Goal: Task Accomplishment & Management: Manage account settings

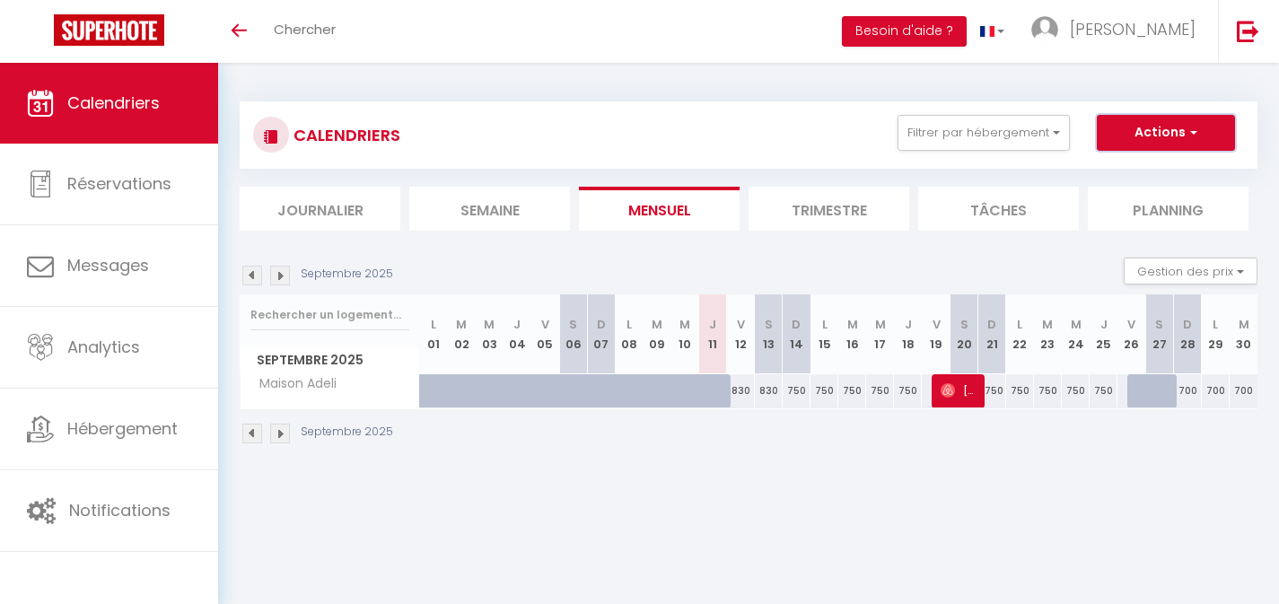
click at [1212, 128] on button "Actions" at bounding box center [1166, 133] width 138 height 36
click at [1139, 91] on div "CALENDRIERS Filtrer par hébergement Tous Maison [PERSON_NAME] Effacer Sauvegard…" at bounding box center [749, 273] width 1018 height 378
click at [1044, 124] on button "Filtrer par hébergement" at bounding box center [983, 133] width 172 height 36
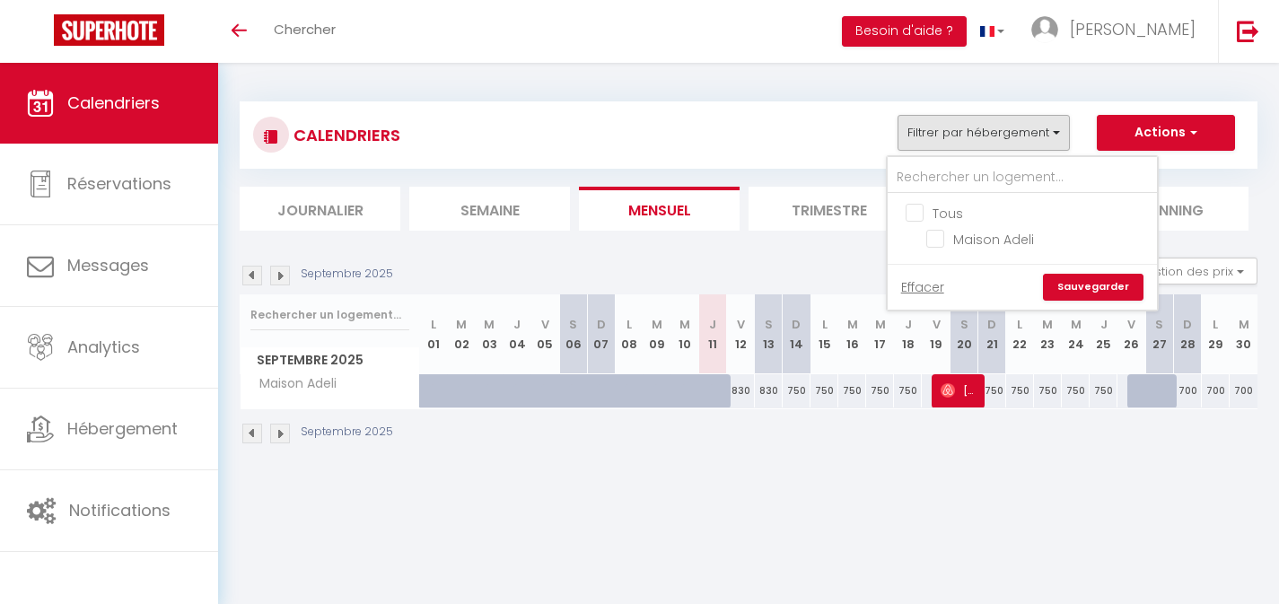
click at [915, 212] on input "Tous" at bounding box center [1039, 212] width 269 height 18
checkbox input "true"
click at [1062, 282] on link "Sauvegarder" at bounding box center [1093, 287] width 101 height 27
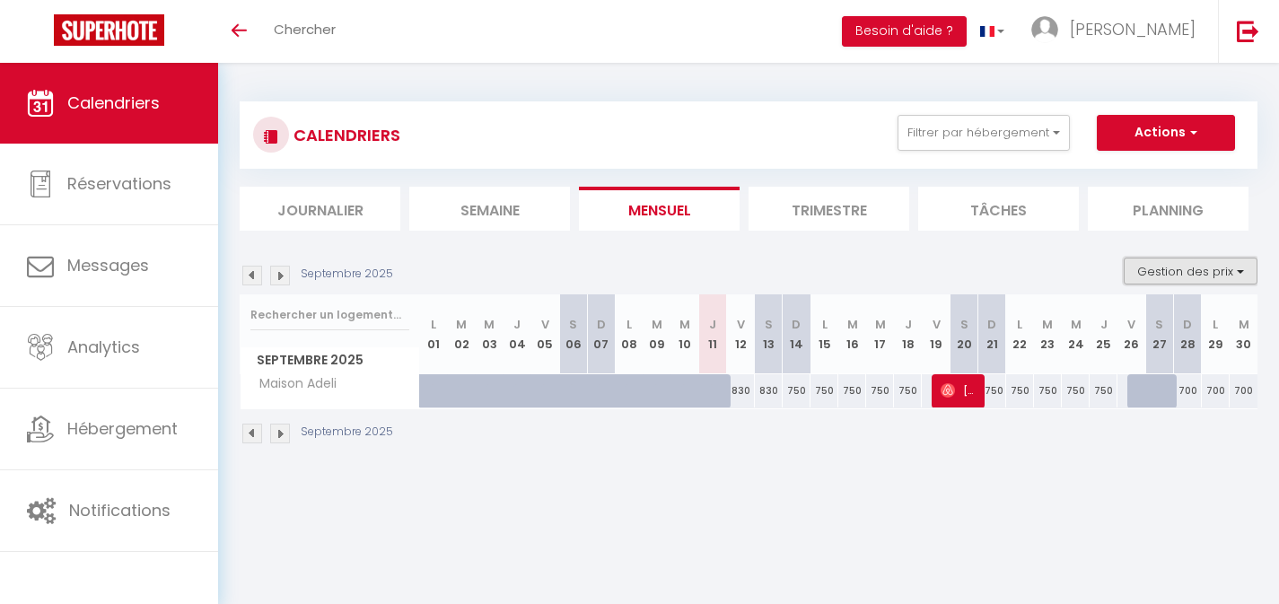
click at [1246, 264] on button "Gestion des prix" at bounding box center [1191, 271] width 134 height 27
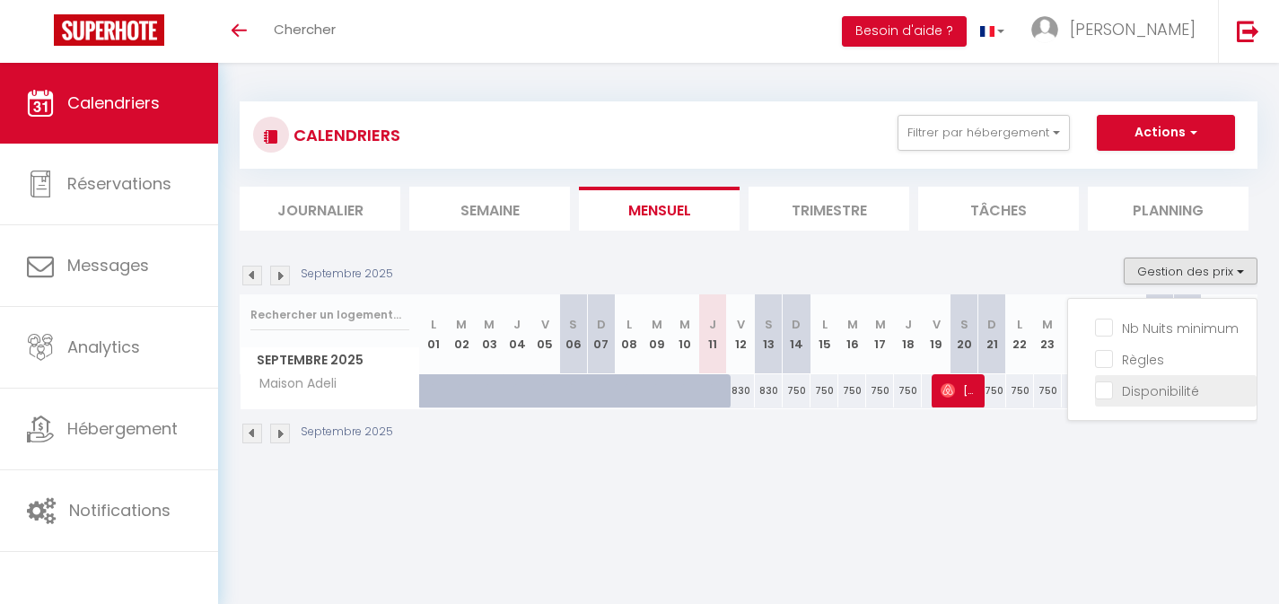
click at [1106, 390] on input "Disponibilité" at bounding box center [1176, 390] width 162 height 18
checkbox input "true"
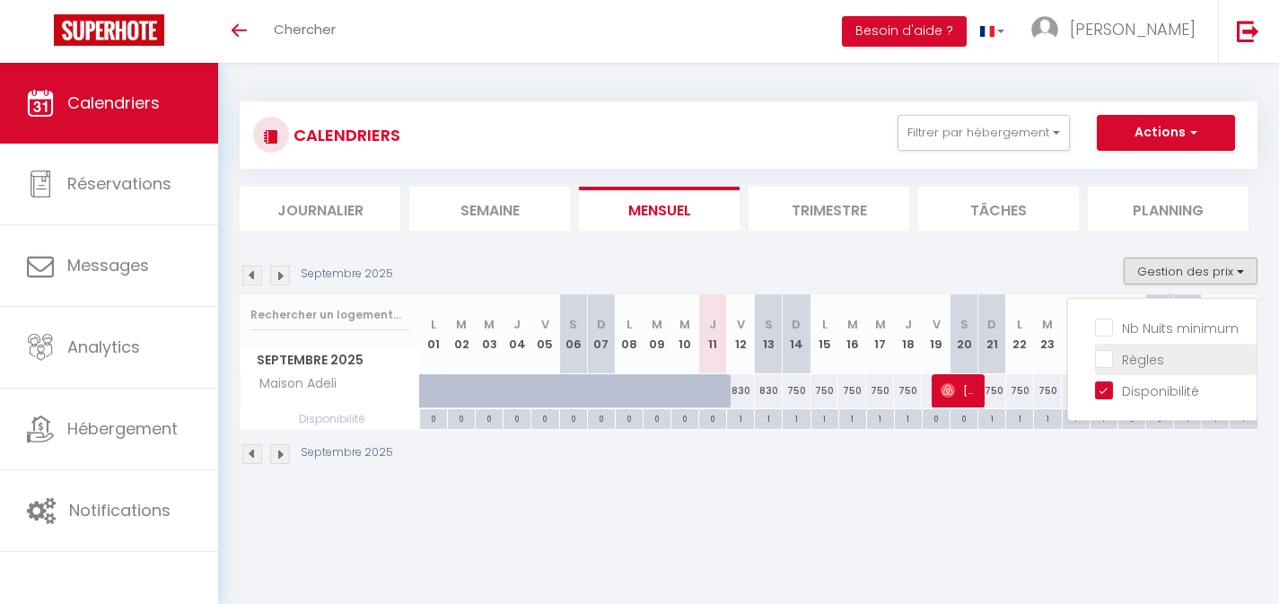
click at [1102, 362] on input "Règles" at bounding box center [1176, 358] width 162 height 18
checkbox input "true"
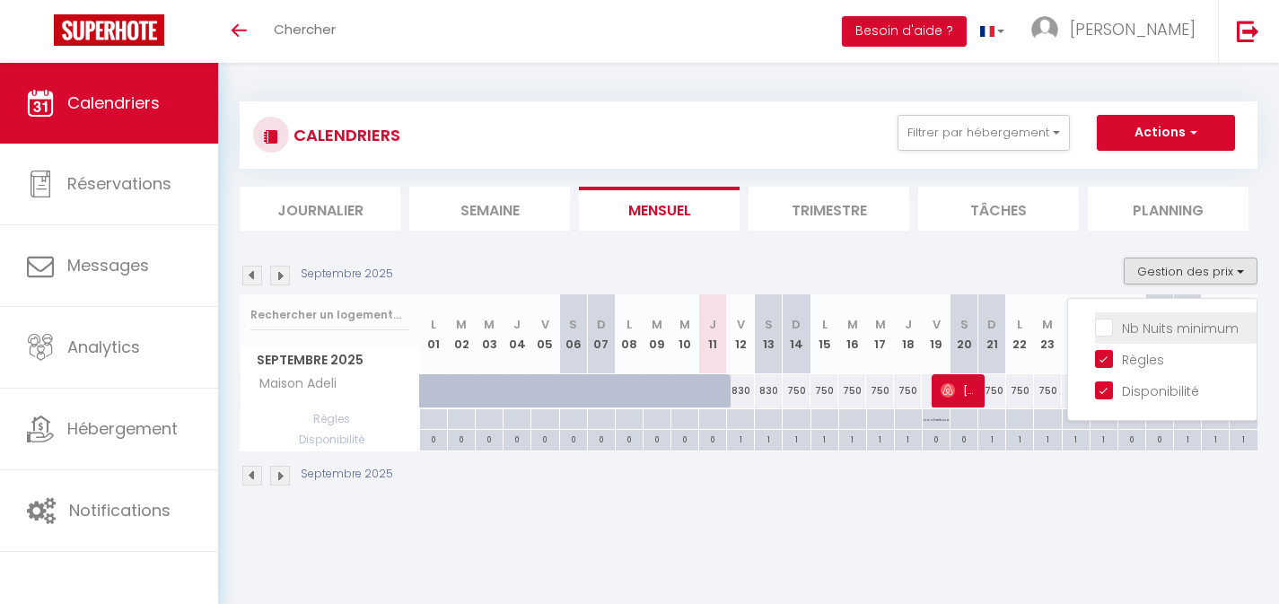
click at [1100, 331] on input "Nb Nuits minimum" at bounding box center [1176, 327] width 162 height 18
checkbox input "true"
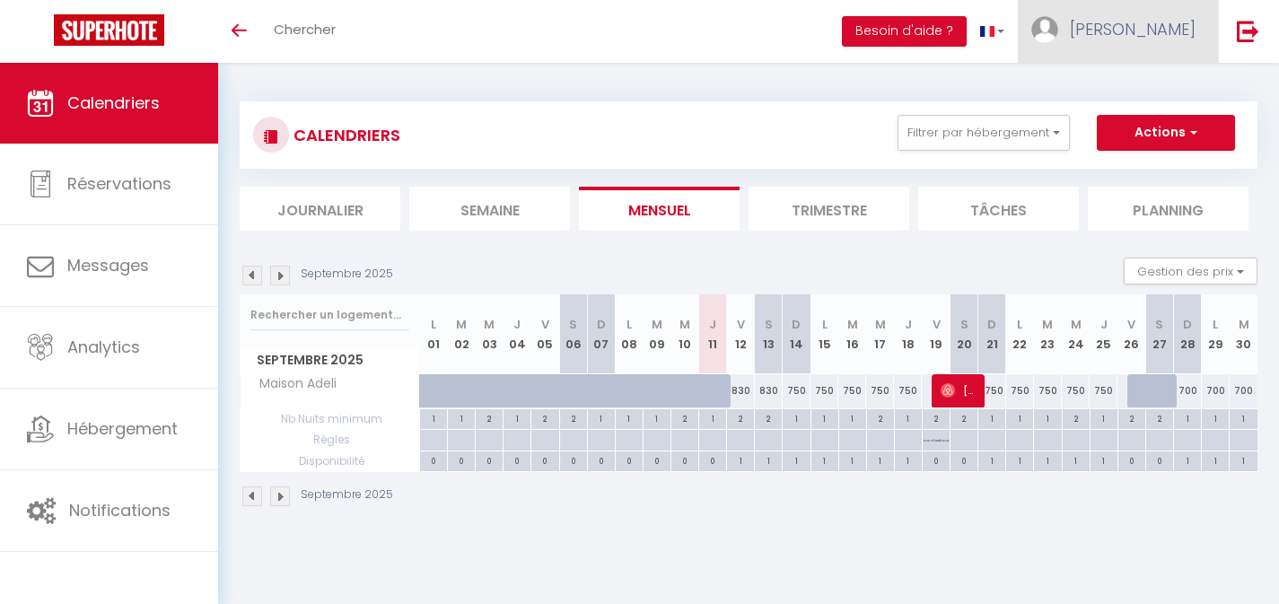
click at [1134, 24] on span "[PERSON_NAME]" at bounding box center [1133, 29] width 126 height 22
click at [1138, 82] on link "Paramètres" at bounding box center [1146, 89] width 133 height 31
select select "fr"
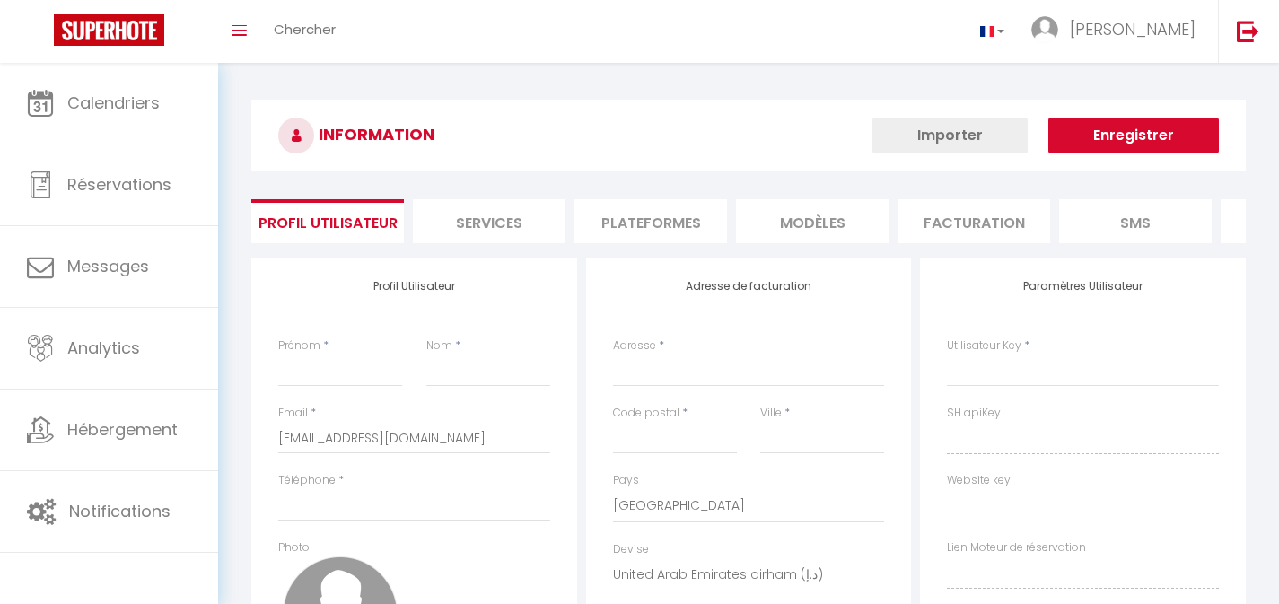
type input "[PERSON_NAME]"
select select
select select "28"
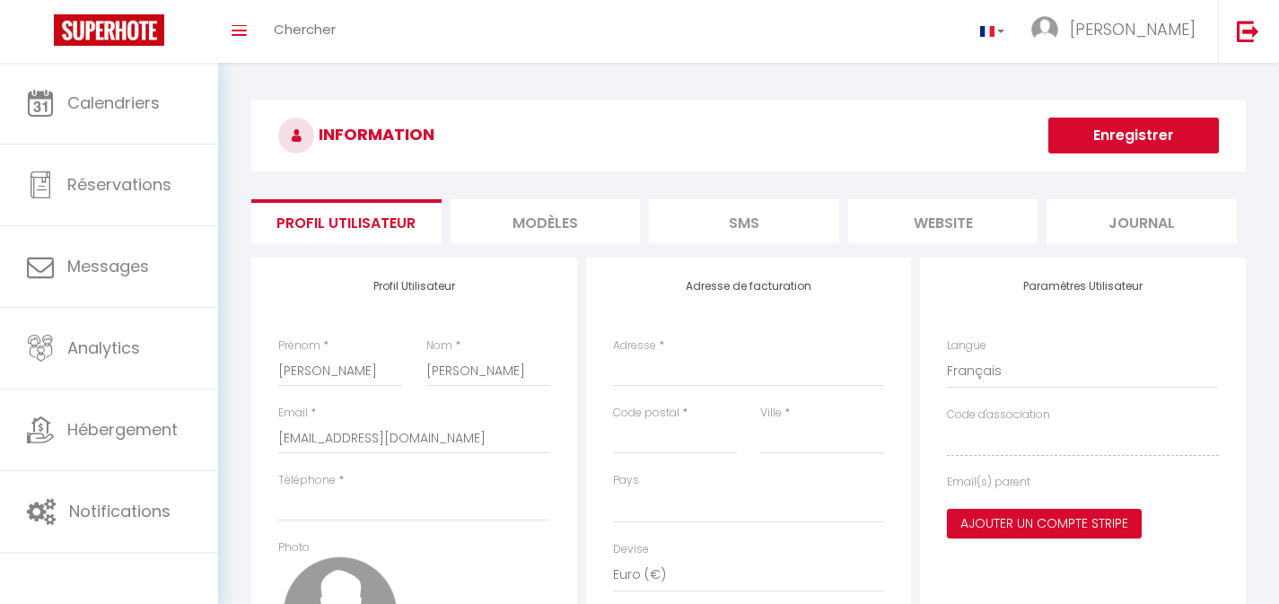
select select
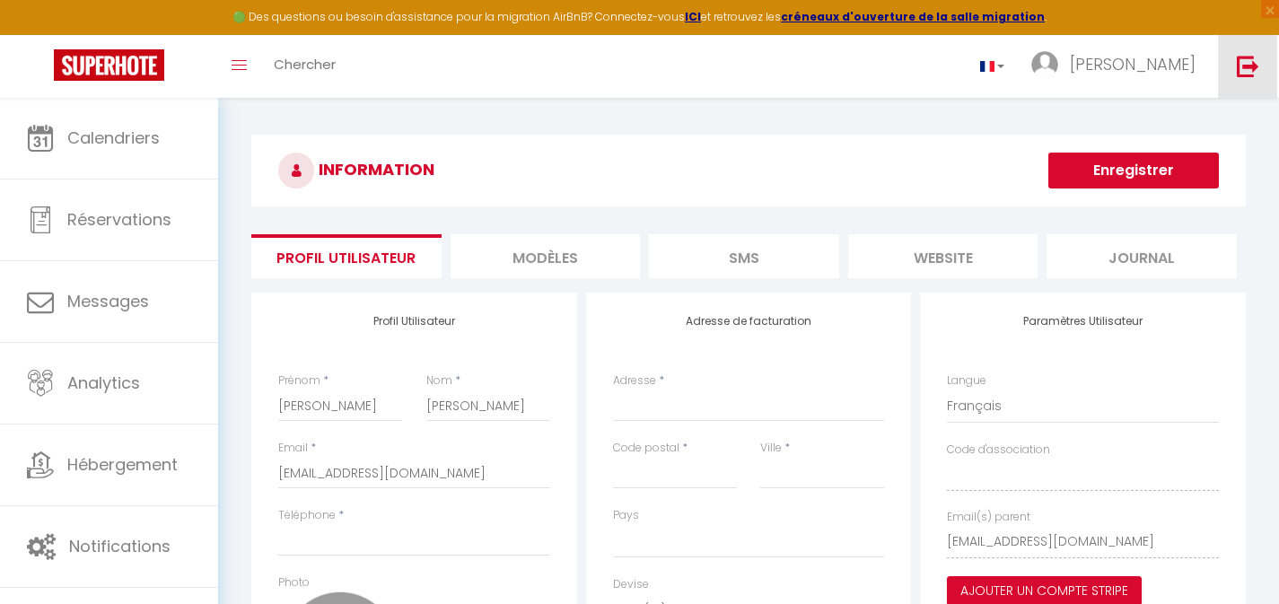
click at [1243, 59] on img at bounding box center [1248, 66] width 22 height 22
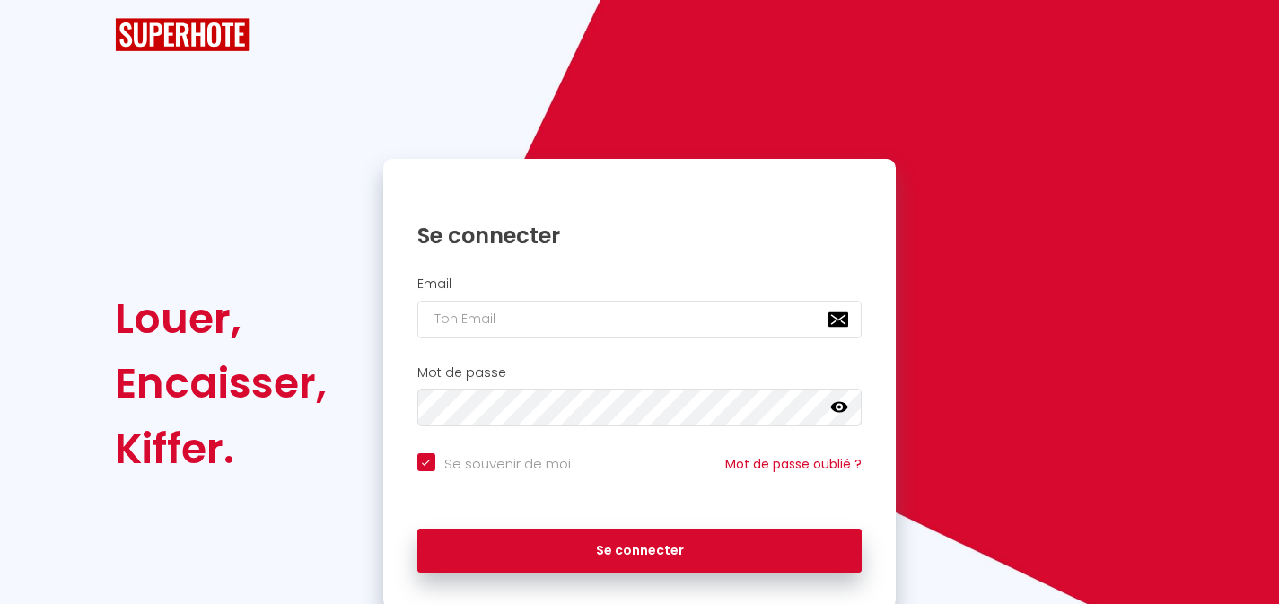
checkbox input "true"
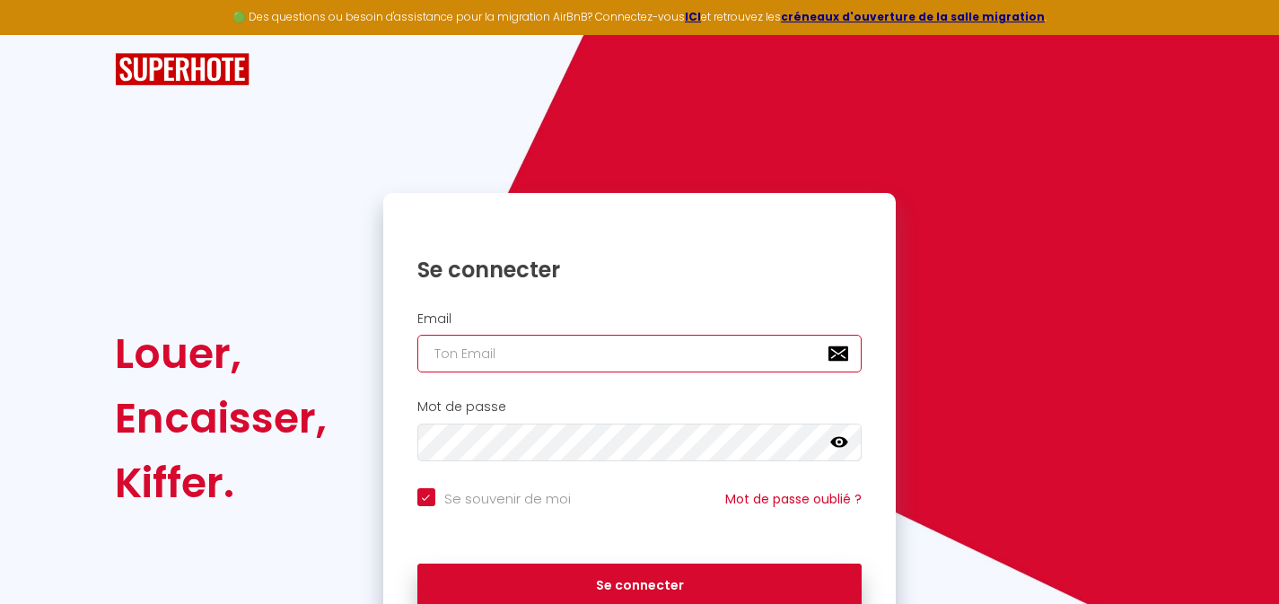
type input "[EMAIL_ADDRESS][DOMAIN_NAME]"
checkbox input "true"
click at [645, 348] on input "[EMAIL_ADDRESS][DOMAIN_NAME]" at bounding box center [639, 354] width 445 height 38
type input "[EMAIL_ADDRESS][DOMAIN_NAME]"
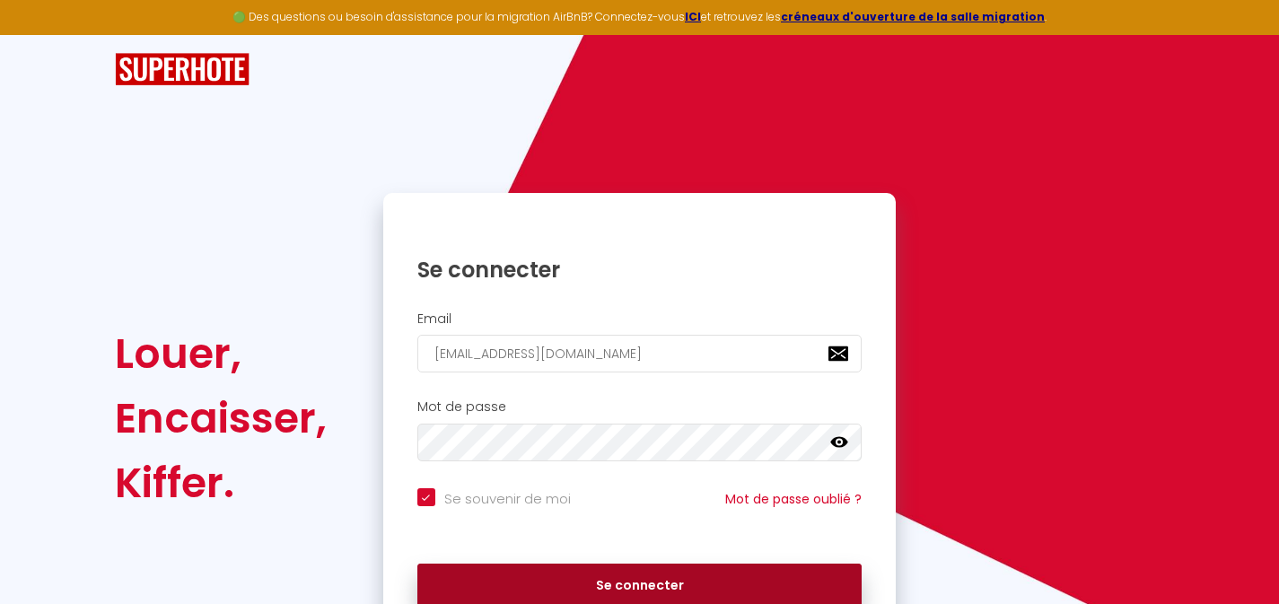
click at [639, 583] on button "Se connecter" at bounding box center [639, 586] width 445 height 45
checkbox input "true"
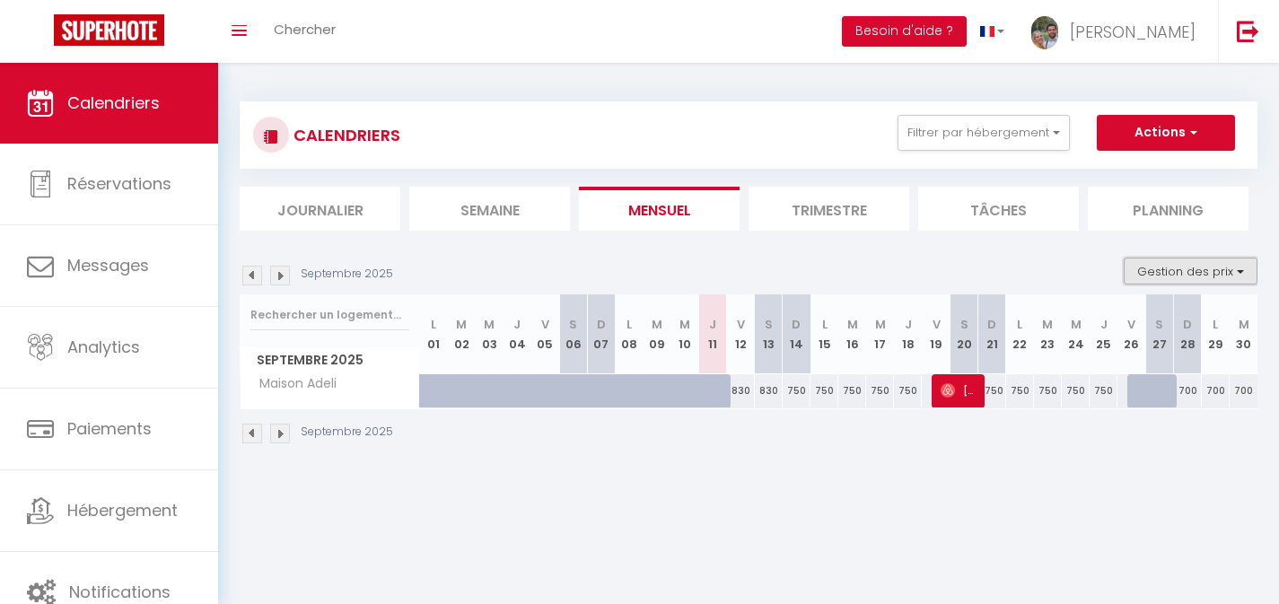
click at [1202, 282] on button "Gestion des prix" at bounding box center [1191, 271] width 134 height 27
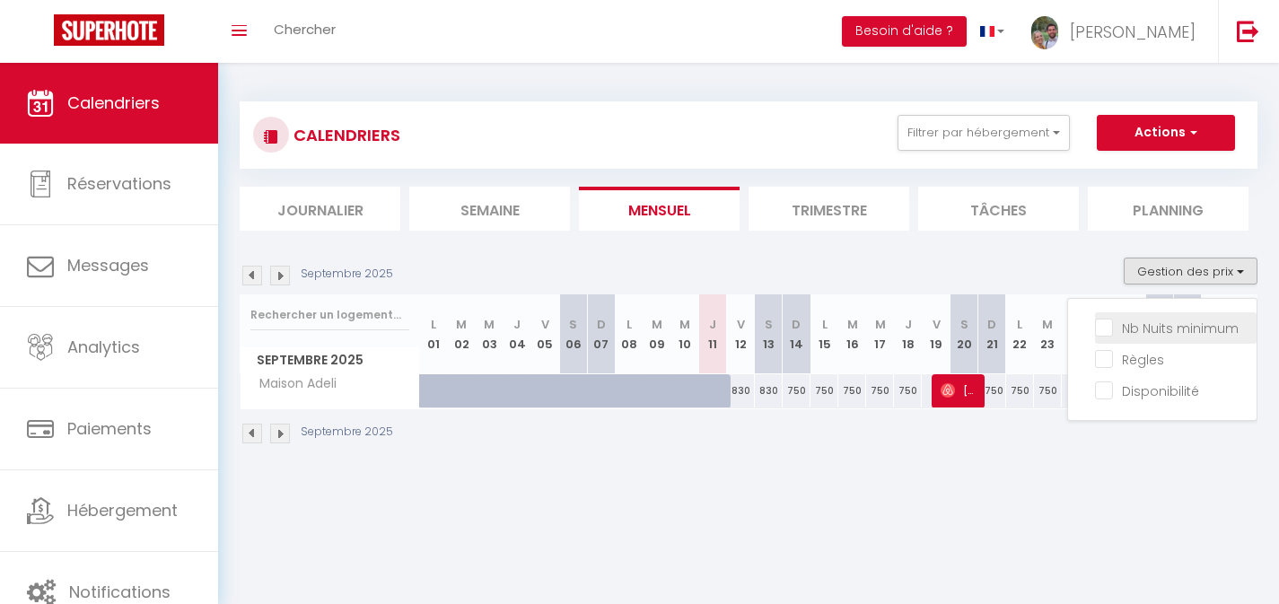
click at [1106, 331] on input "Nb Nuits minimum" at bounding box center [1176, 327] width 162 height 18
checkbox input "true"
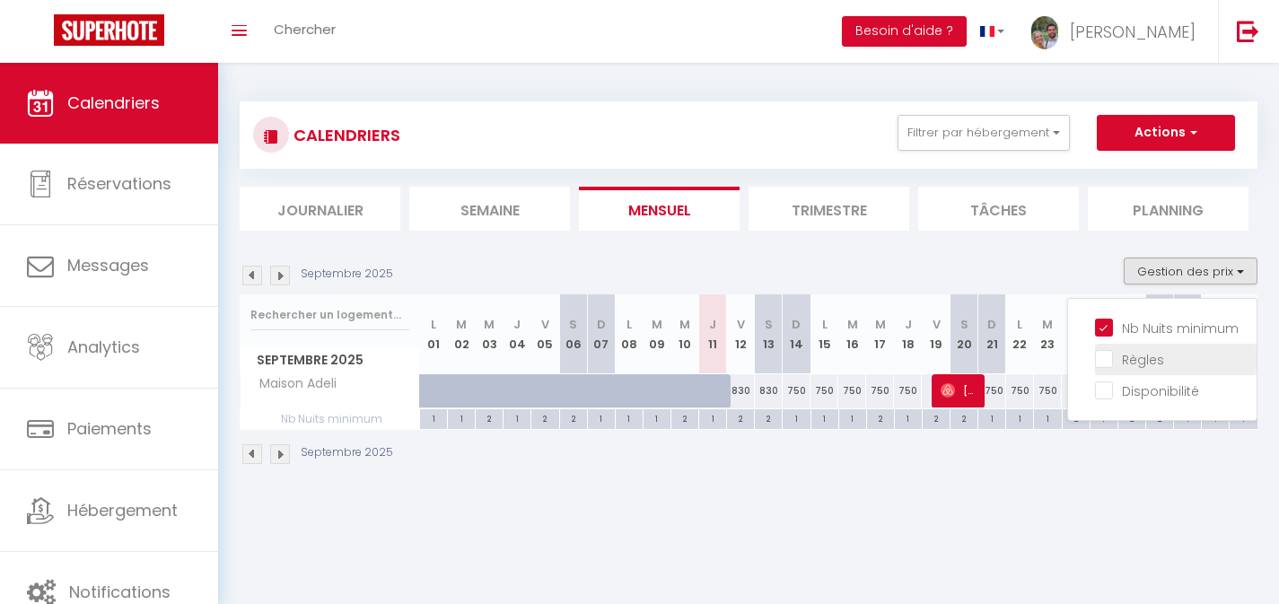
click at [1107, 360] on input "Règles" at bounding box center [1176, 358] width 162 height 18
checkbox input "true"
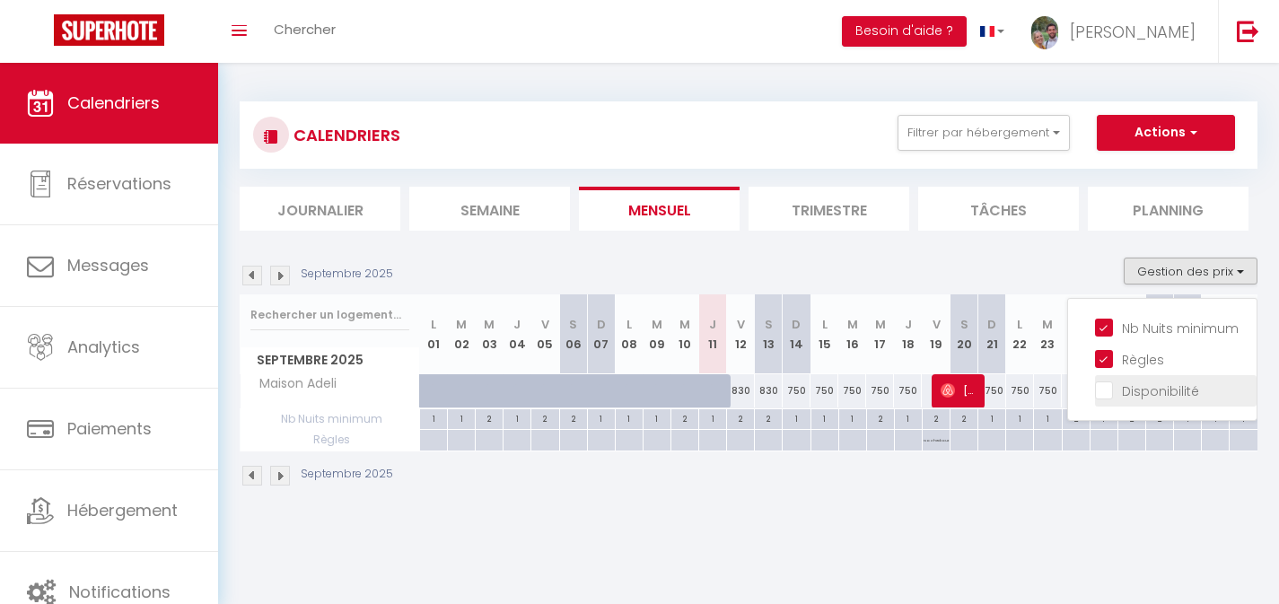
click at [1107, 387] on input "Disponibilité" at bounding box center [1176, 390] width 162 height 18
checkbox input "true"
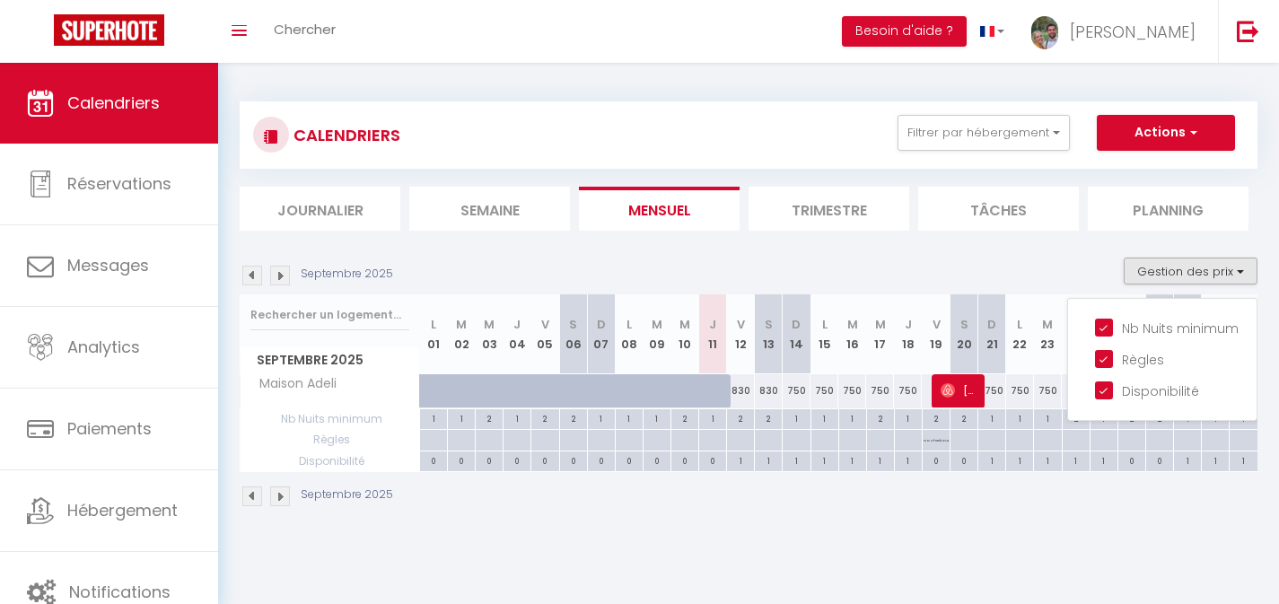
click at [776, 531] on div "CALENDRIERS Filtrer par hébergement Tous Maison [PERSON_NAME] Effacer Sauvegard…" at bounding box center [748, 305] width 1061 height 484
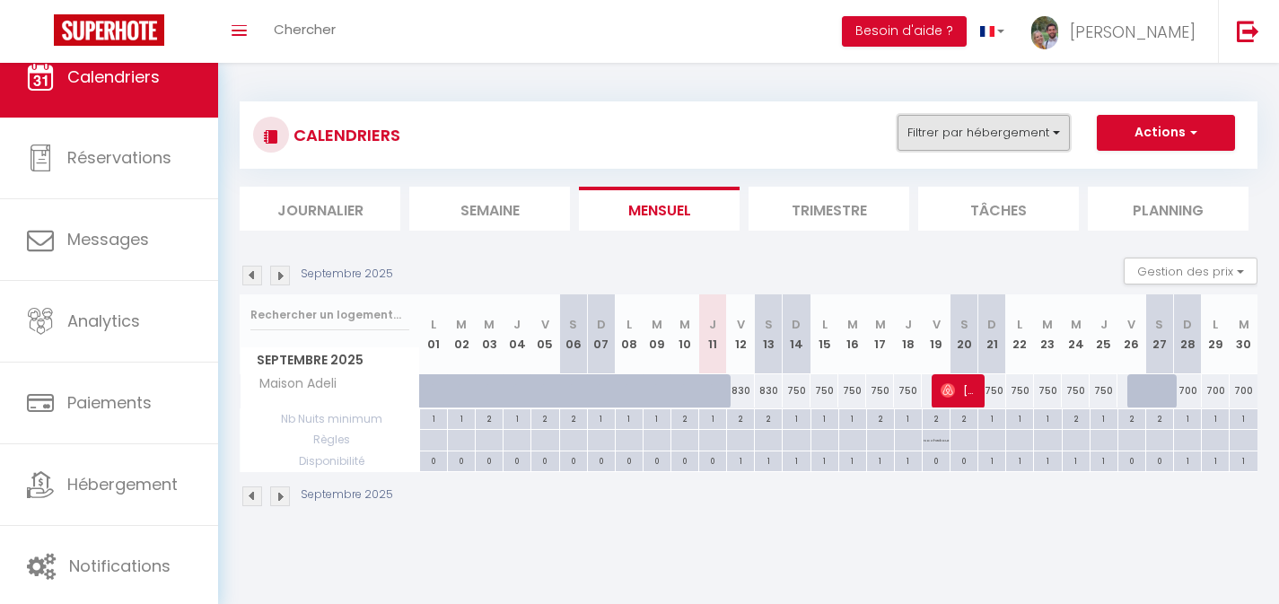
click at [1051, 126] on button "Filtrer par hébergement" at bounding box center [983, 133] width 172 height 36
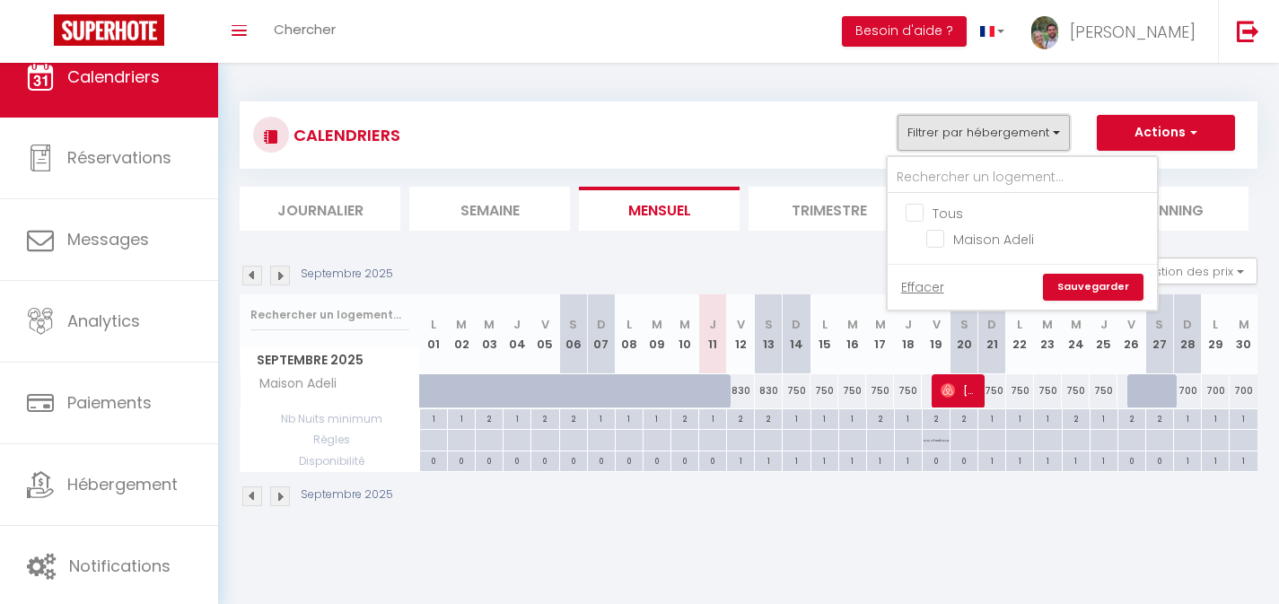
click at [1051, 126] on button "Filtrer par hébergement" at bounding box center [983, 133] width 172 height 36
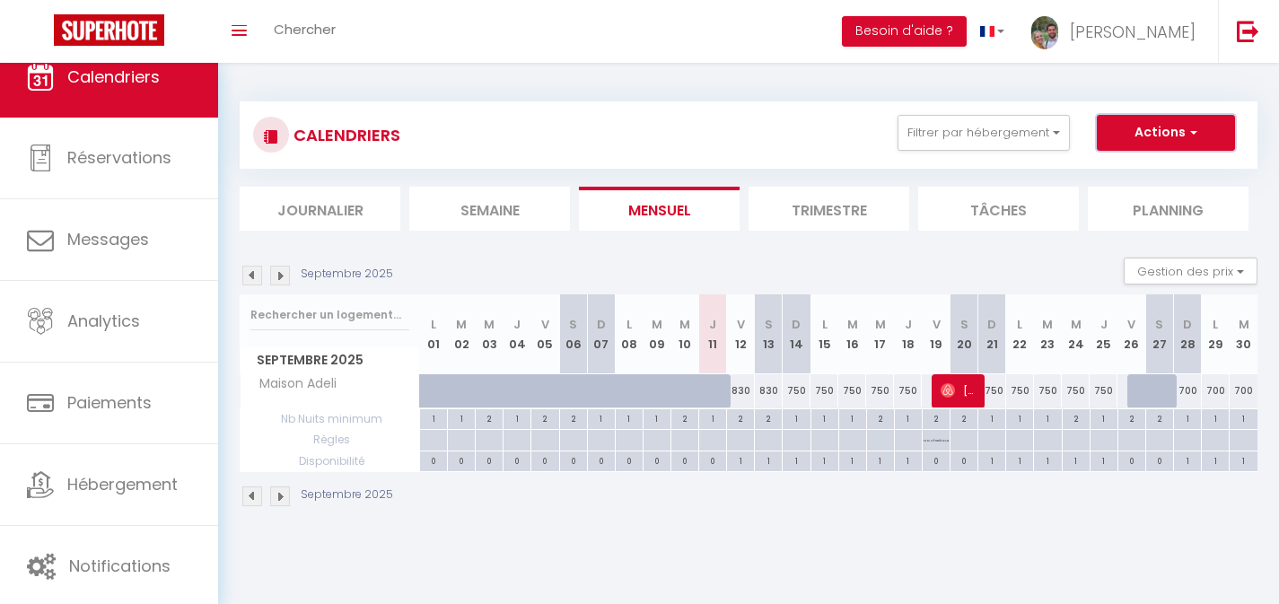
click at [1177, 127] on button "Actions" at bounding box center [1166, 133] width 138 height 36
click at [1054, 128] on button "Filtrer par hébergement" at bounding box center [983, 133] width 172 height 36
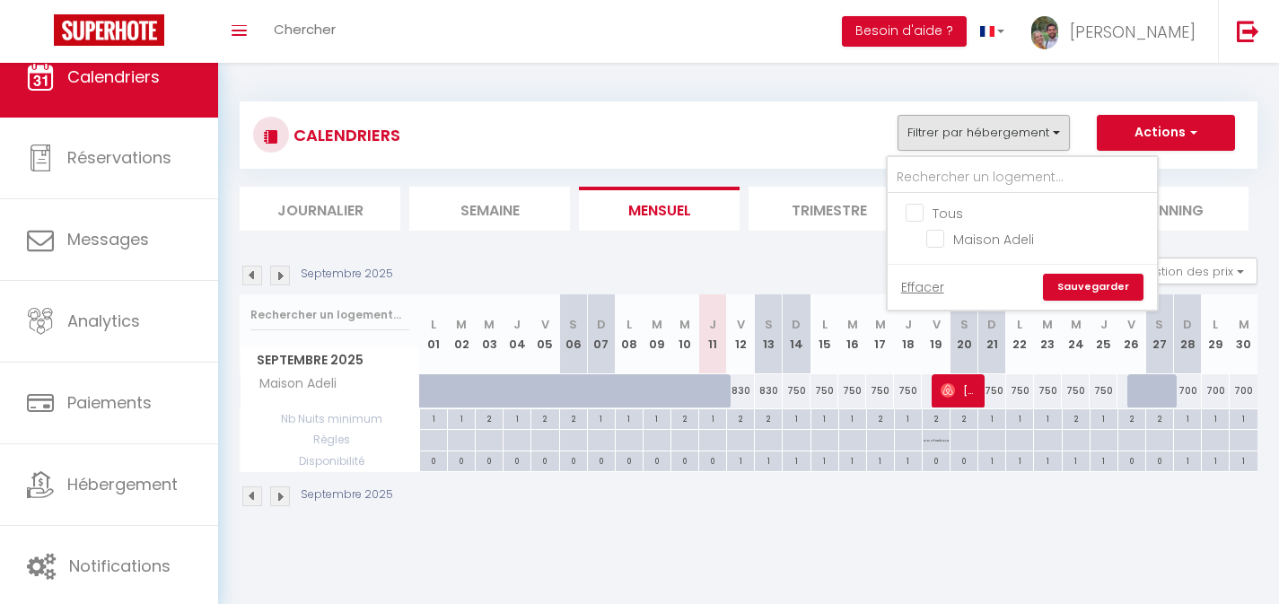
click at [910, 206] on input "Tous" at bounding box center [1039, 212] width 269 height 18
checkbox input "true"
click at [1105, 288] on link "Sauvegarder" at bounding box center [1093, 287] width 101 height 27
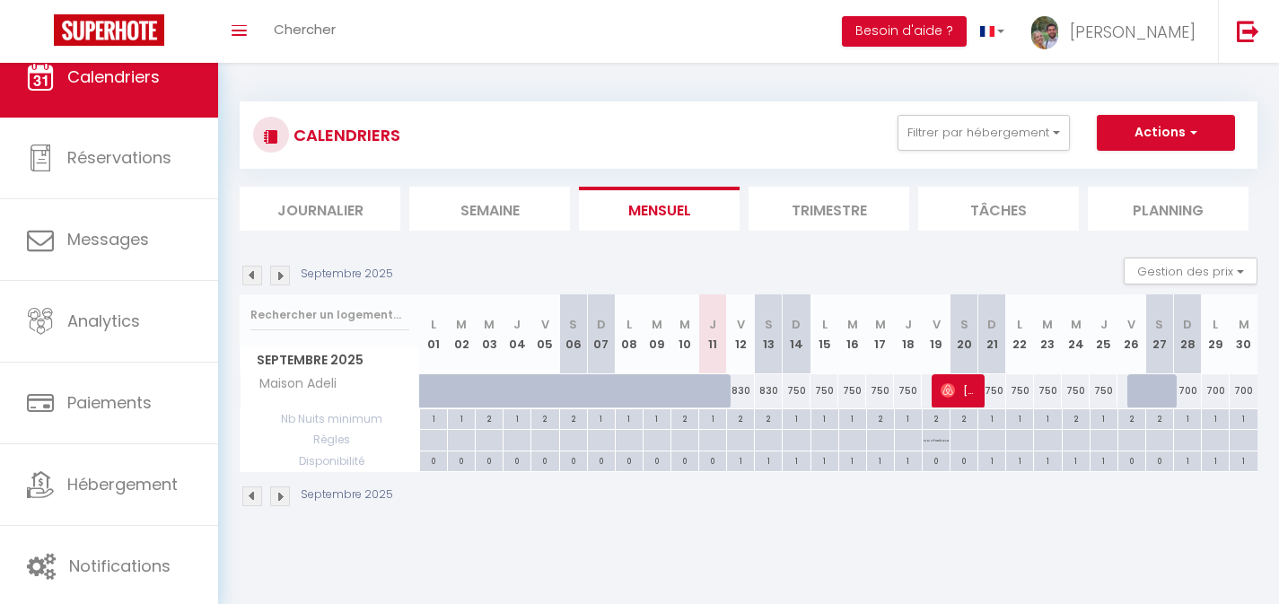
click at [272, 274] on img at bounding box center [280, 276] width 20 height 20
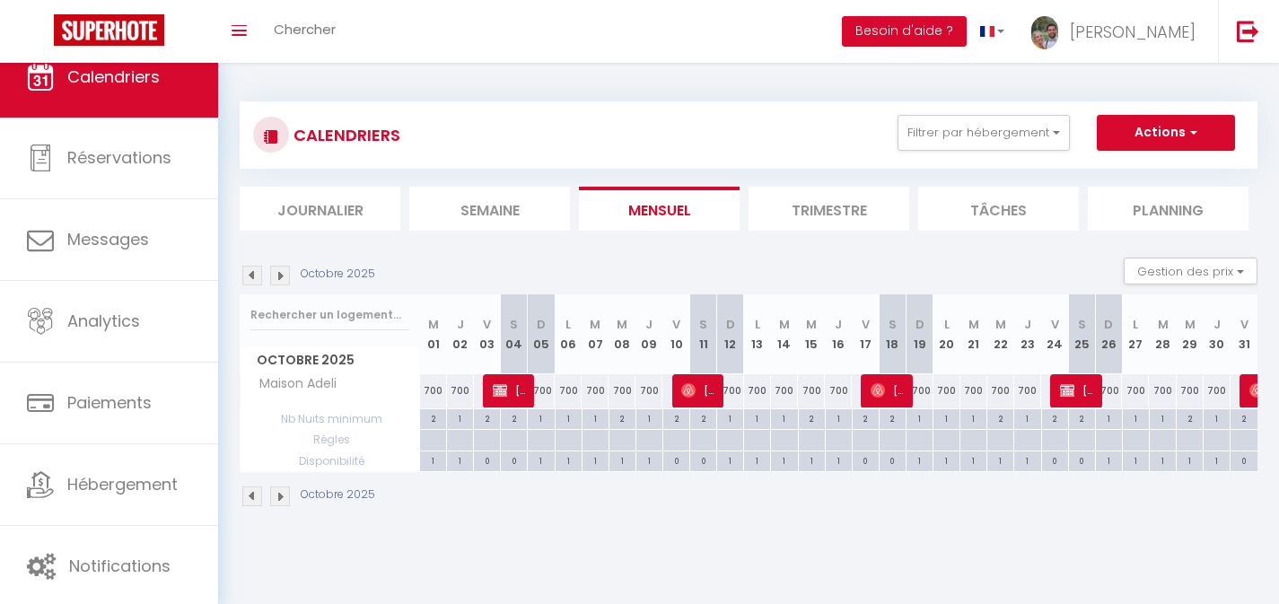
click at [276, 276] on img at bounding box center [280, 276] width 20 height 20
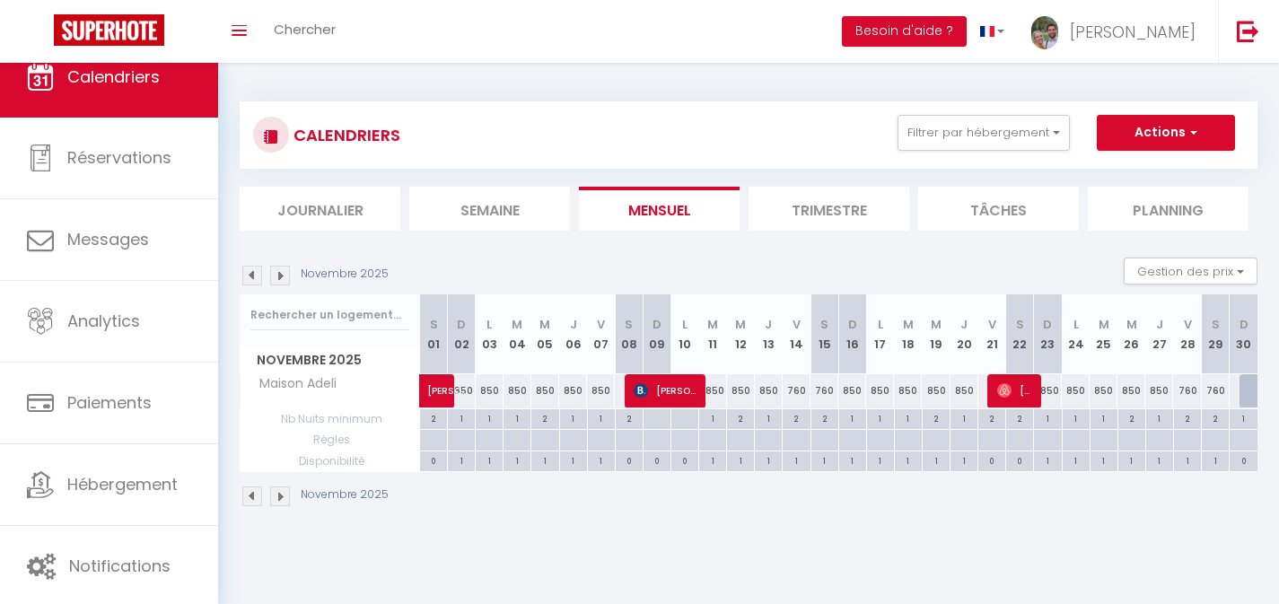
click at [276, 276] on img at bounding box center [280, 276] width 20 height 20
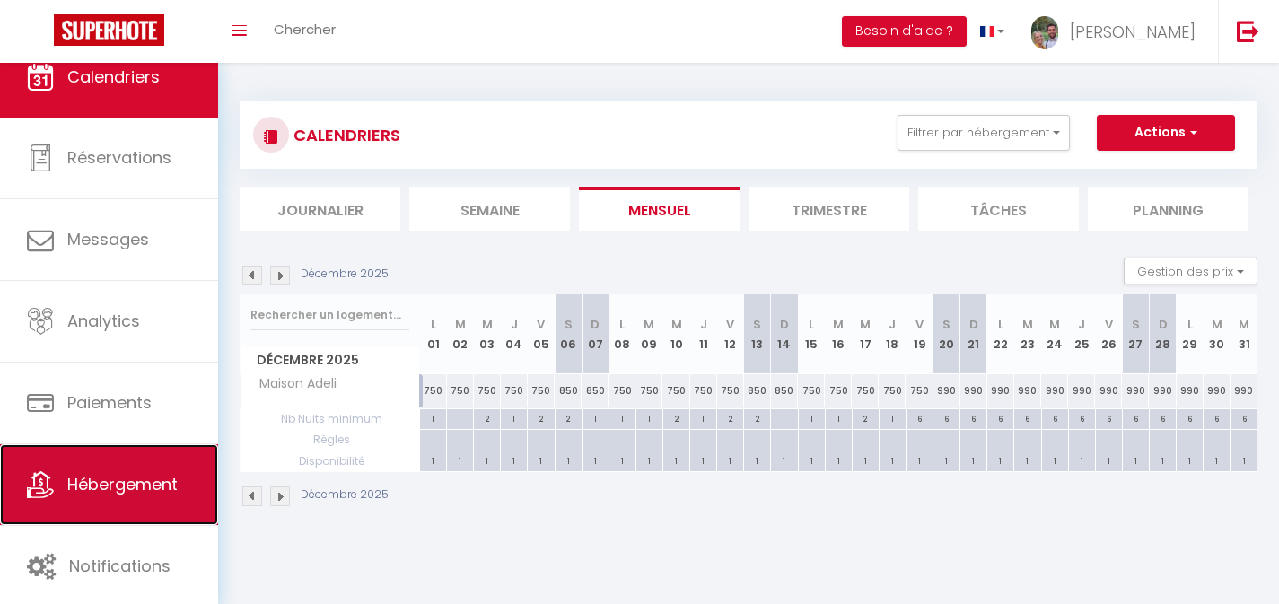
click at [118, 455] on link "Hébergement" at bounding box center [109, 484] width 218 height 81
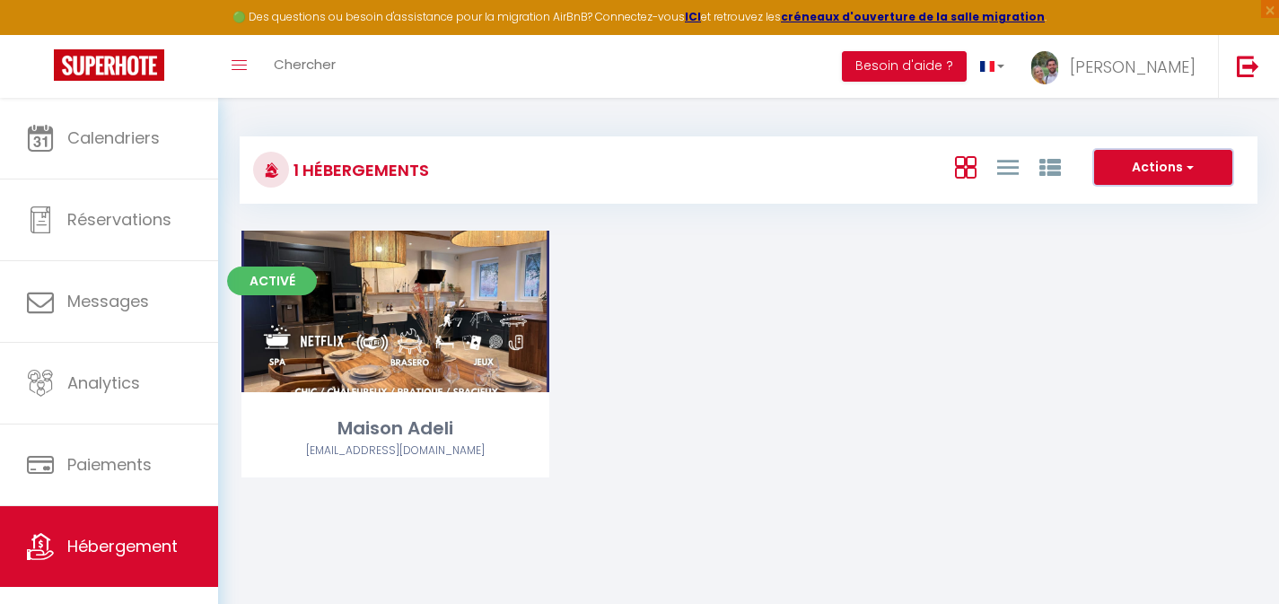
click at [1168, 166] on button "Actions" at bounding box center [1163, 168] width 138 height 36
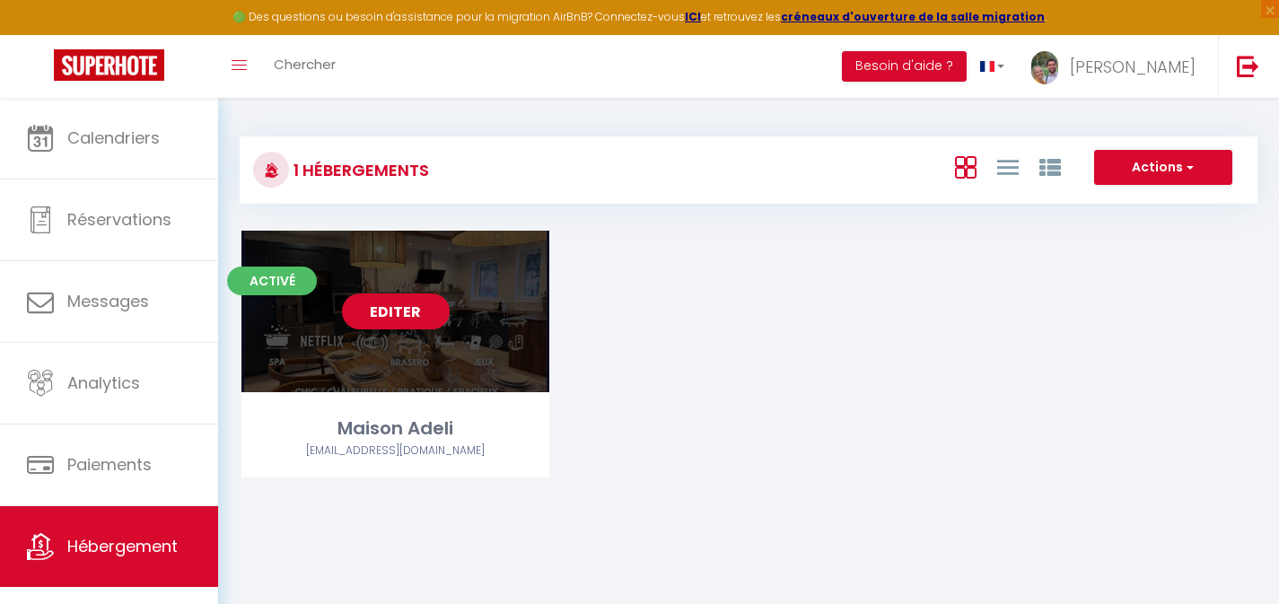
click at [403, 313] on link "Editer" at bounding box center [396, 311] width 108 height 36
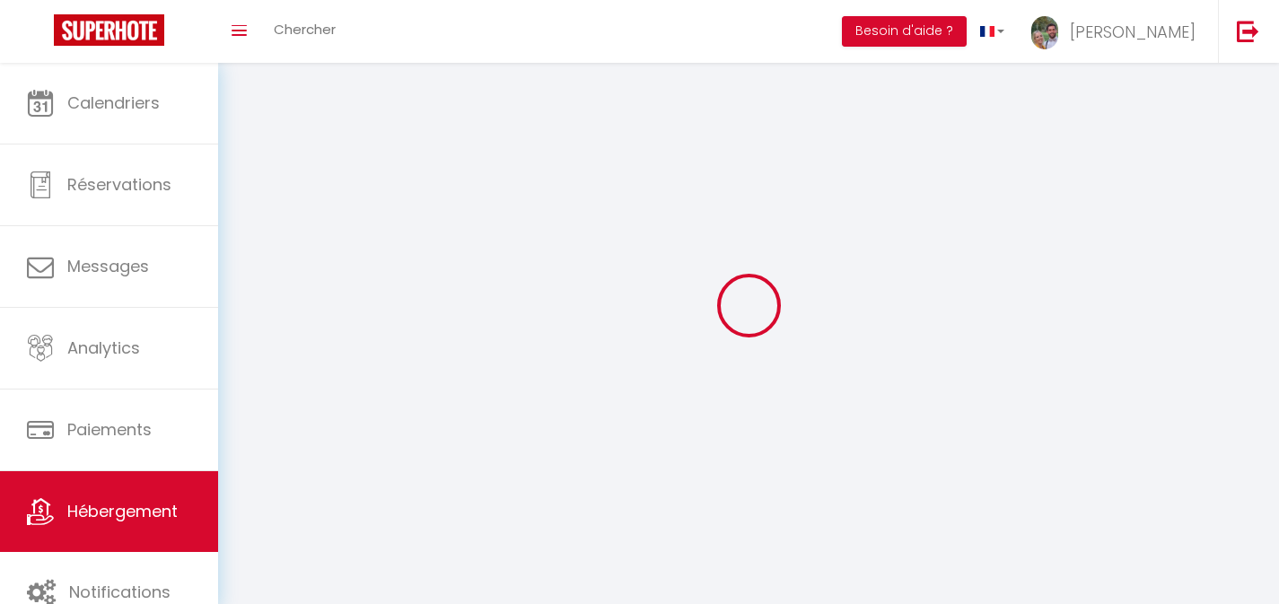
select select "1"
select select
select select "28"
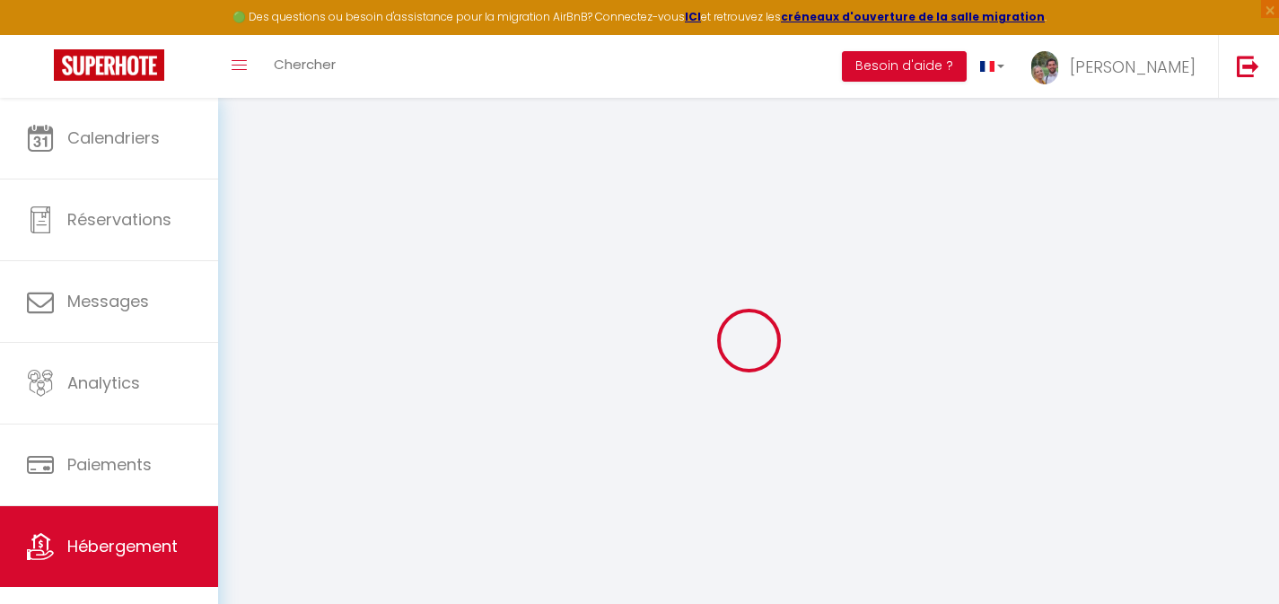
select select
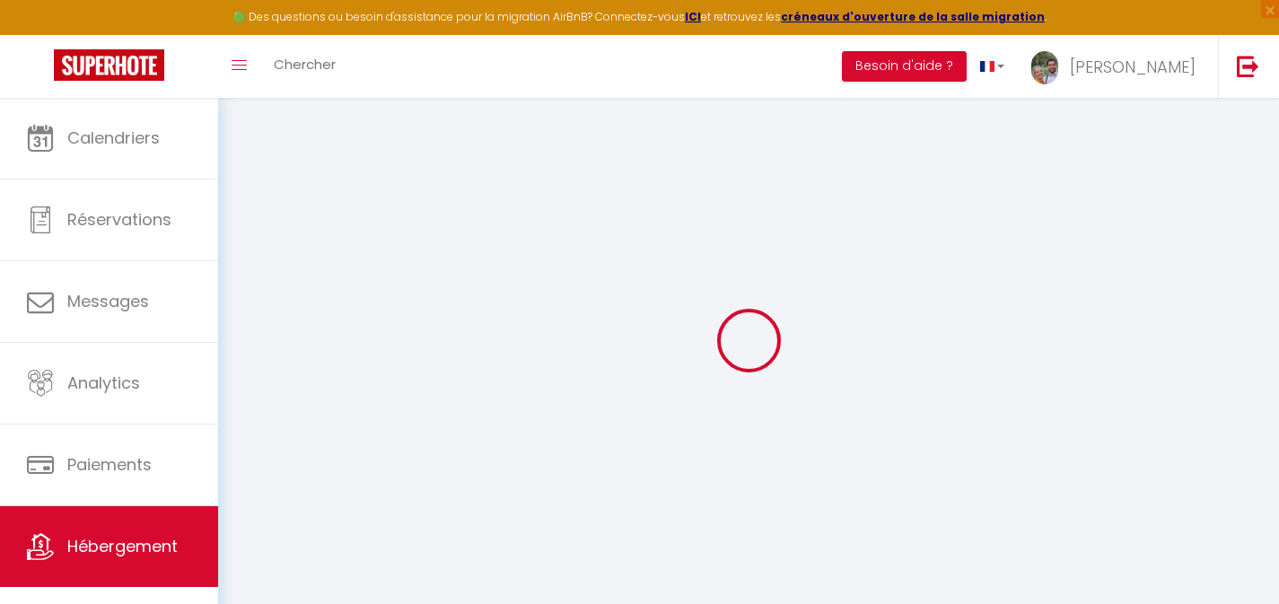
select select
checkbox input "false"
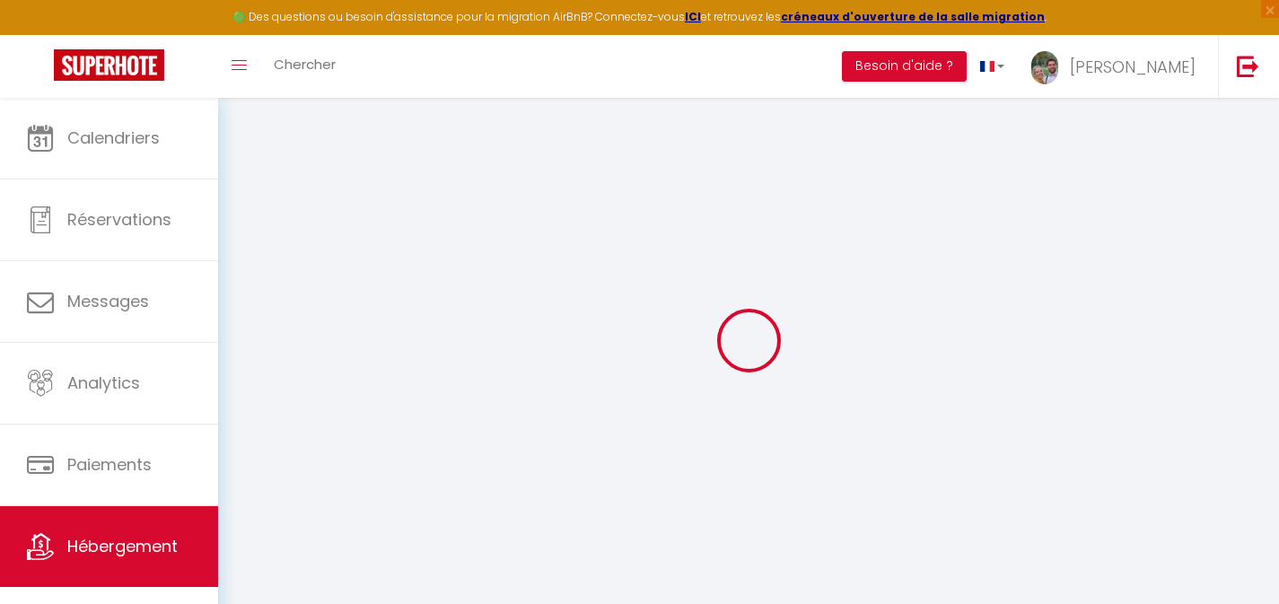
select select
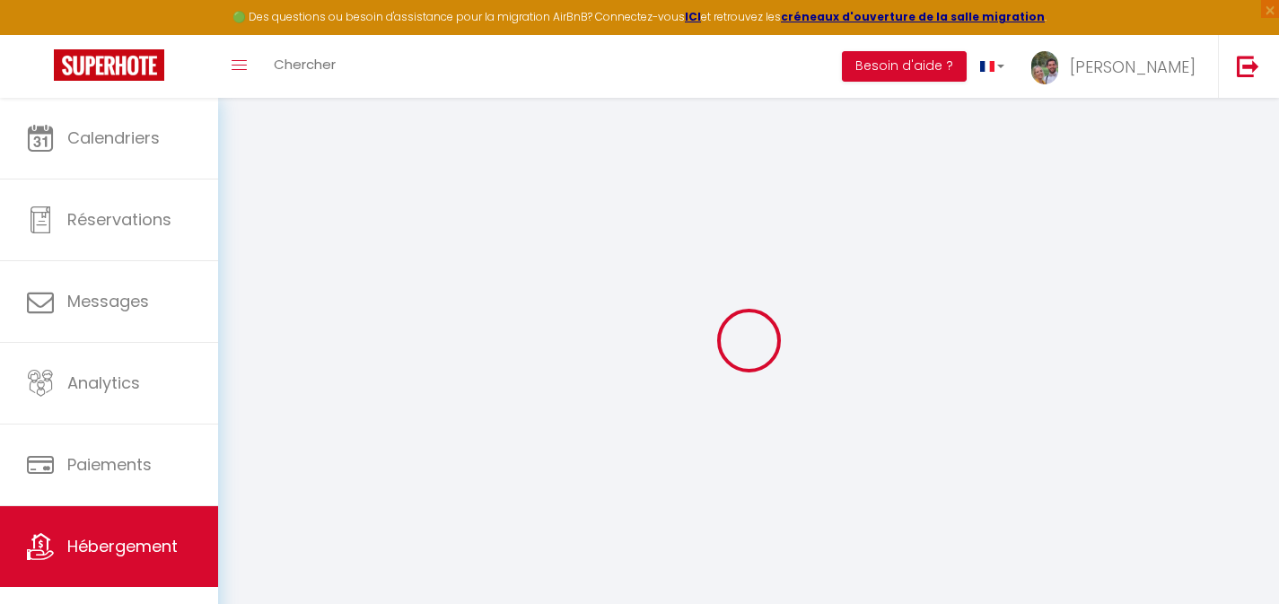
select select
checkbox input "false"
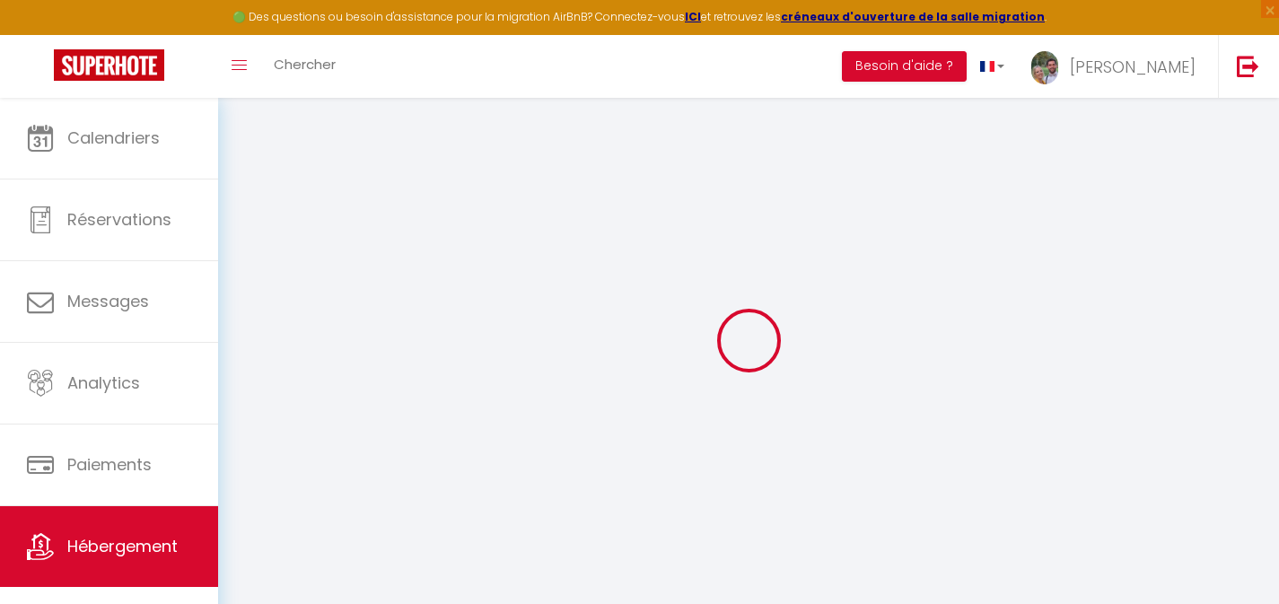
checkbox input "false"
select select
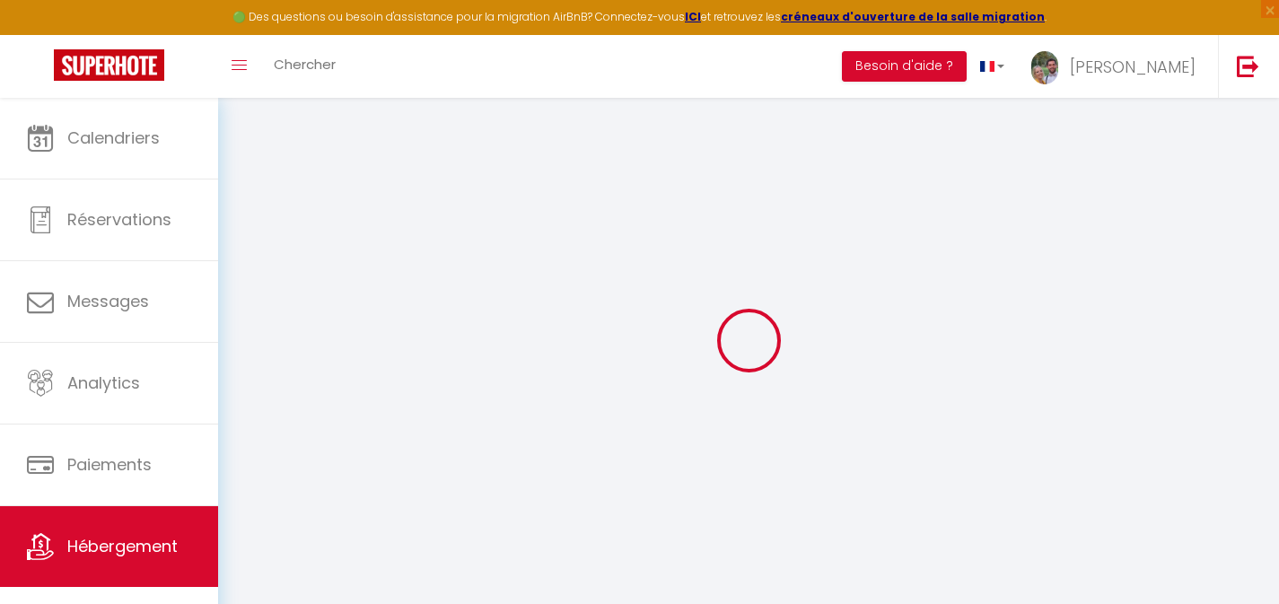
select select
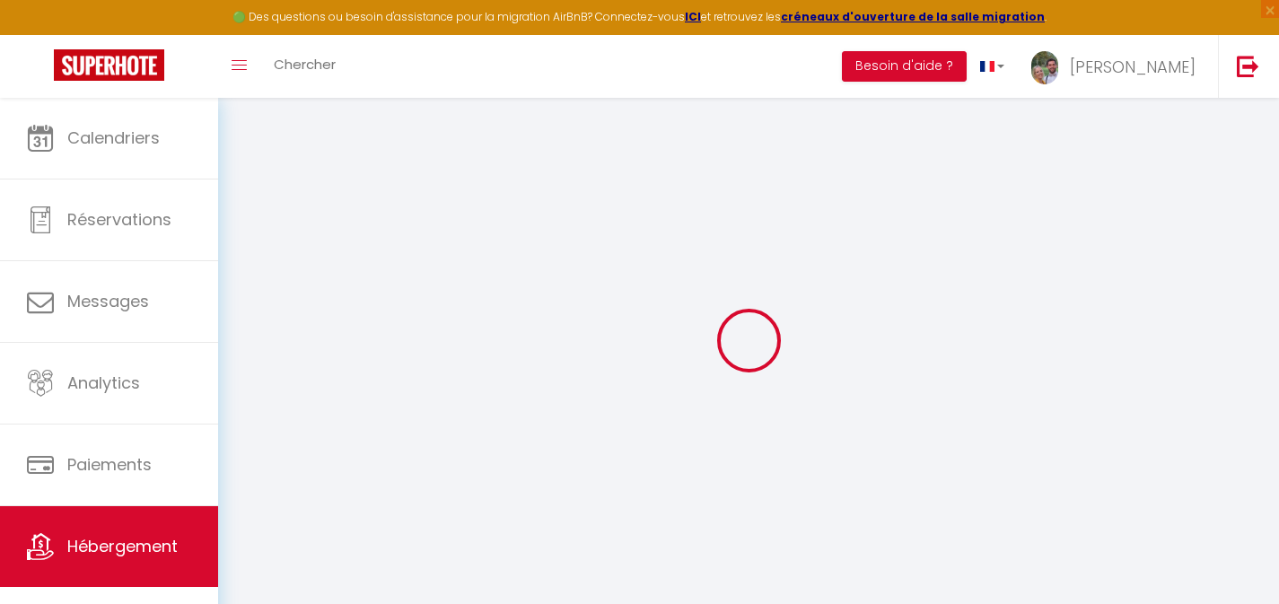
checkbox input "false"
select select
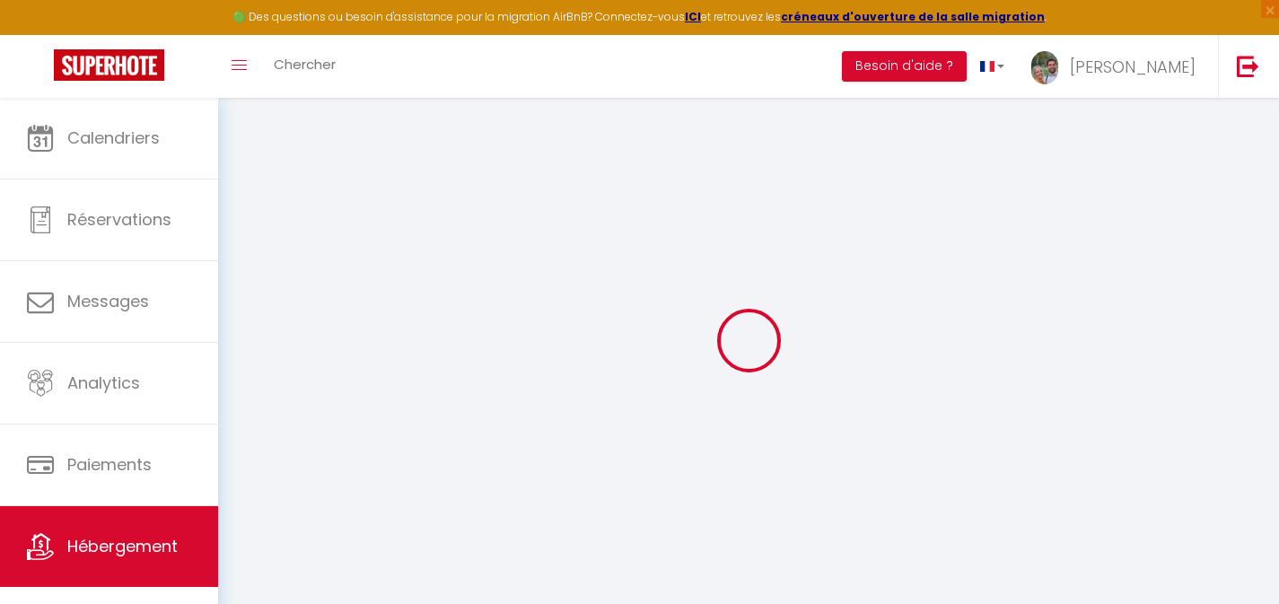
select select
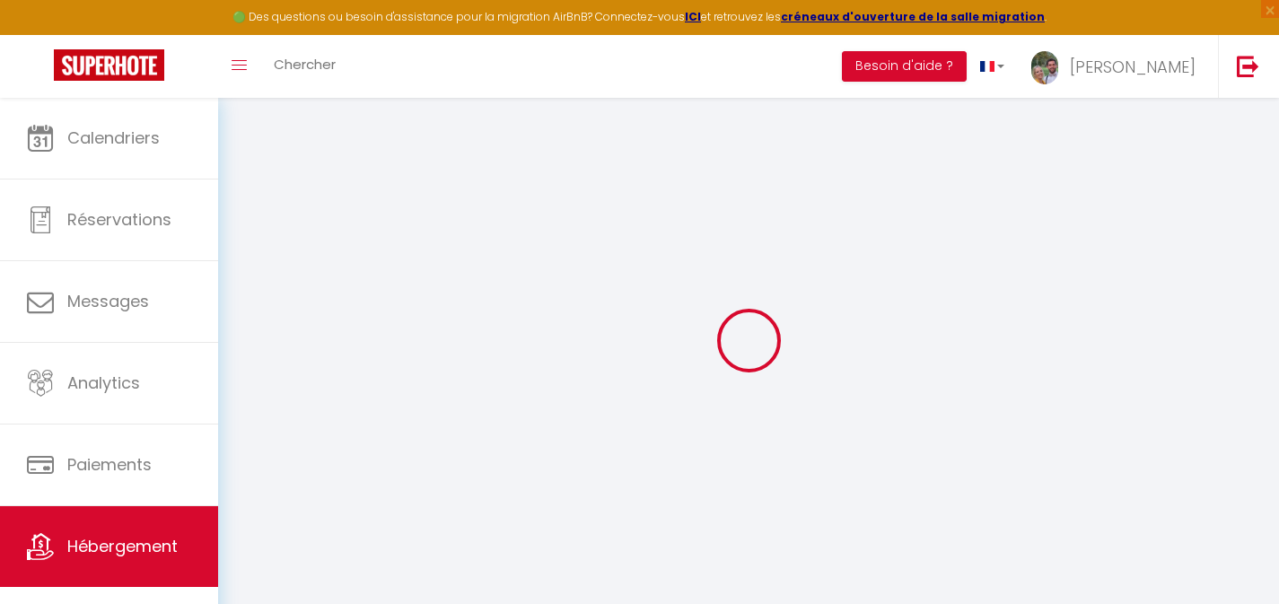
select select
checkbox input "false"
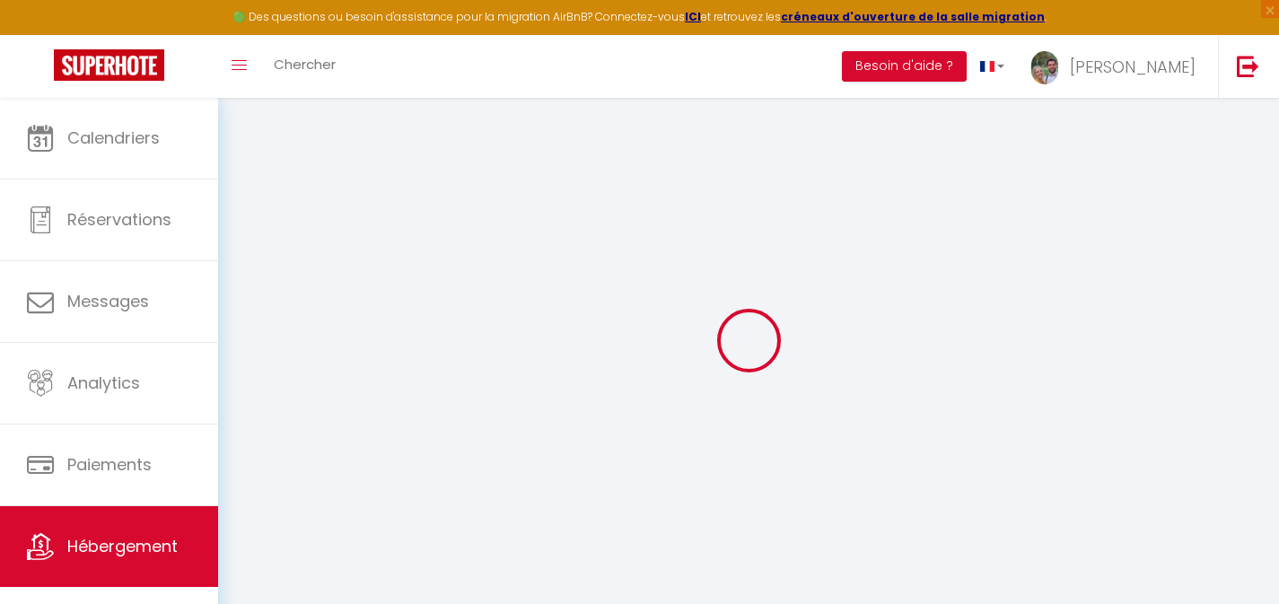
checkbox input "false"
select select
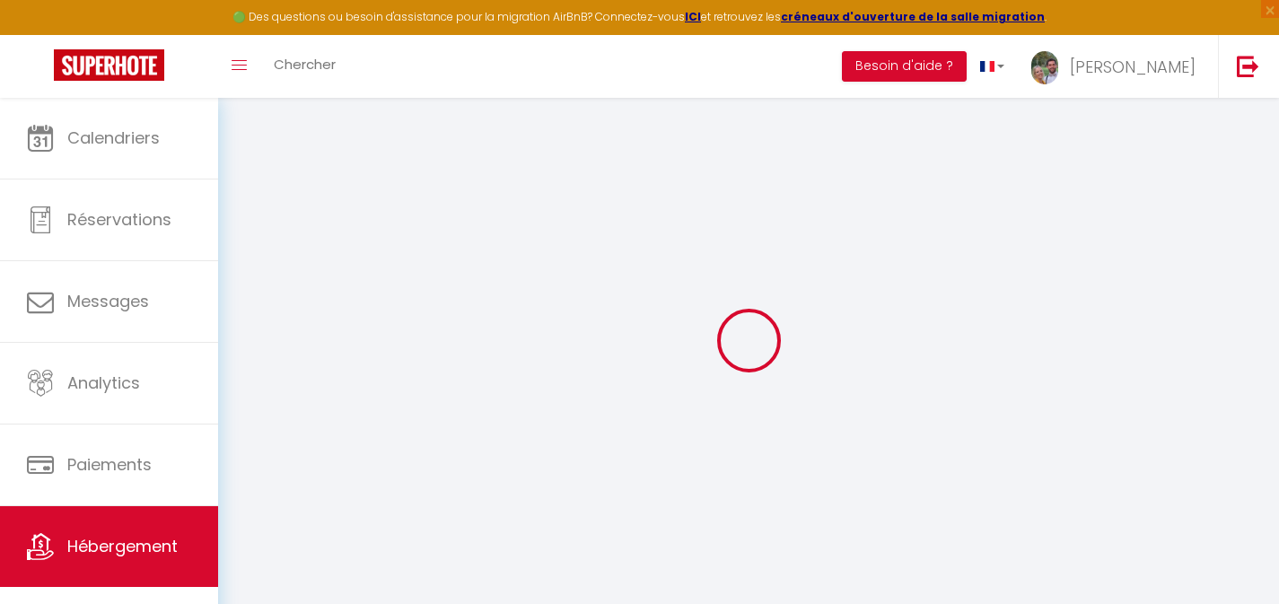
select select
checkbox input "false"
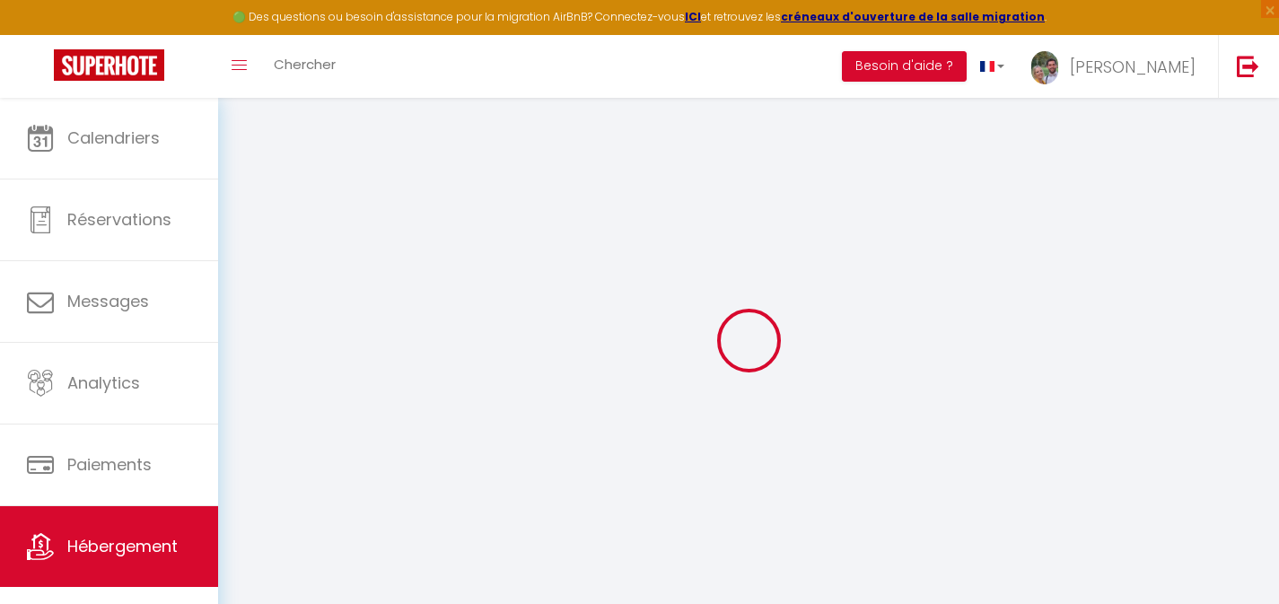
checkbox input "false"
select select
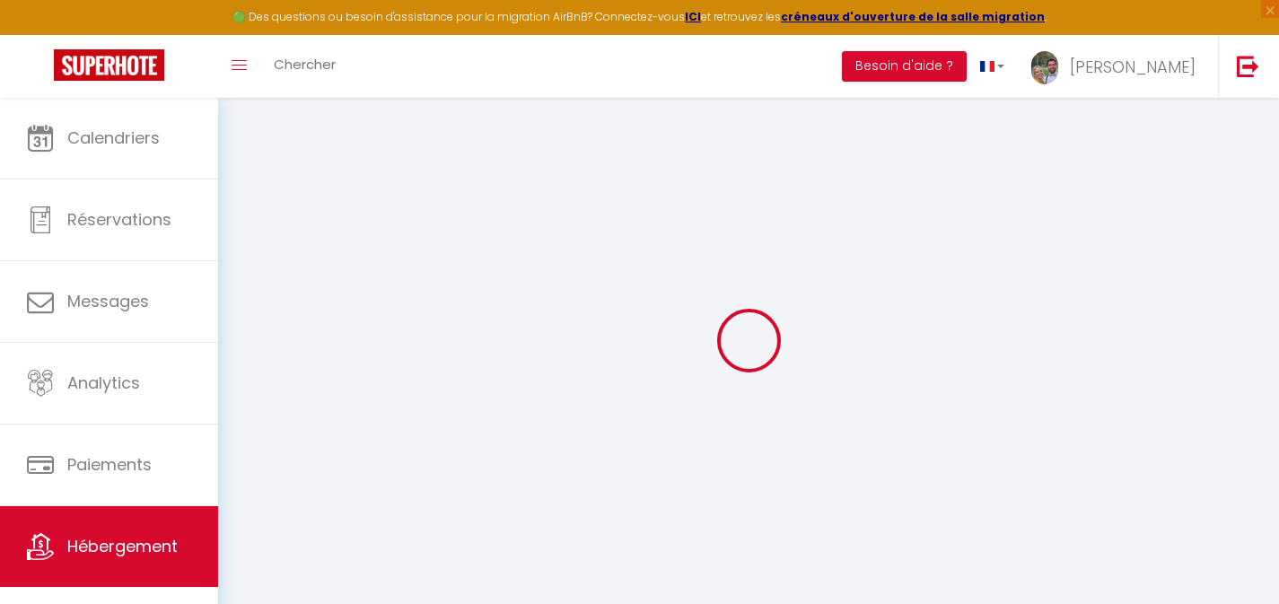
type input "Maison Adeli"
type input "SAS ADELILI"
type input "[PERSON_NAME] & [PERSON_NAME]"
type input "2 Faubourg de la Couperée"
type input "14430"
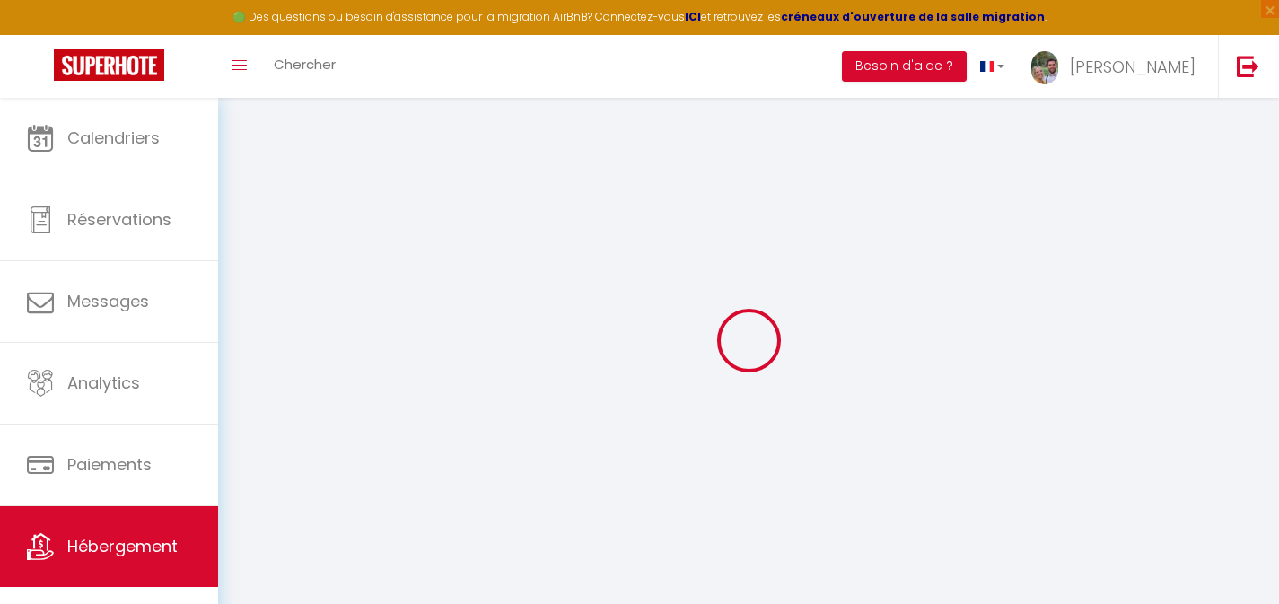
type input "Dozulé"
select select "houses"
select select "15"
select select "7"
select select "6"
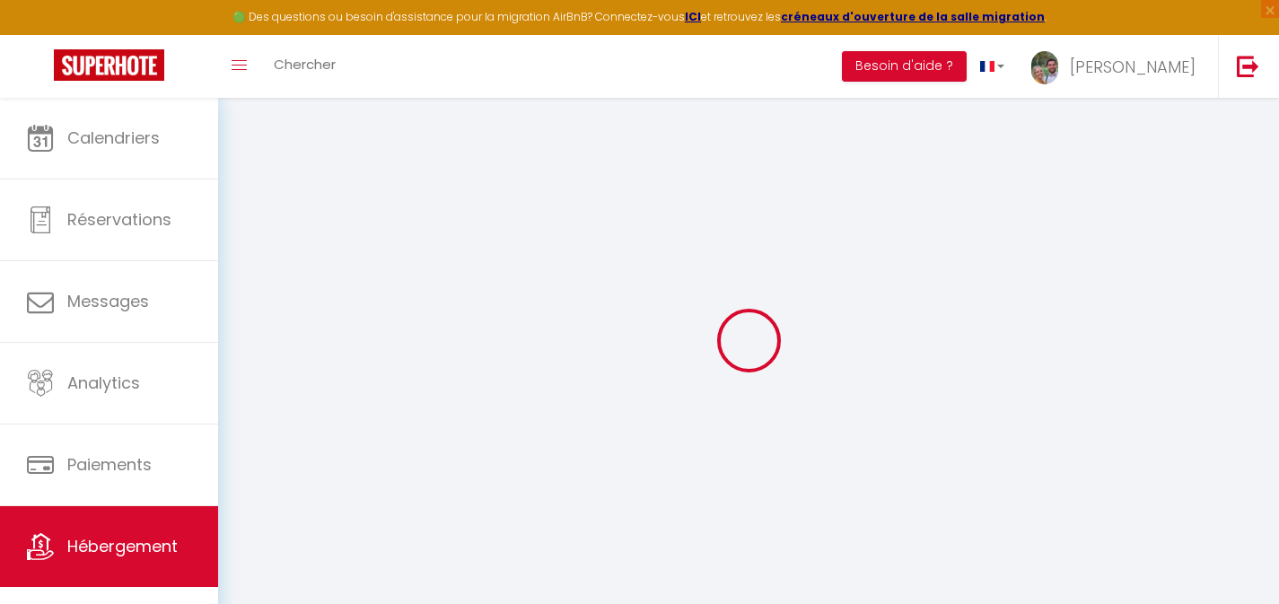
type input "970"
type input "180"
type input "2.60"
type input "1900"
select select
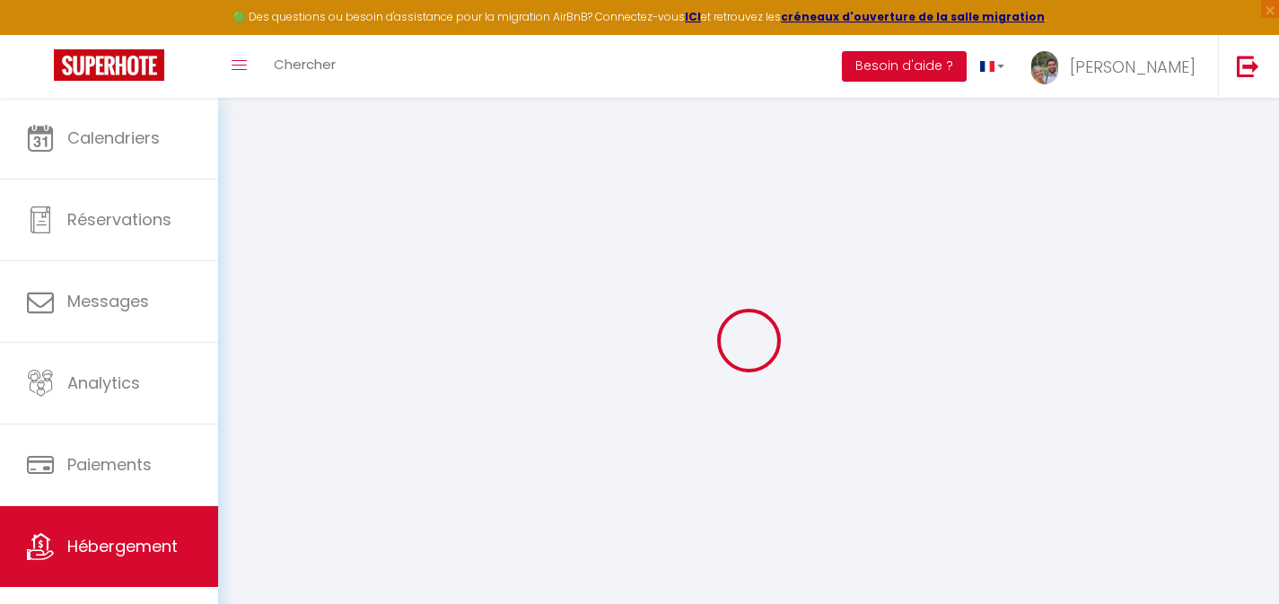
select select
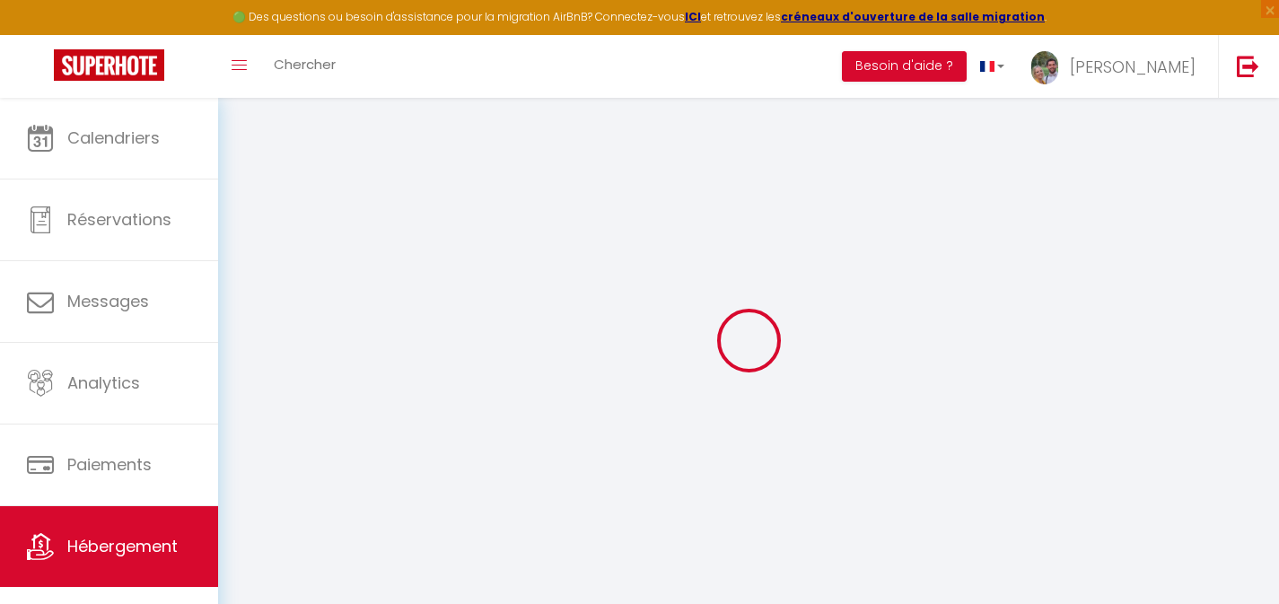
type input "2 Faubourg de la Couperee"
type input "14430"
type input "Dozulé"
type input "[EMAIL_ADDRESS][DOMAIN_NAME]"
select select "5575"
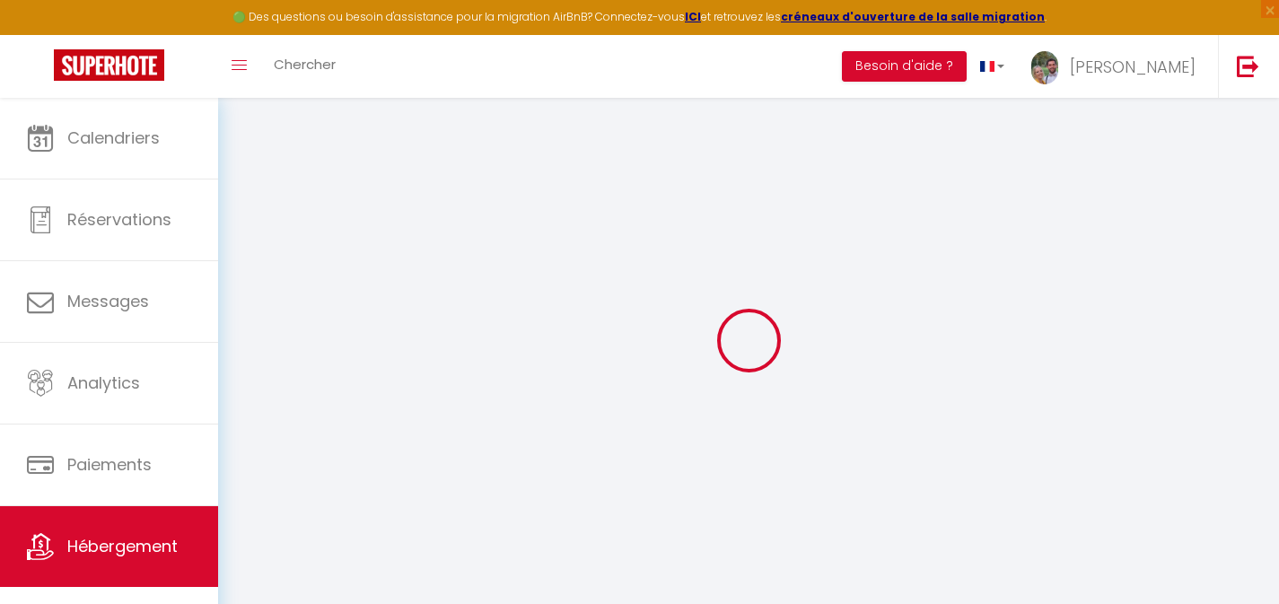
checkbox input "false"
type input "0"
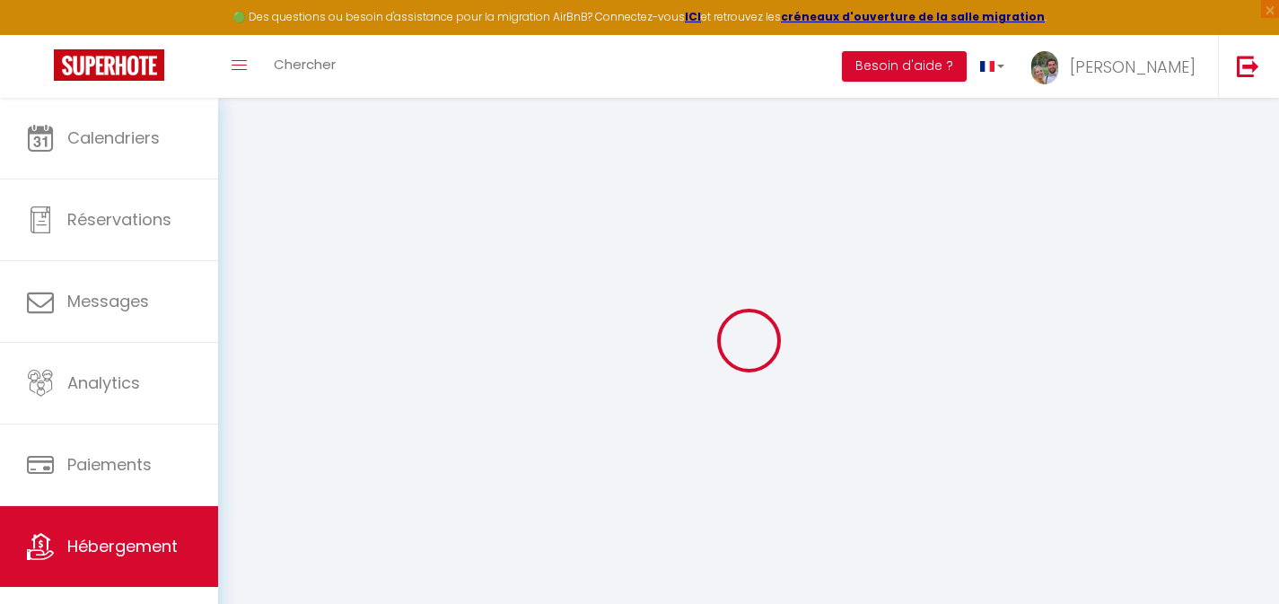
type input "0"
select select
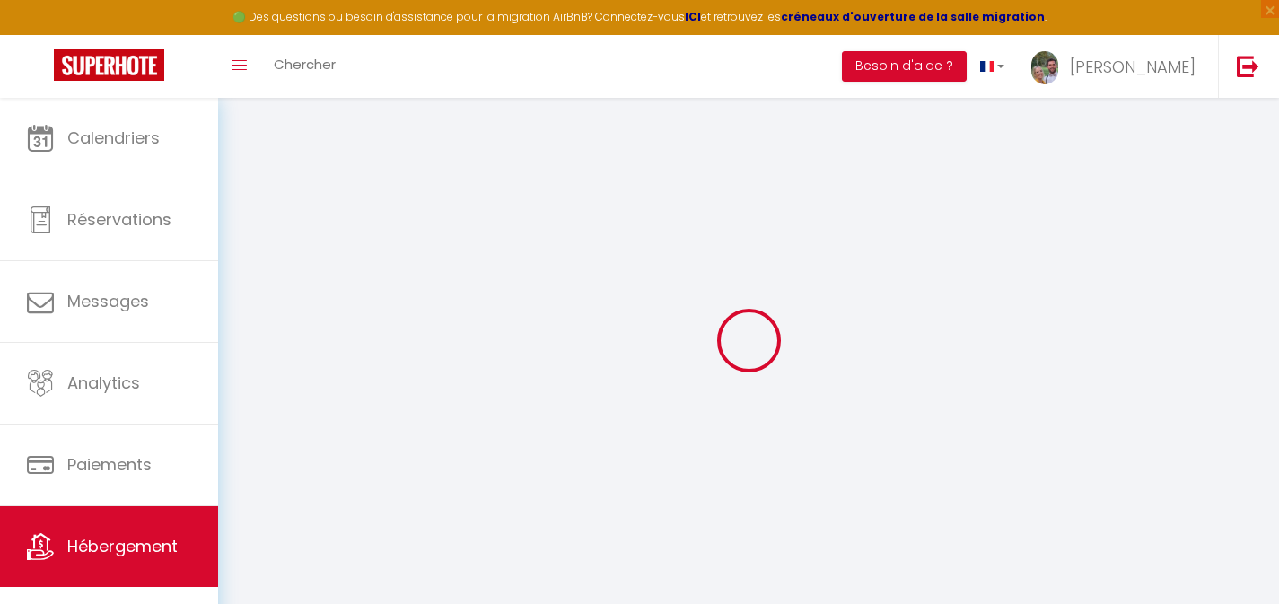
select select
checkbox input "false"
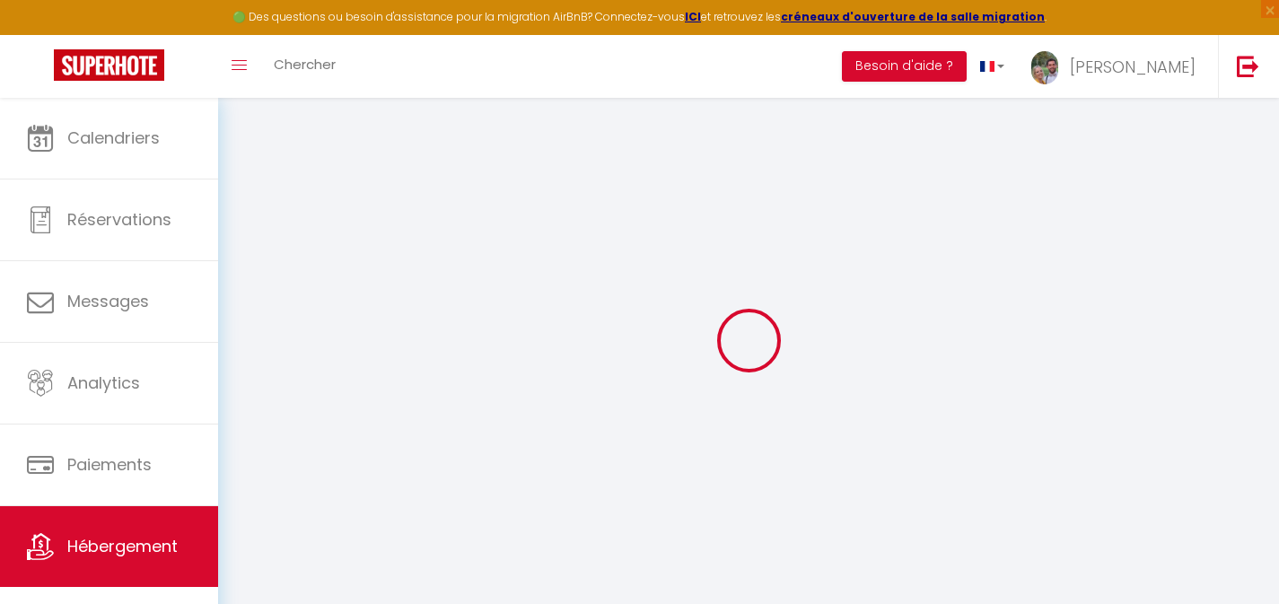
checkbox input "false"
select select "villa"
select select "23881"
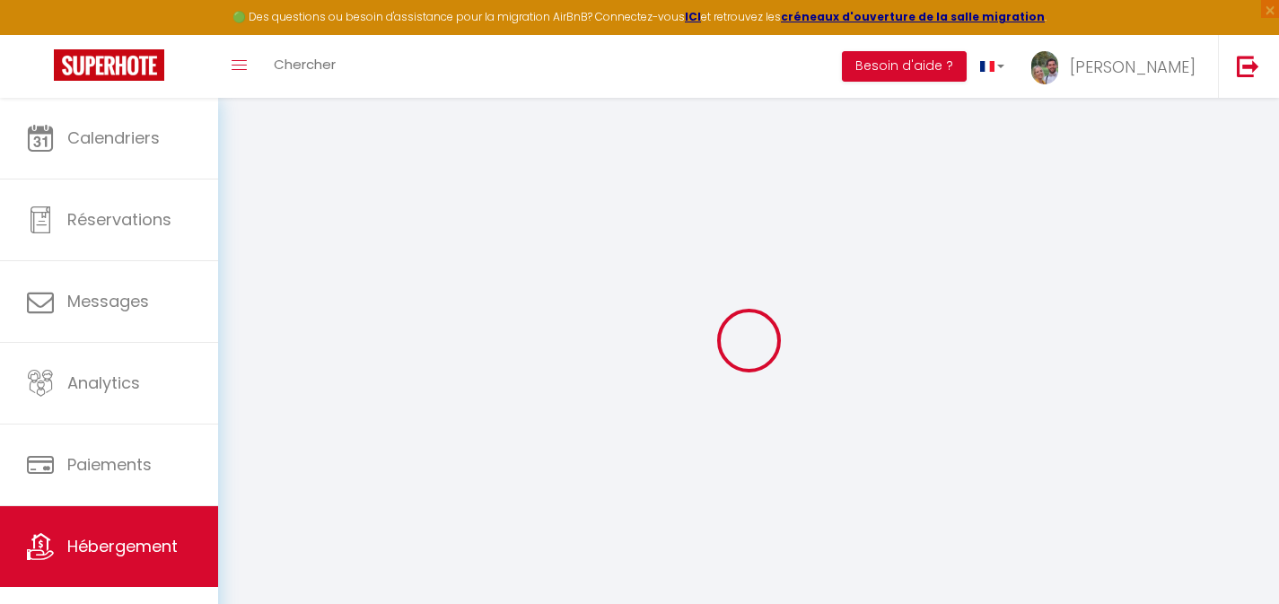
select select
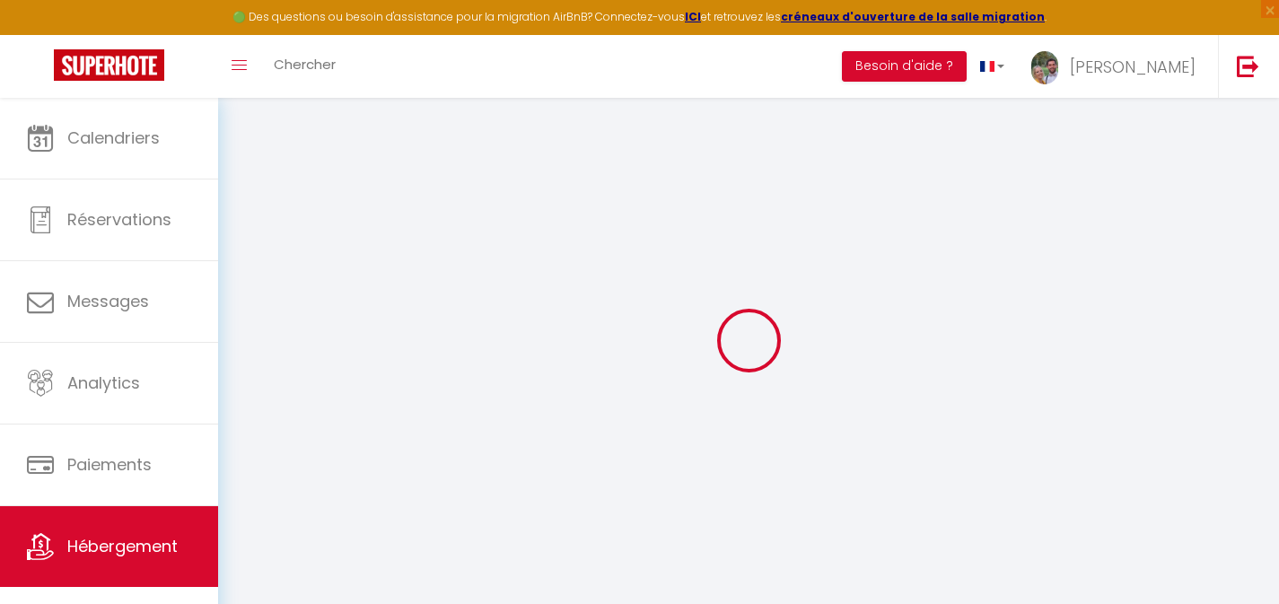
select select
checkbox input "false"
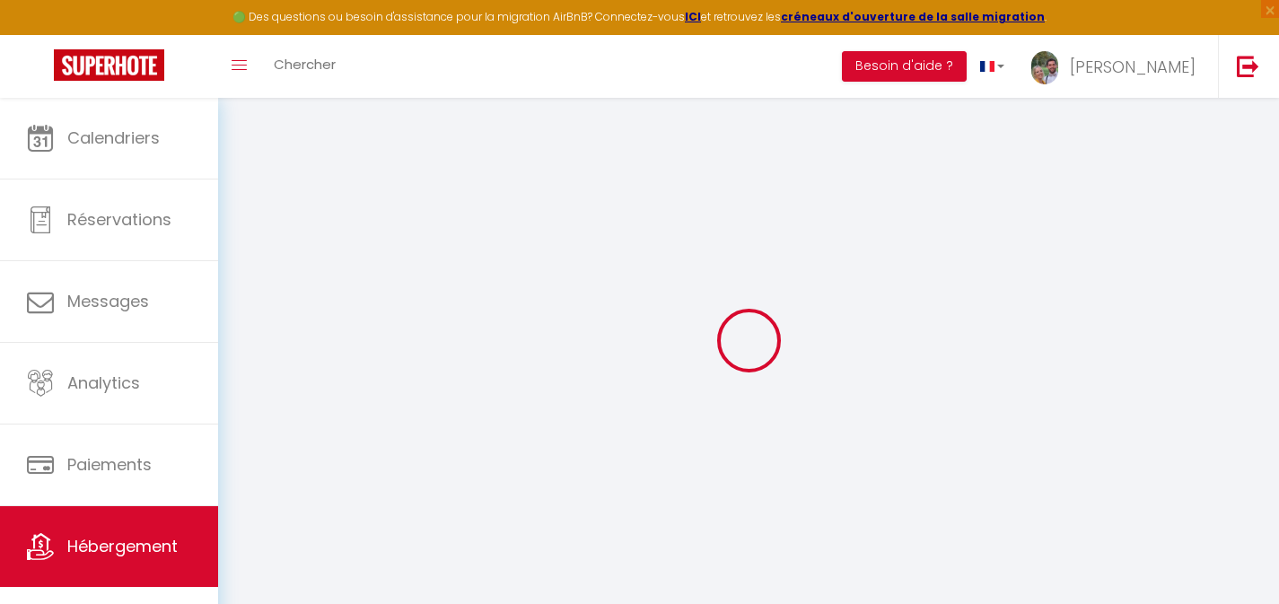
checkbox input "false"
select select "17:00"
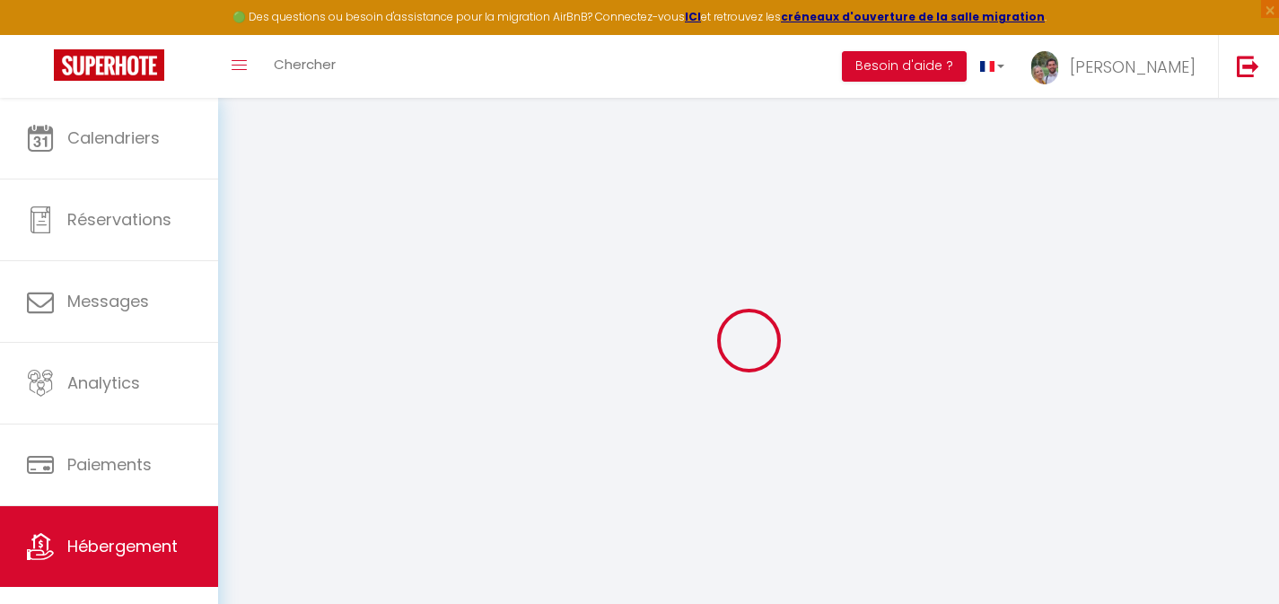
select select
select select "10:00"
select select "30"
select select "10:00"
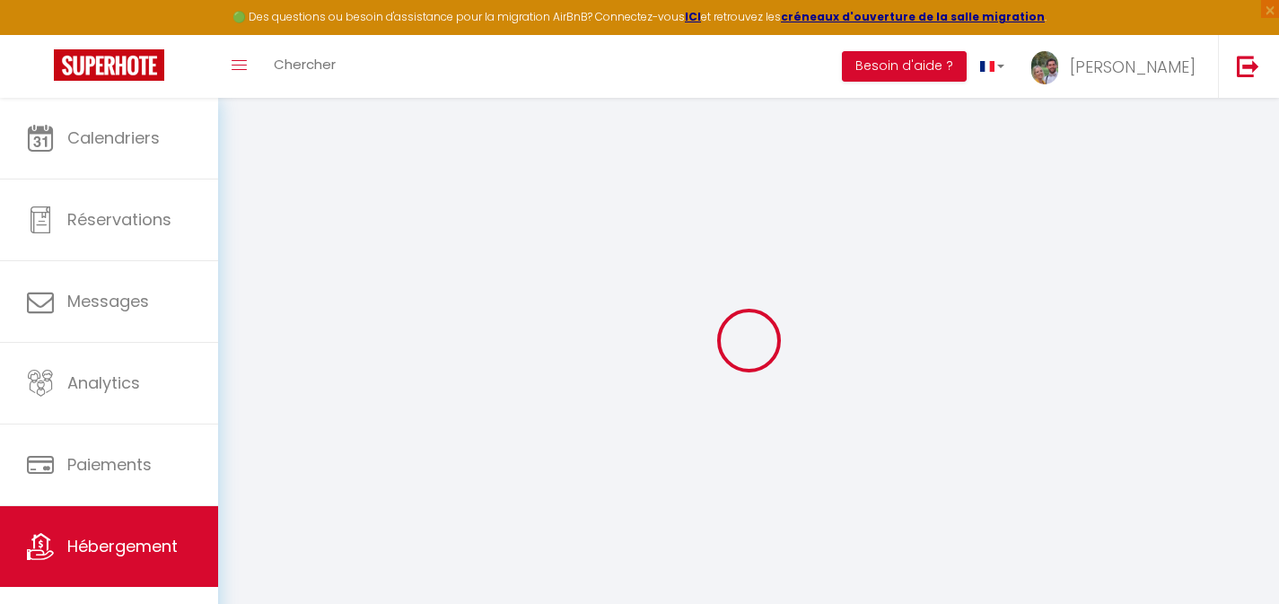
select select
checkbox input "false"
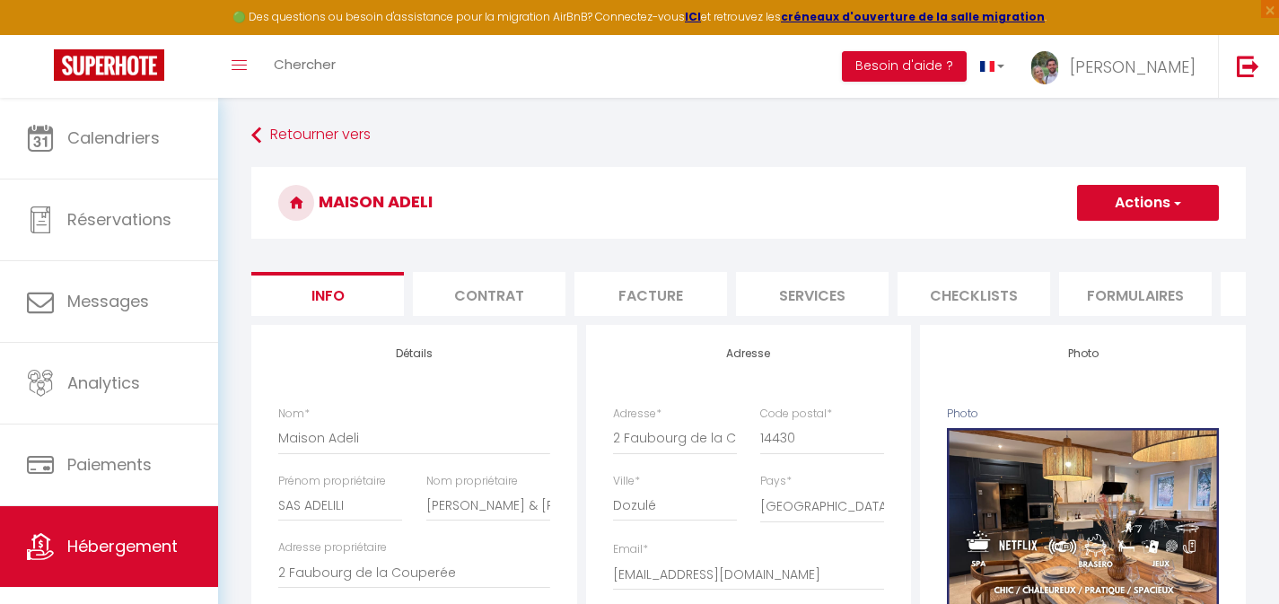
click at [529, 297] on li "Contrat" at bounding box center [489, 294] width 153 height 44
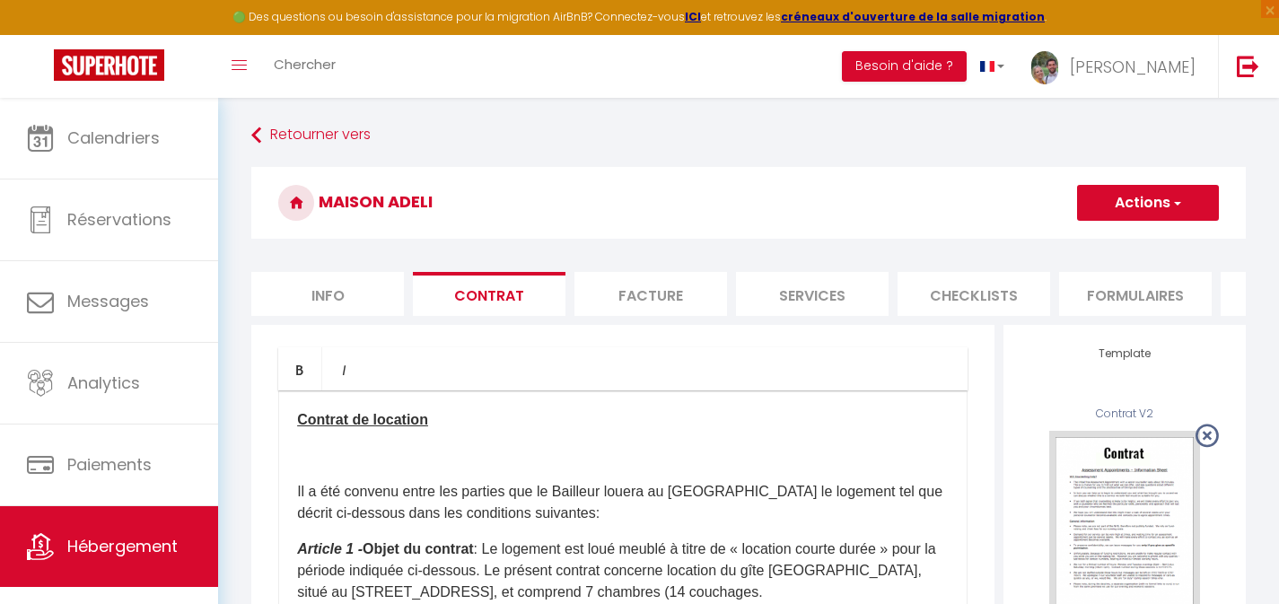
click at [668, 303] on li "Facture" at bounding box center [650, 294] width 153 height 44
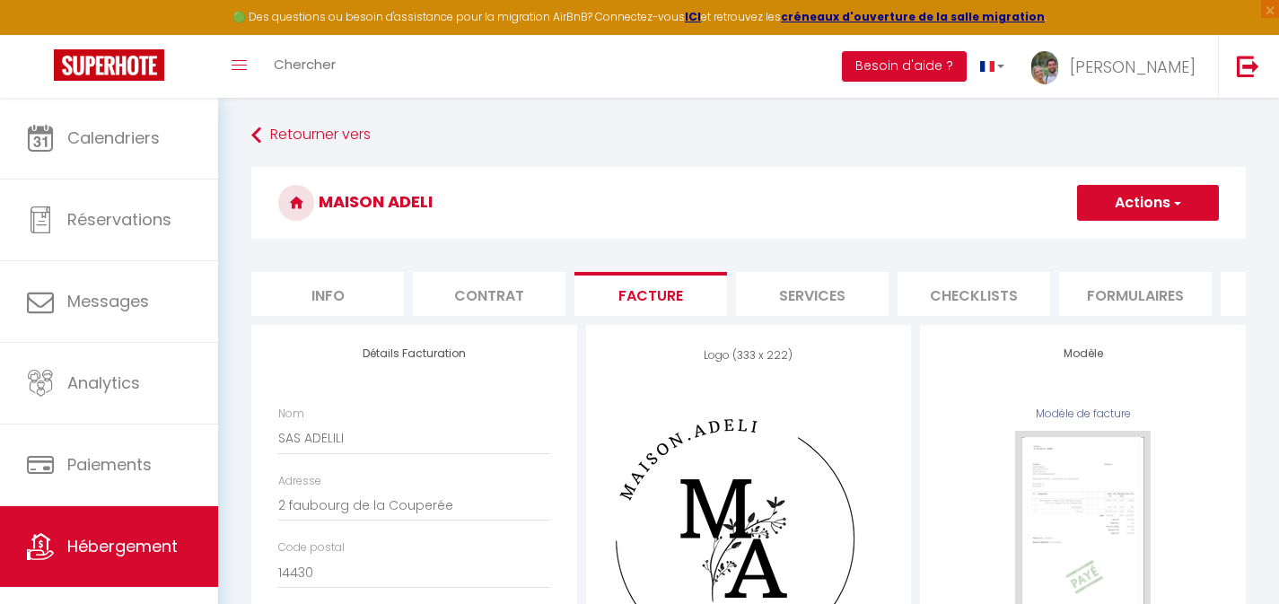
click at [763, 297] on li "Services" at bounding box center [812, 294] width 153 height 44
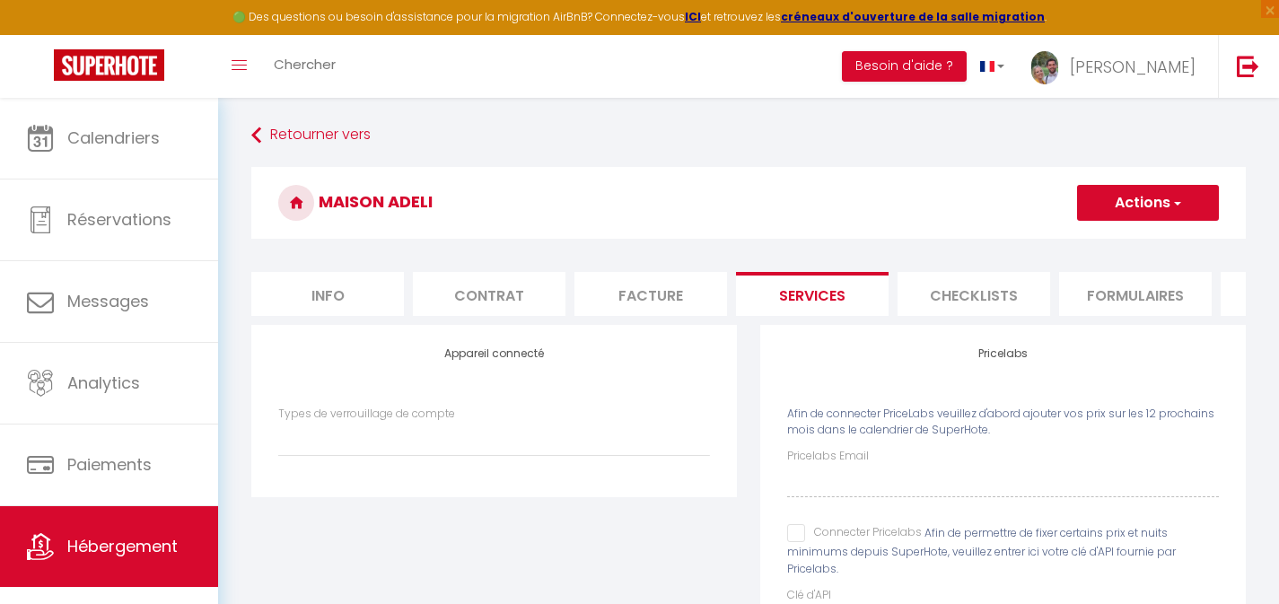
select select
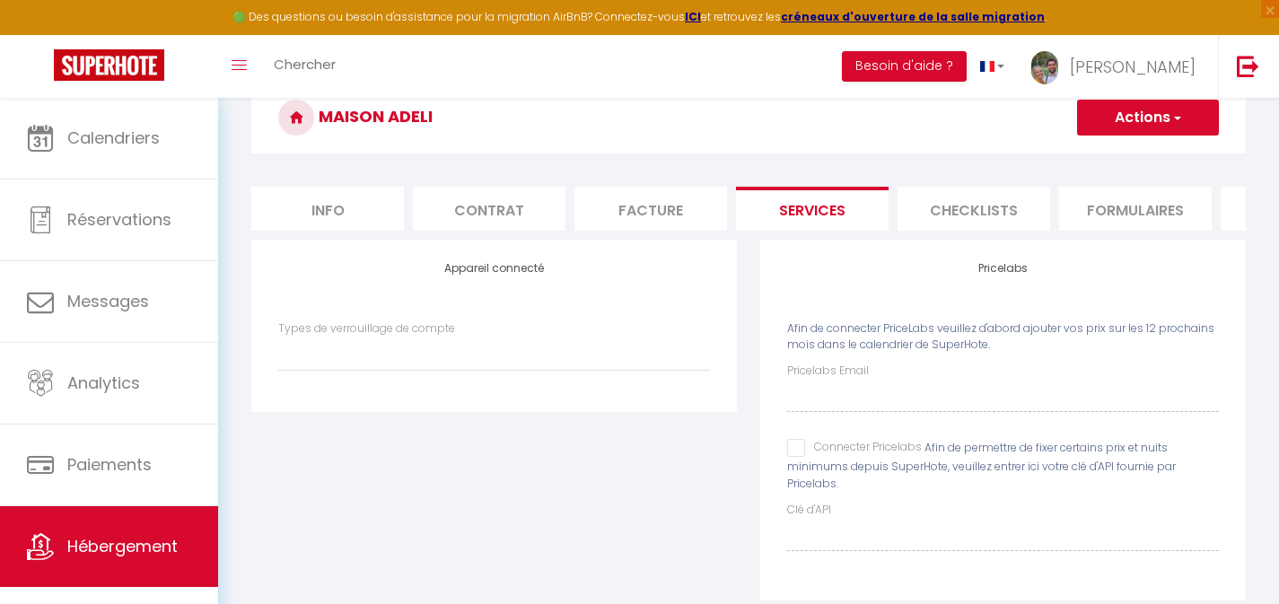
scroll to position [140, 0]
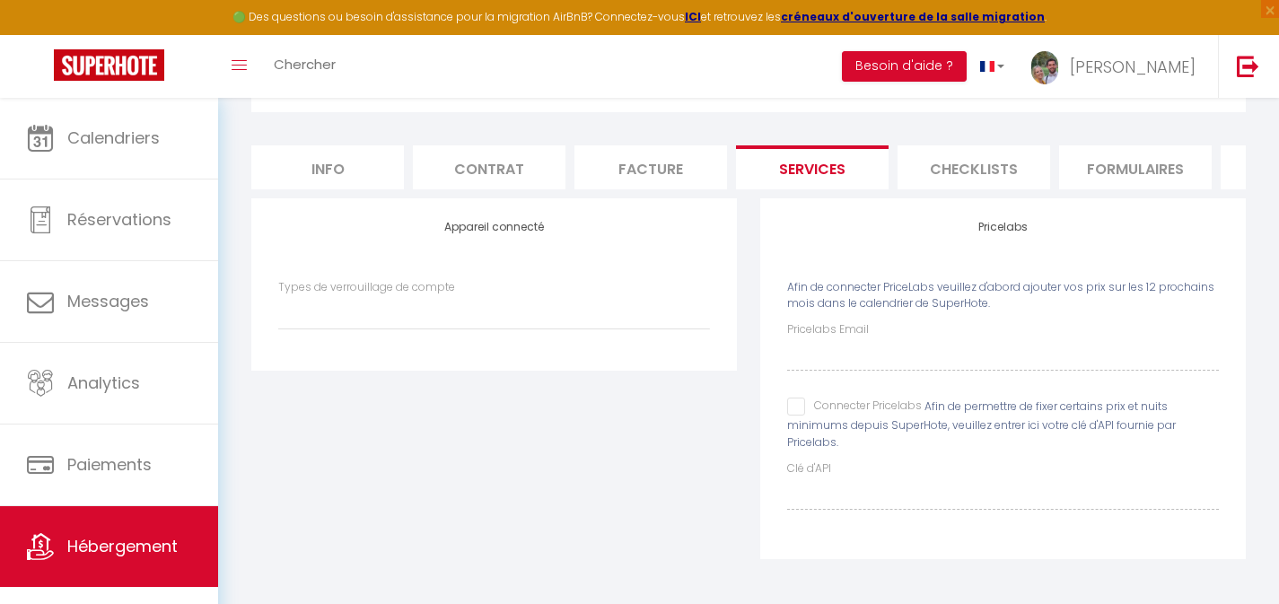
click at [969, 167] on li "Checklists" at bounding box center [973, 167] width 153 height 44
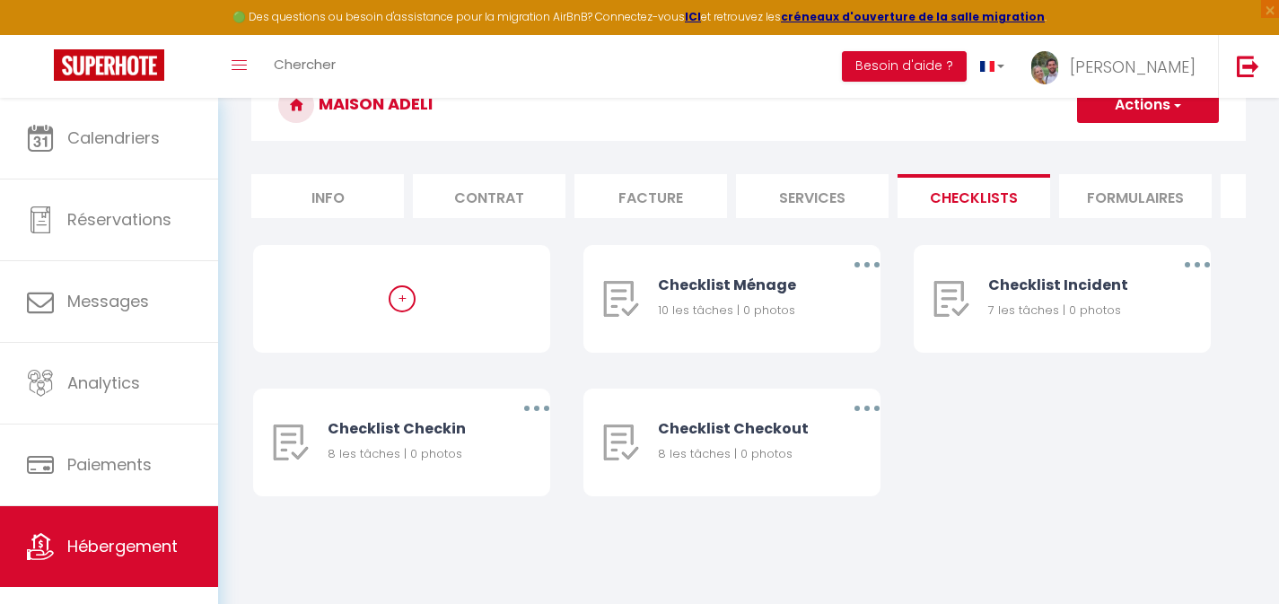
click at [1085, 182] on li "Formulaires" at bounding box center [1135, 196] width 153 height 44
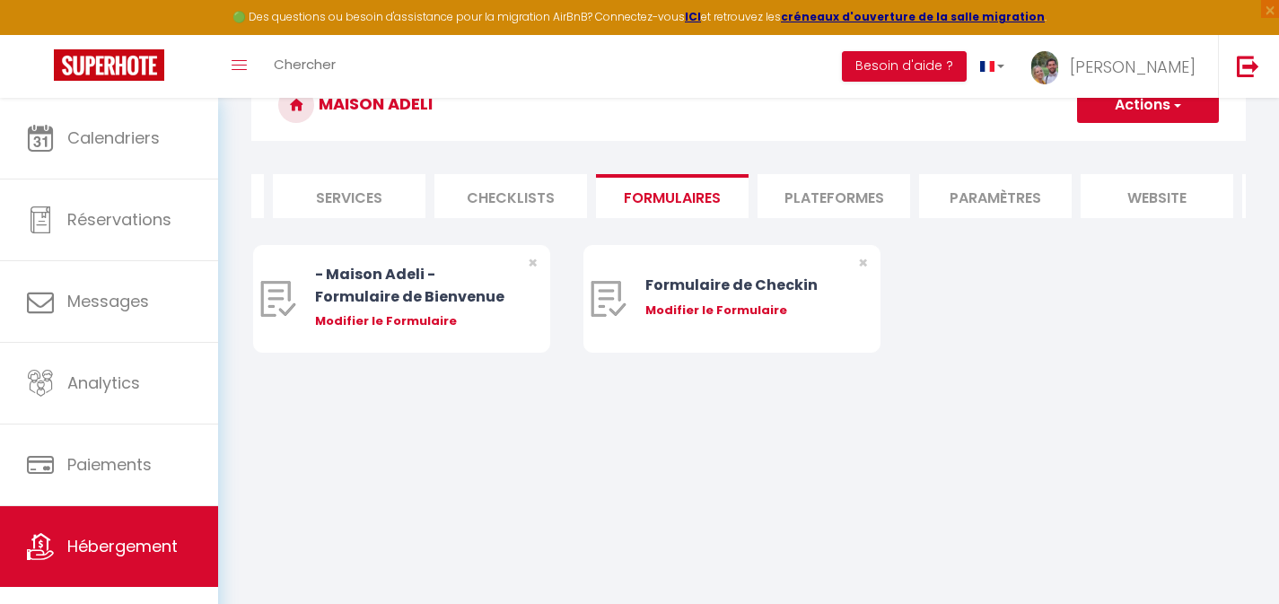
scroll to position [0, 509]
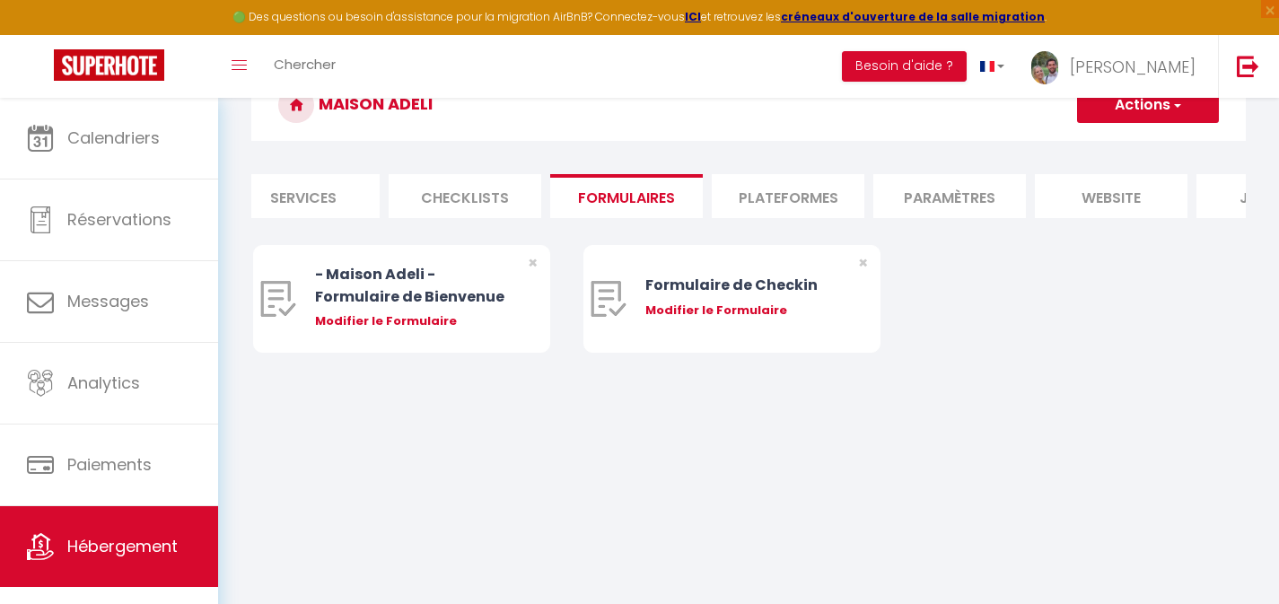
click at [787, 198] on li "Plateformes" at bounding box center [788, 196] width 153 height 44
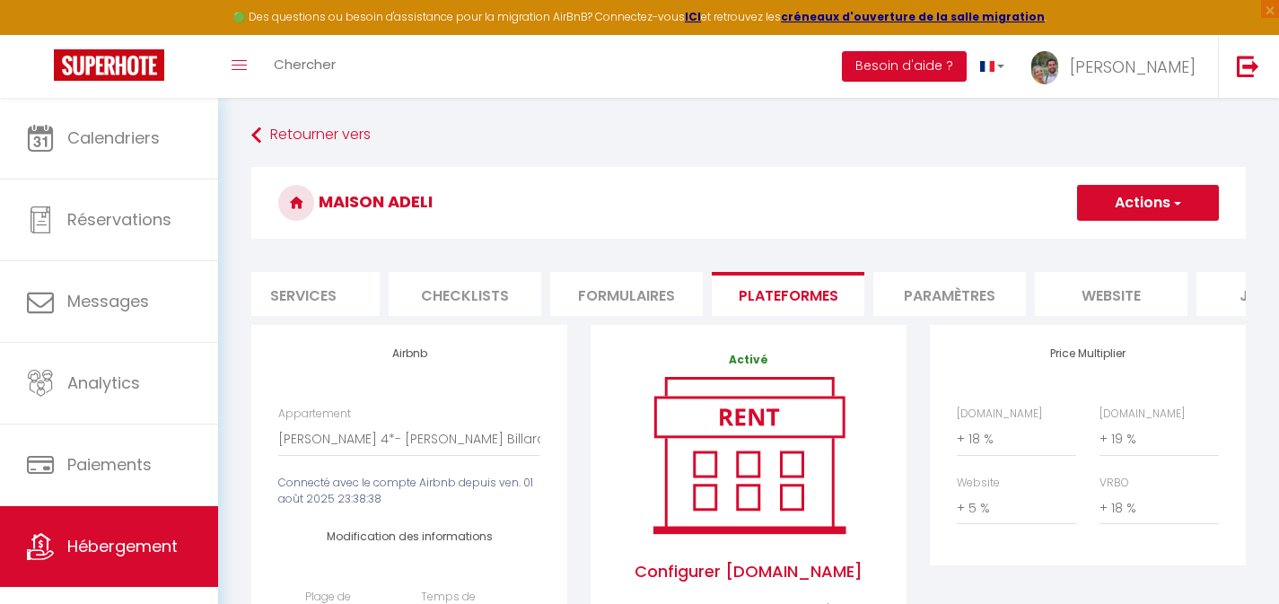
click at [963, 288] on li "Paramètres" at bounding box center [949, 294] width 153 height 44
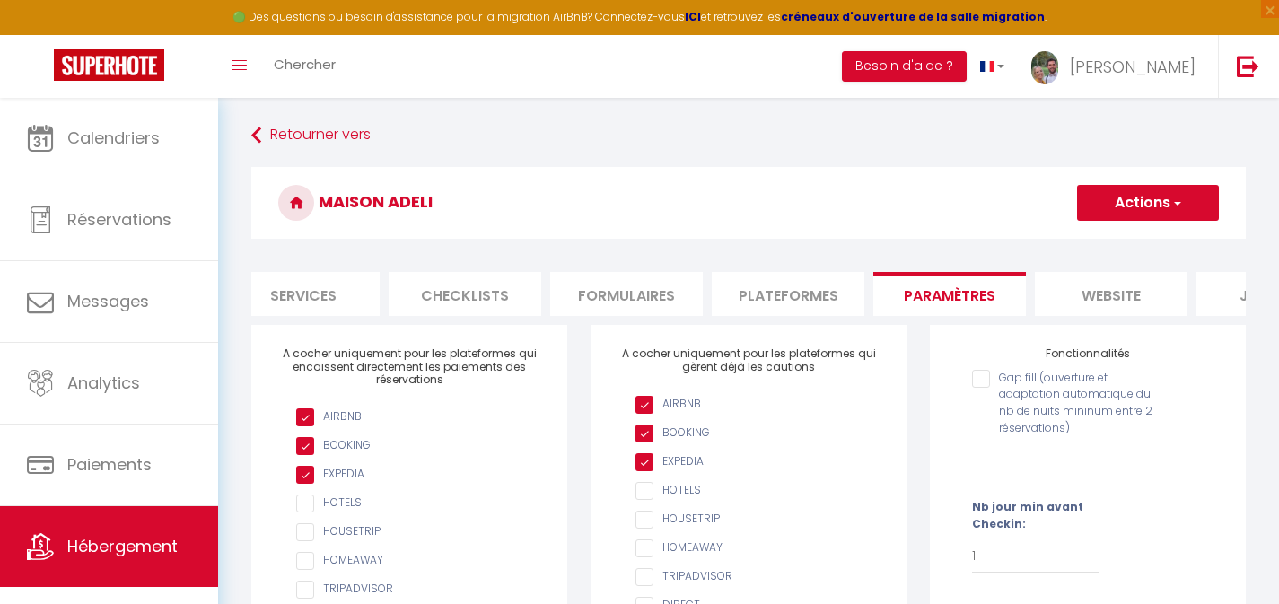
click at [1193, 192] on button "Actions" at bounding box center [1148, 203] width 142 height 36
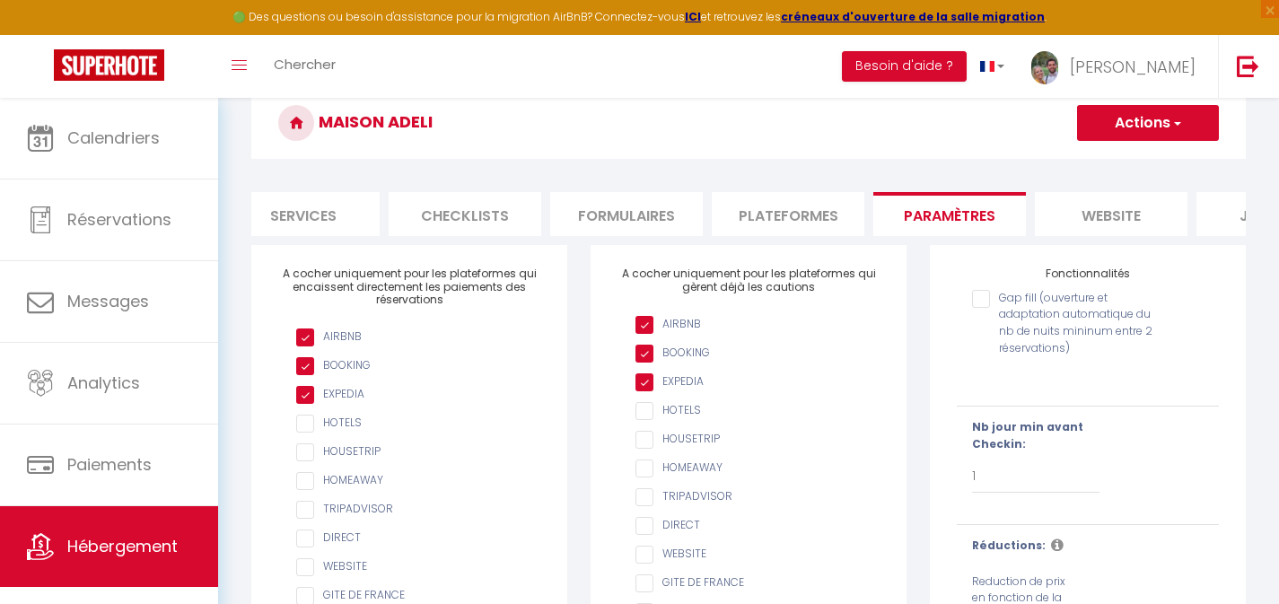
scroll to position [78, 0]
click at [1109, 215] on li "website" at bounding box center [1111, 216] width 153 height 44
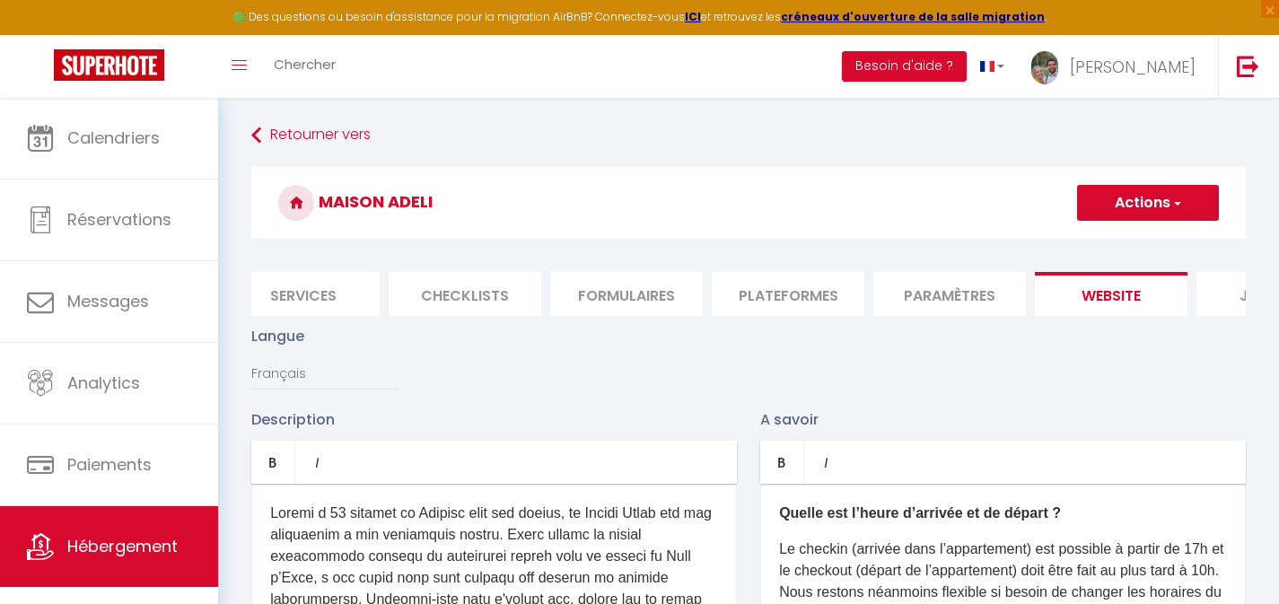
scroll to position [0, 621]
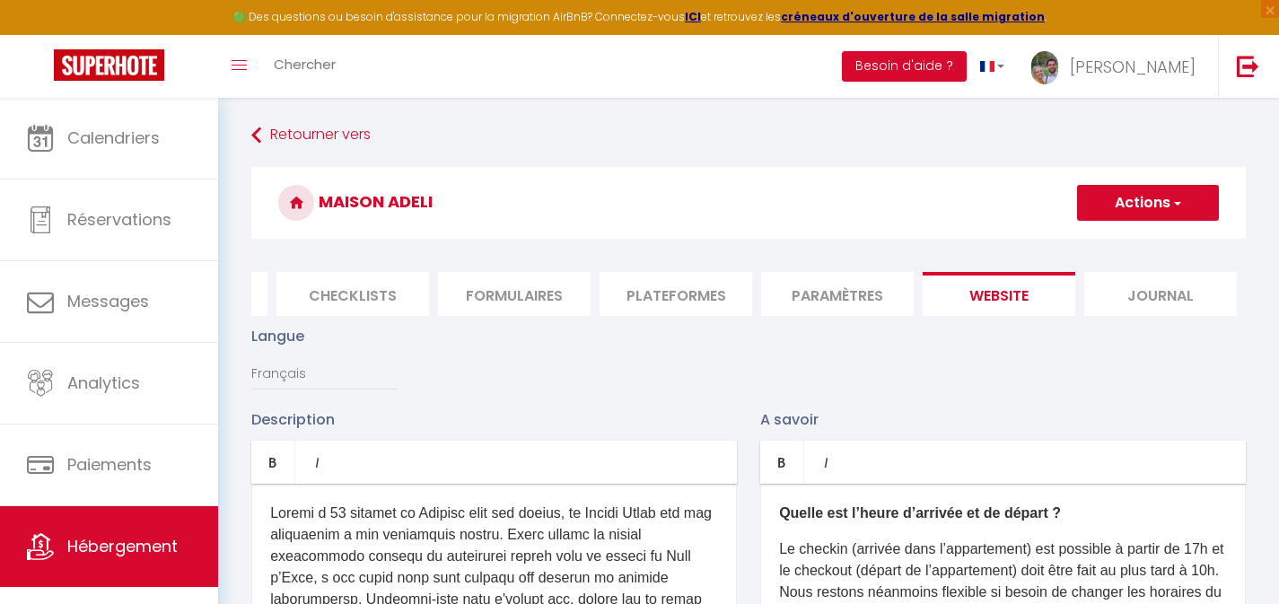
click at [1197, 297] on li "Journal" at bounding box center [1160, 294] width 153 height 44
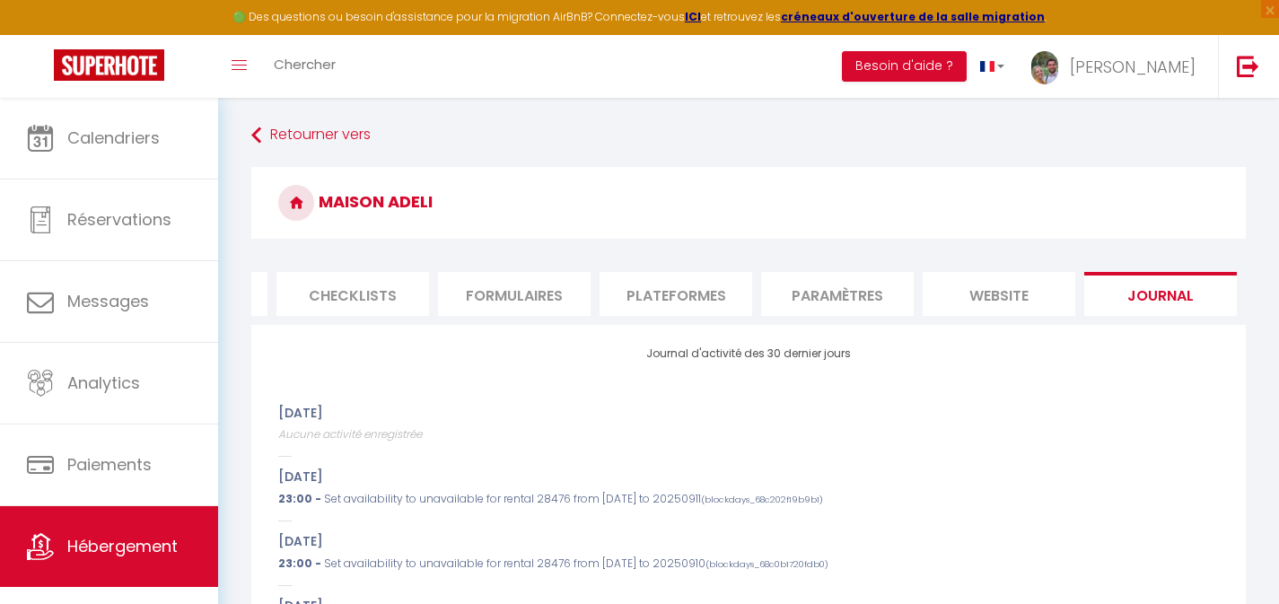
click at [798, 293] on li "Paramètres" at bounding box center [837, 294] width 153 height 44
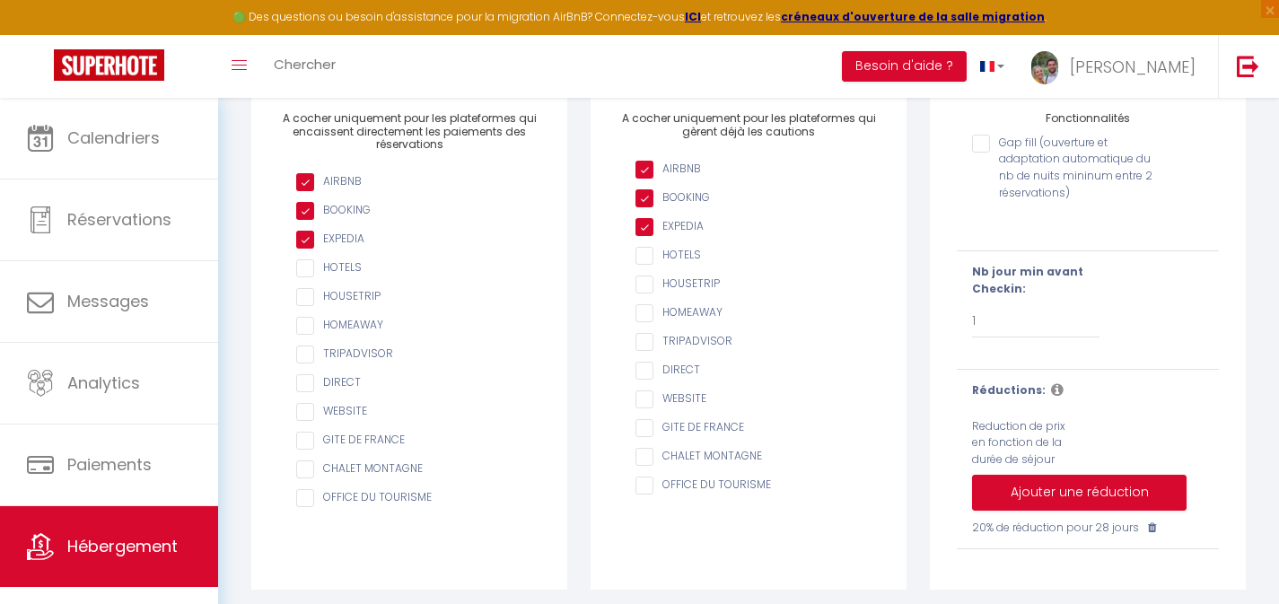
scroll to position [11, 0]
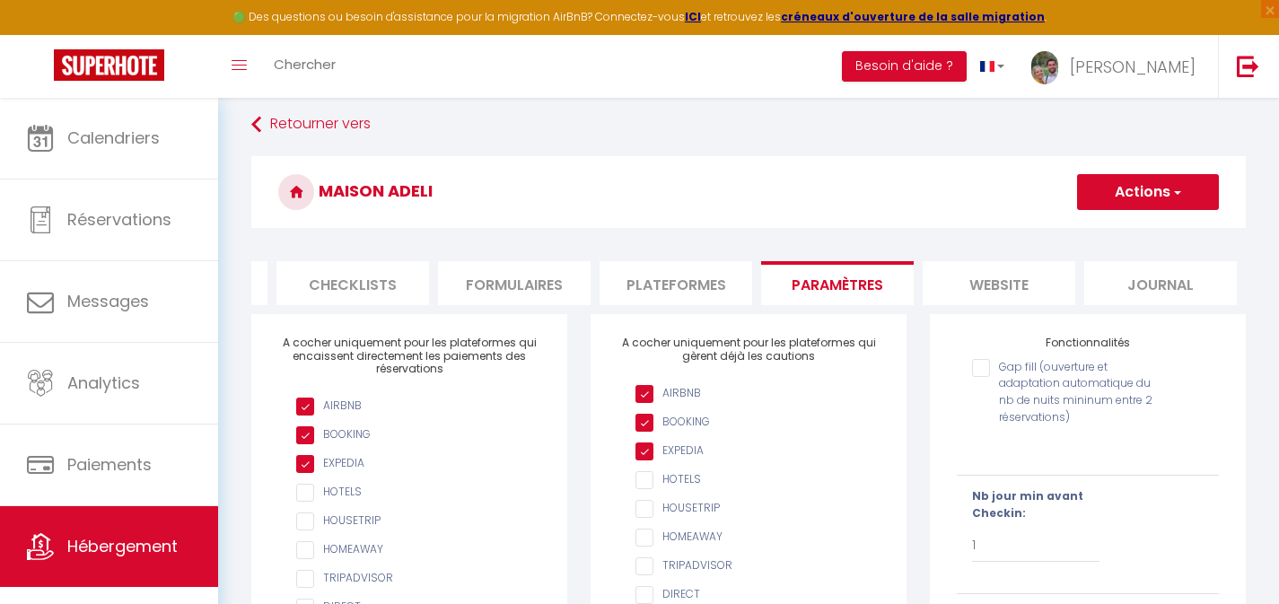
click at [670, 286] on li "Plateformes" at bounding box center [675, 283] width 153 height 44
select select
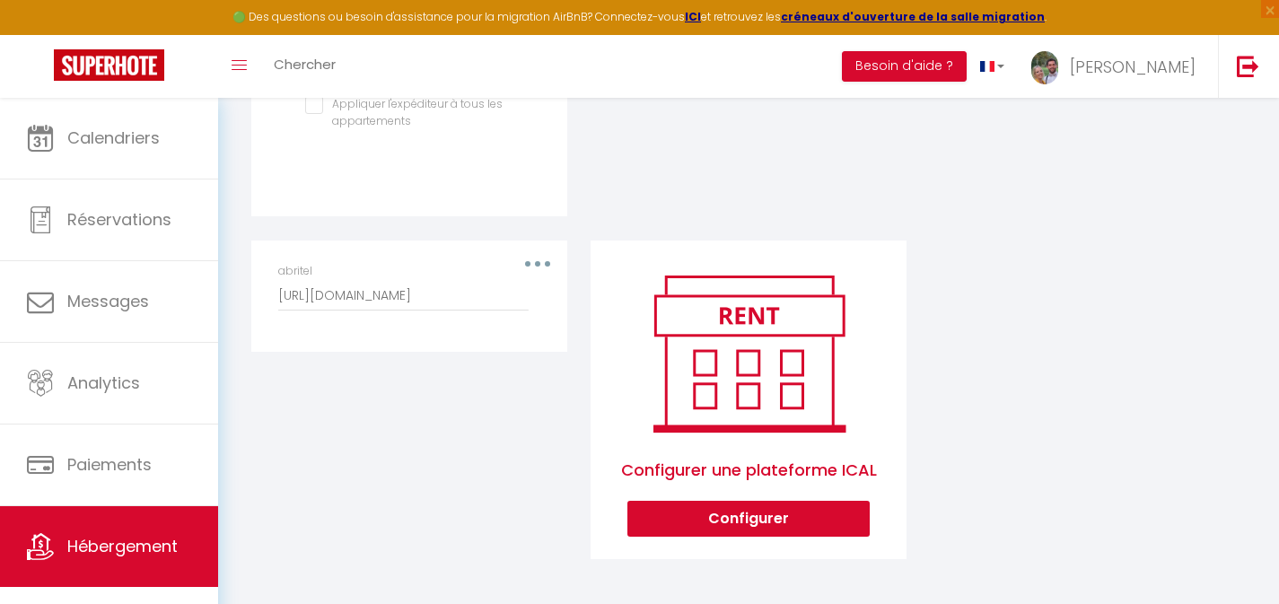
scroll to position [847, 0]
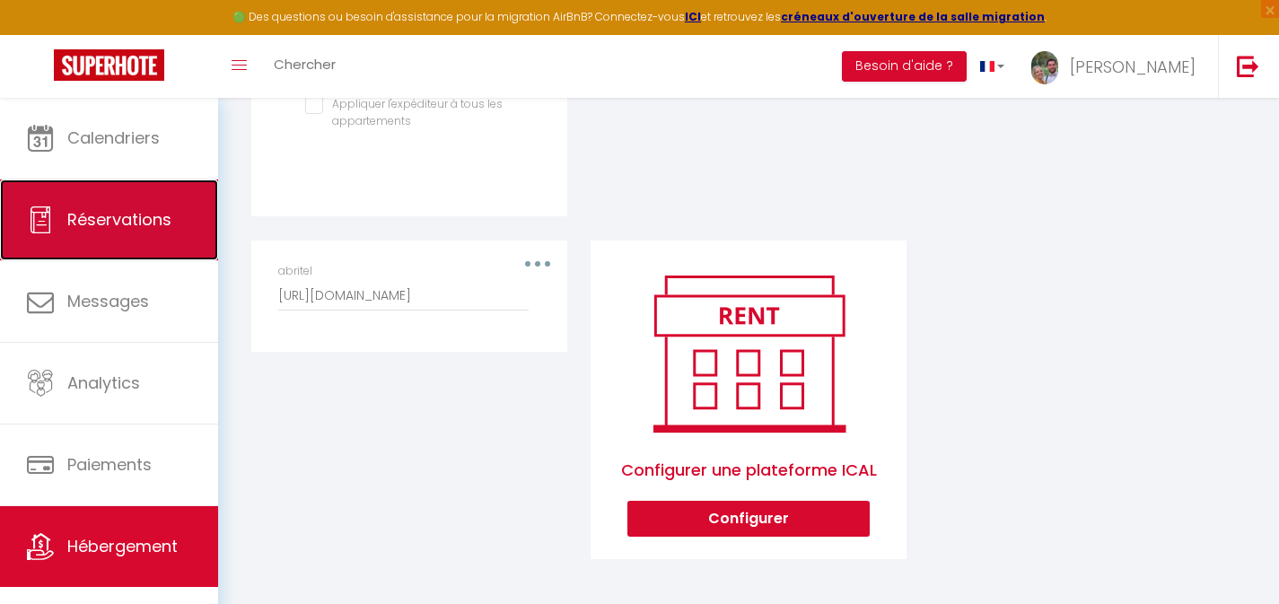
click at [140, 222] on span "Réservations" at bounding box center [119, 219] width 104 height 22
select select "not_cancelled"
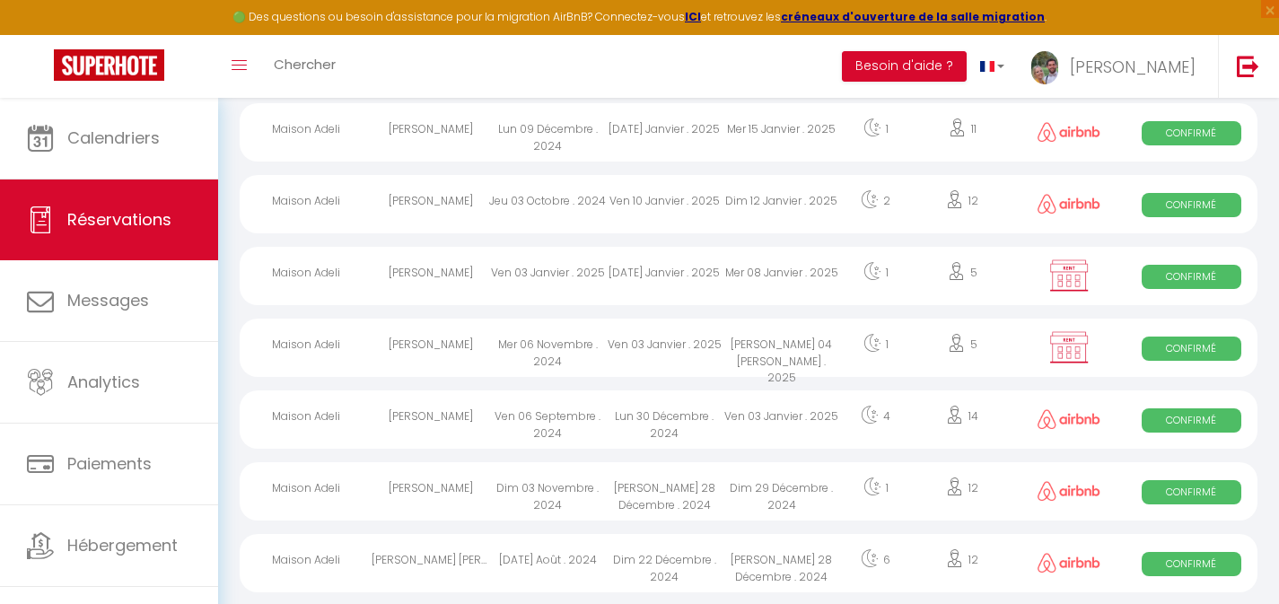
scroll to position [3328, 0]
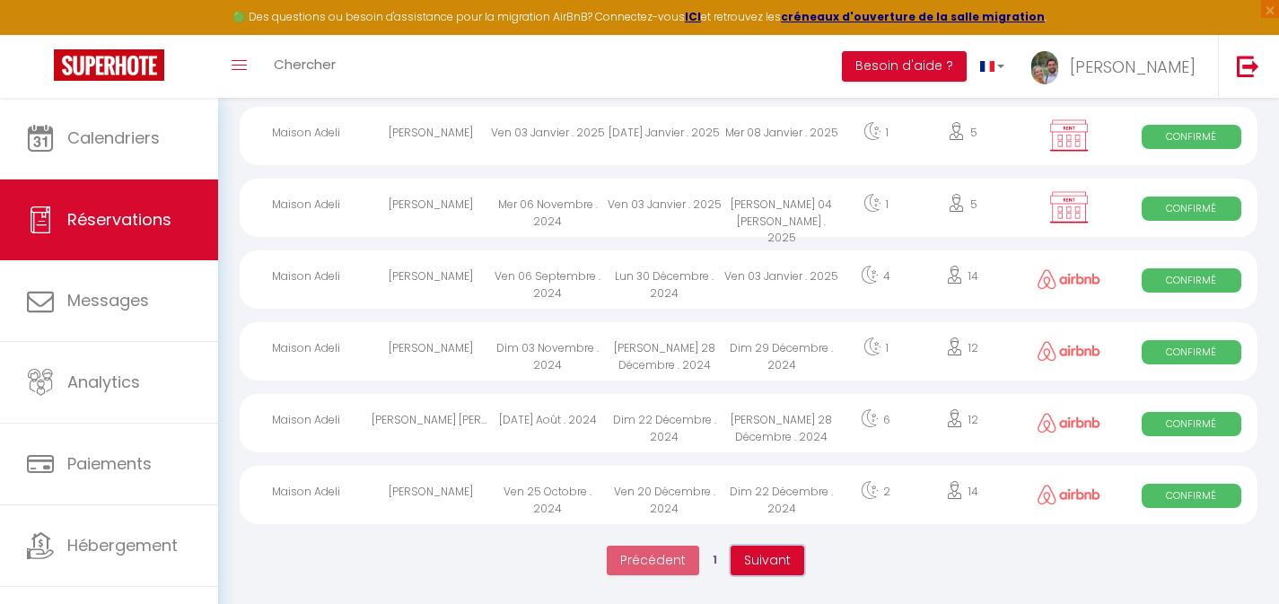
click at [747, 551] on span "Suivant" at bounding box center [767, 560] width 47 height 18
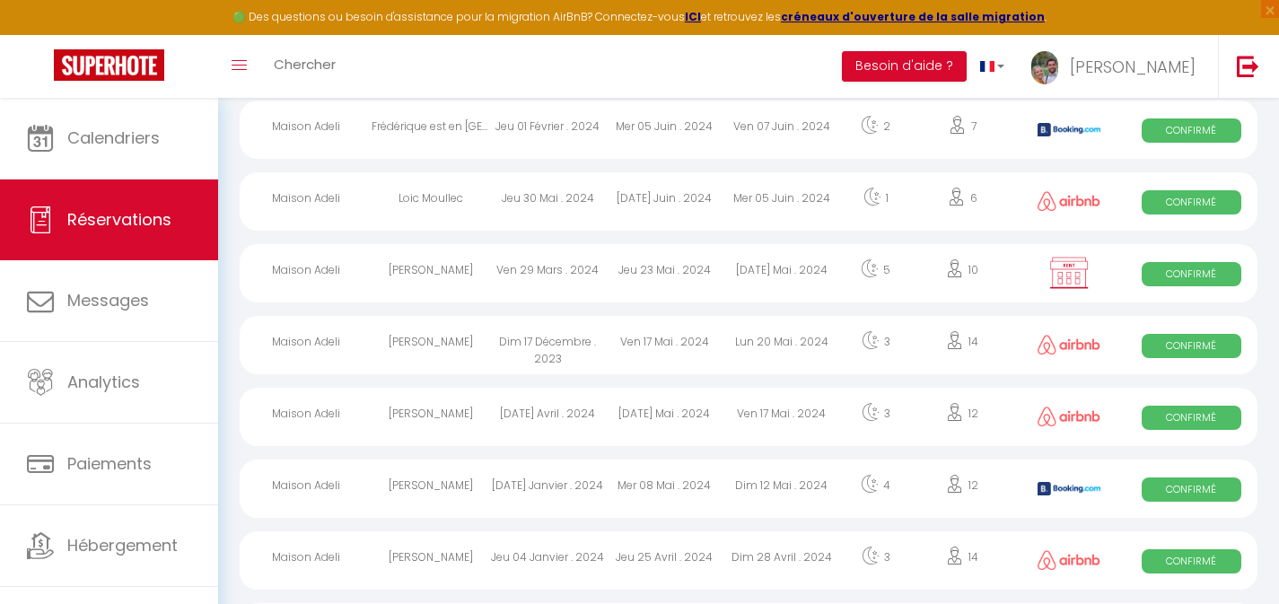
scroll to position [2685, 0]
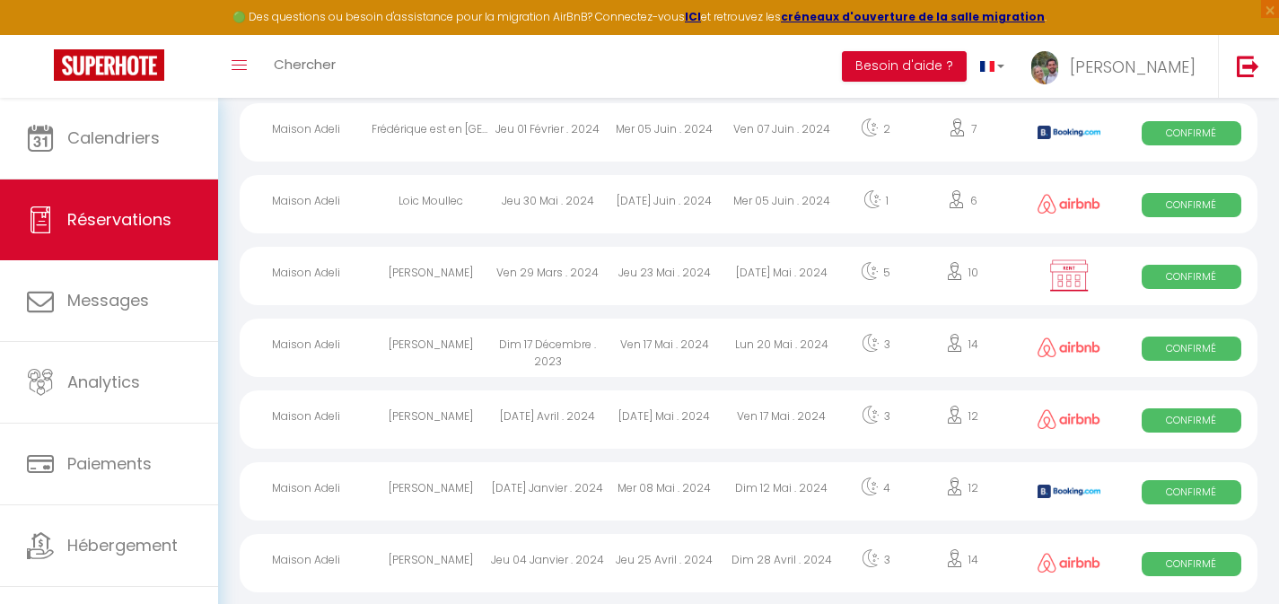
click at [1066, 270] on img at bounding box center [1068, 275] width 45 height 34
select select "OK"
select select "1"
select select "0"
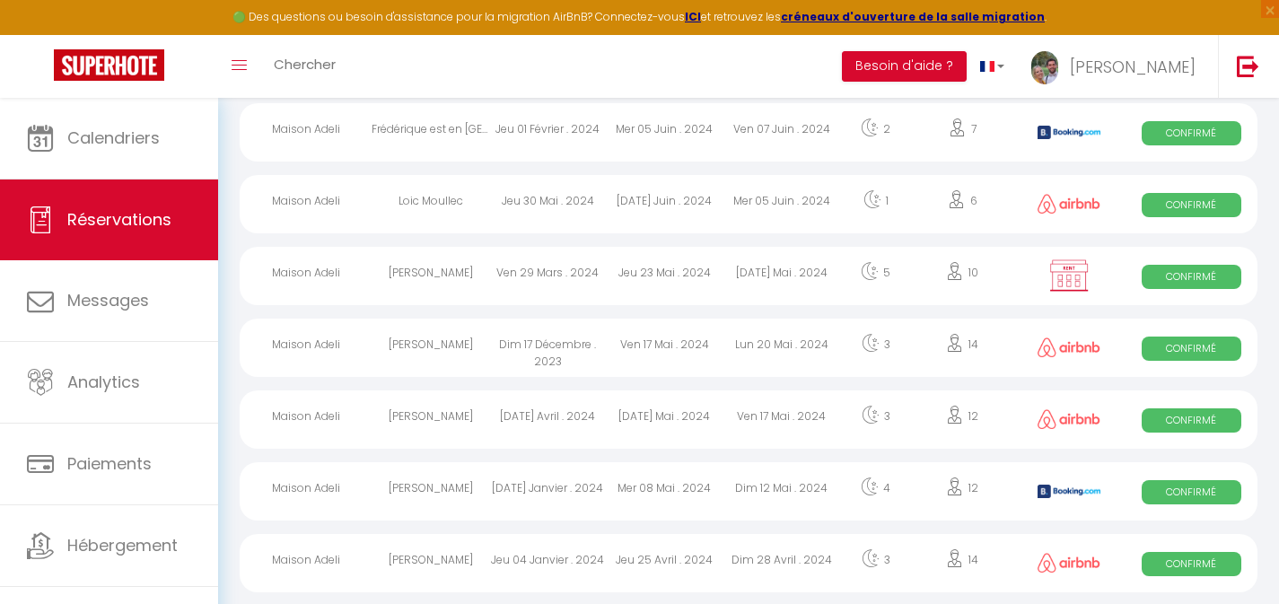
select select "1"
select select
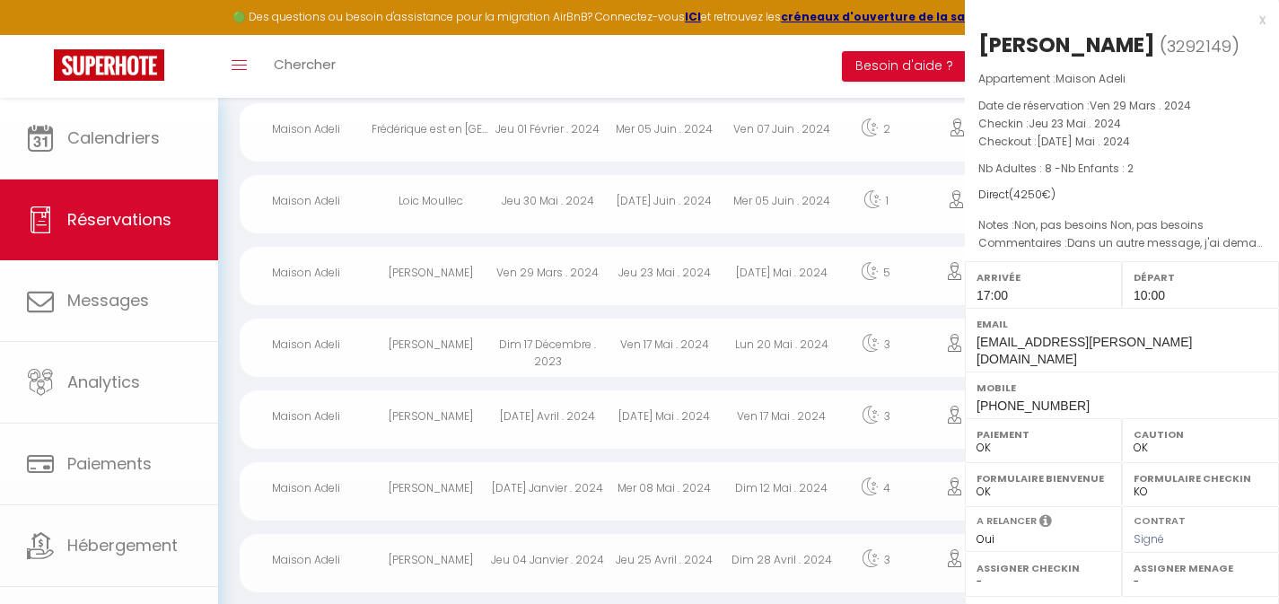
select select "23881"
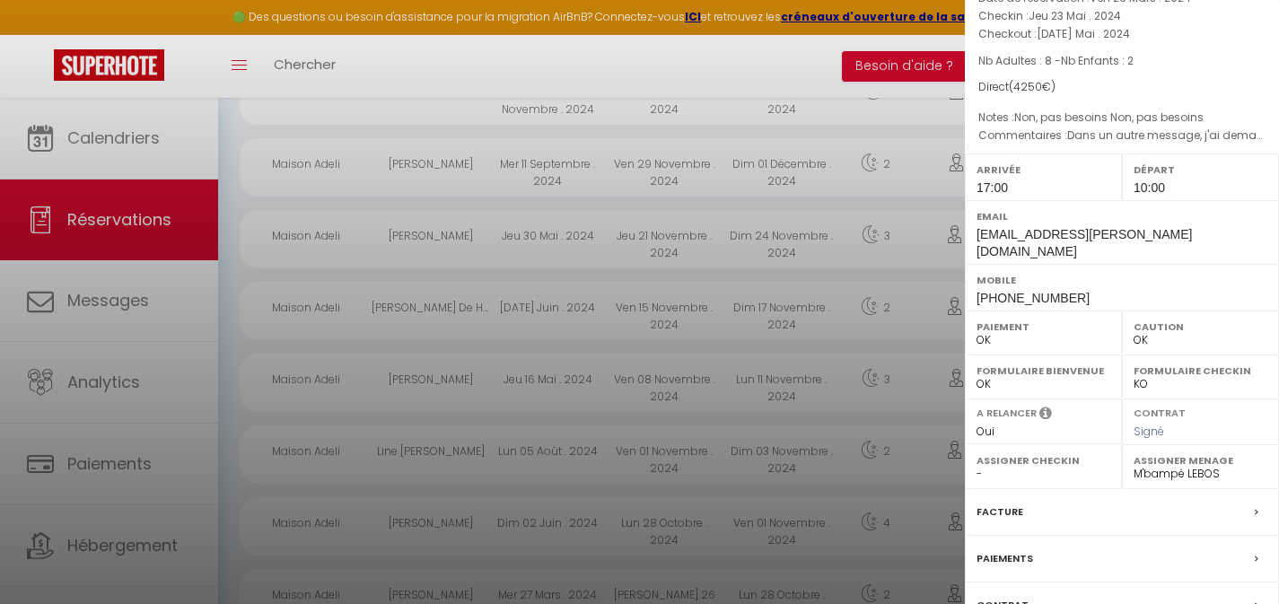
scroll to position [0, 0]
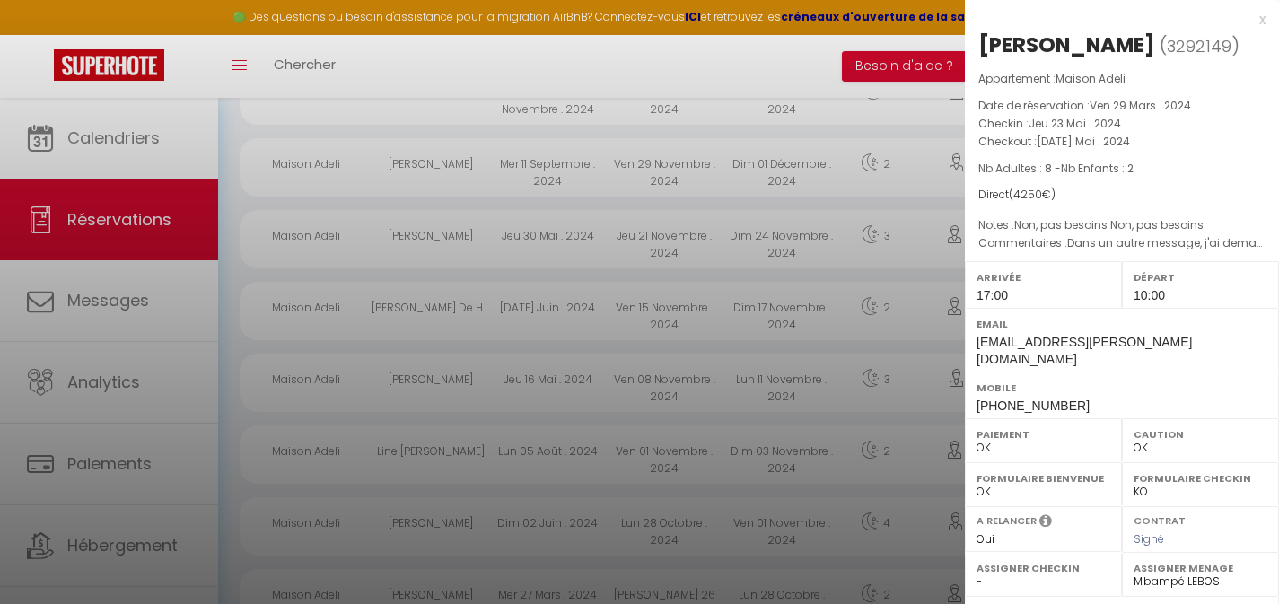
click at [1247, 22] on div "x" at bounding box center [1115, 20] width 301 height 22
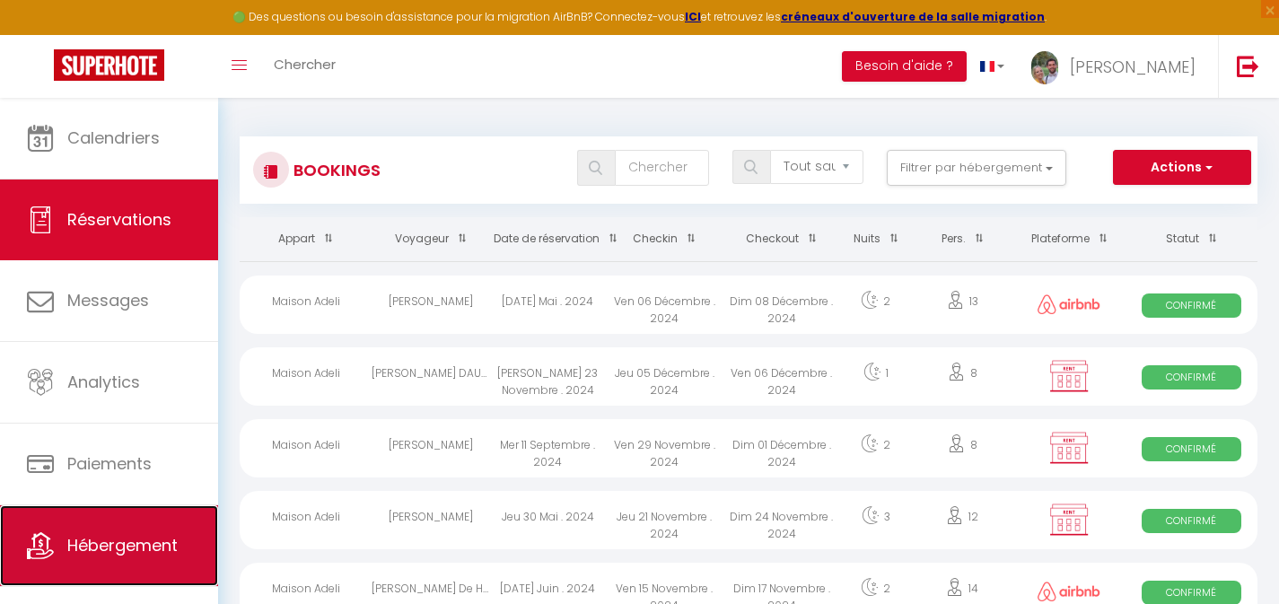
click at [104, 538] on span "Hébergement" at bounding box center [122, 545] width 110 height 22
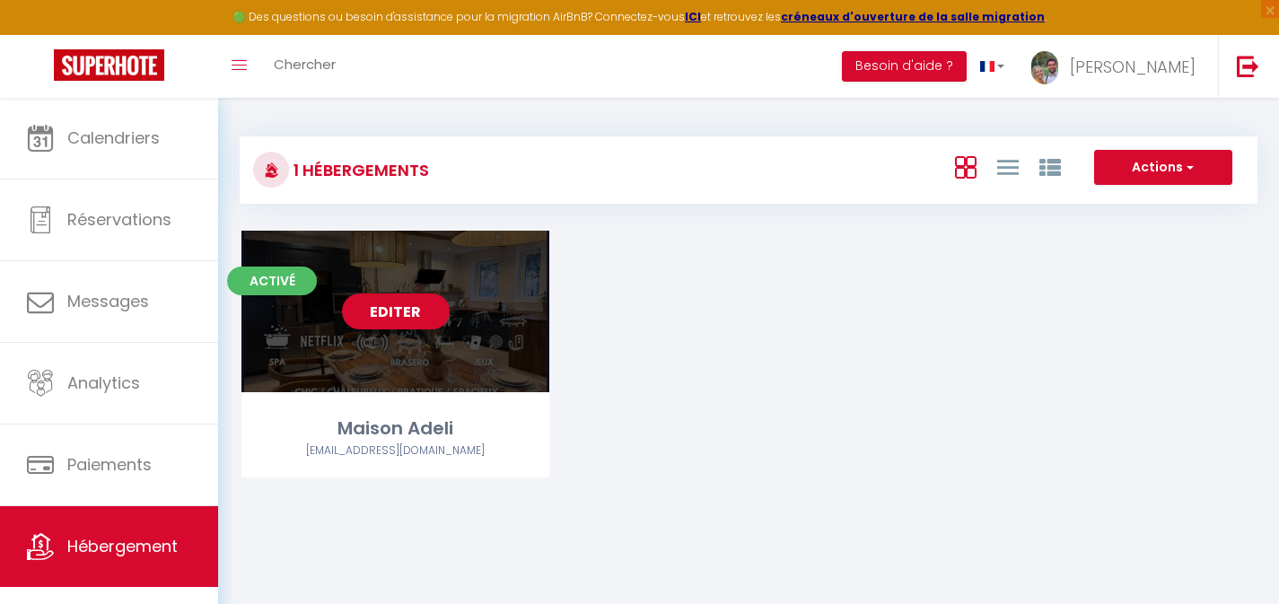
click at [421, 318] on link "Editer" at bounding box center [396, 311] width 108 height 36
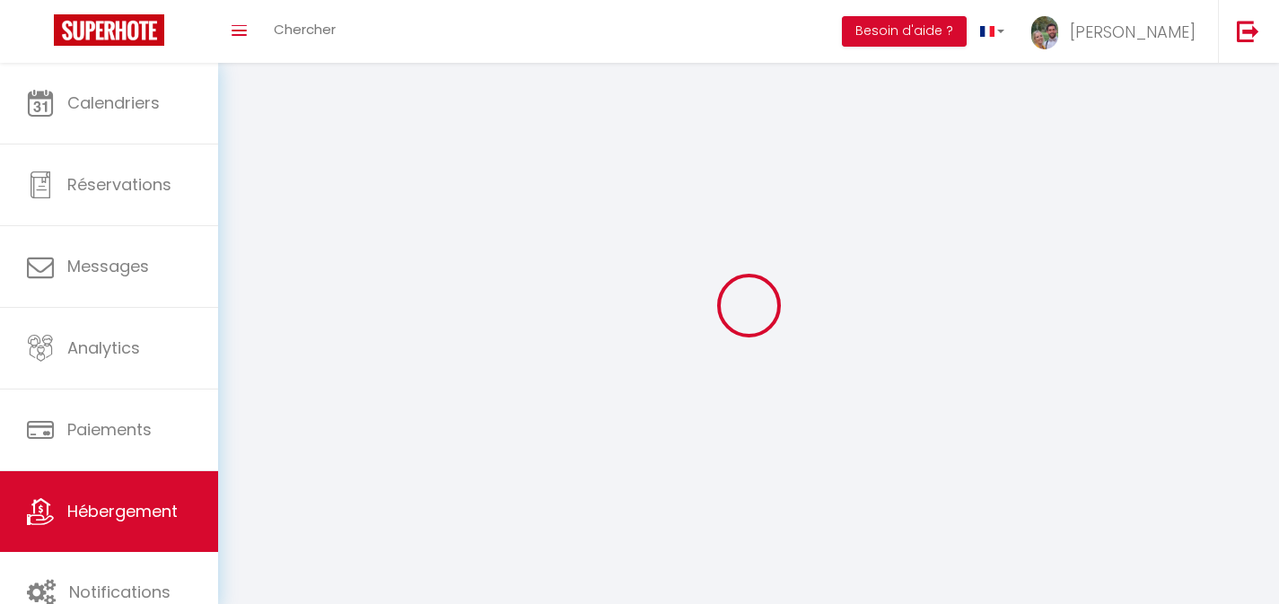
select select
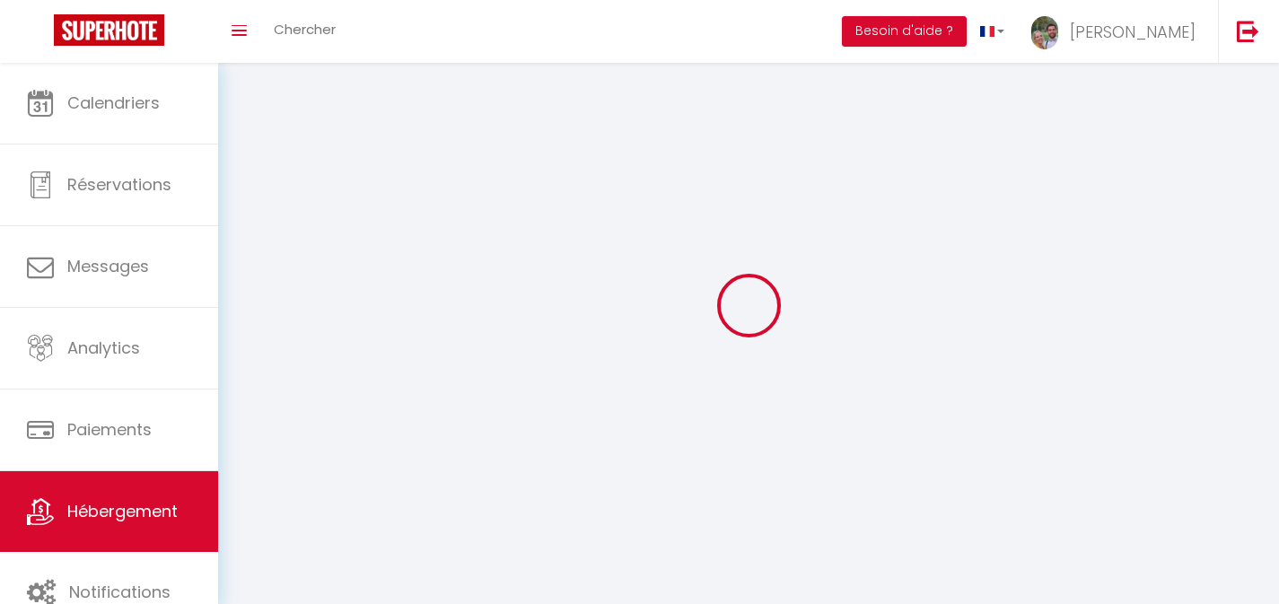
select select "1"
select select
checkbox input "false"
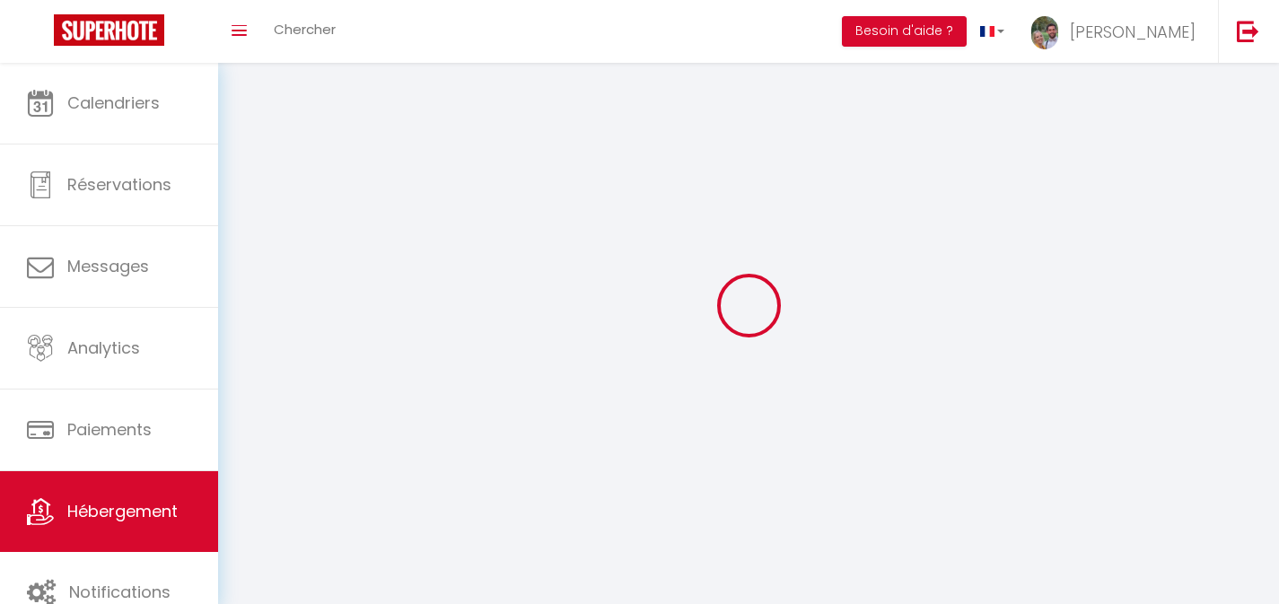
checkbox input "false"
select select "28"
select select
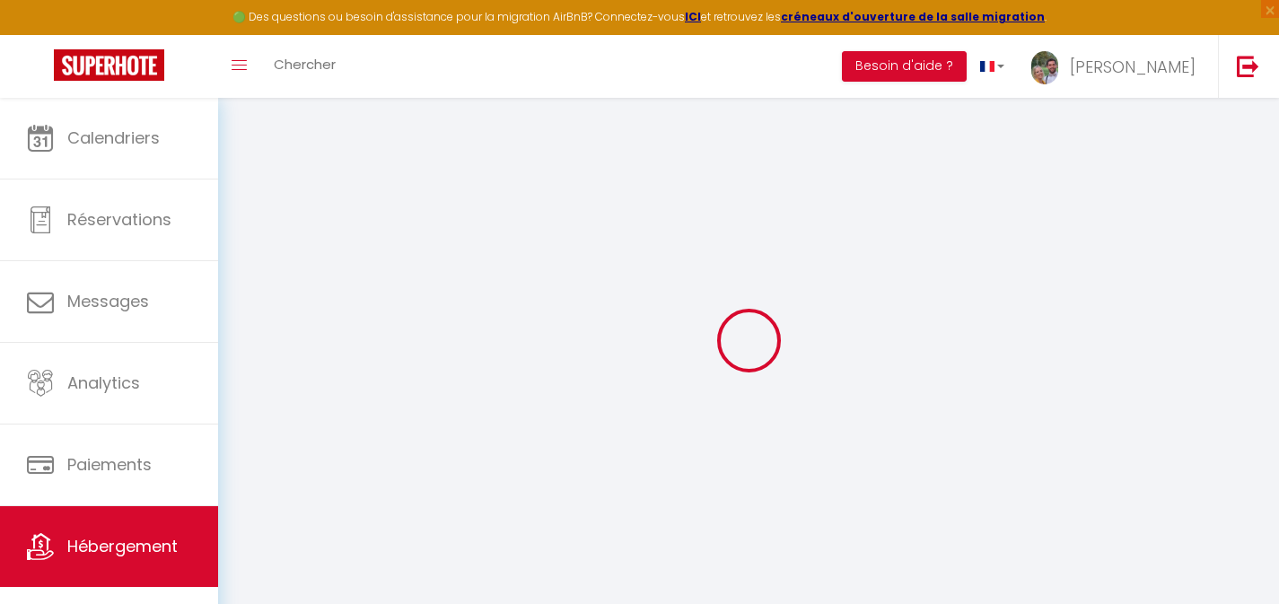
select select
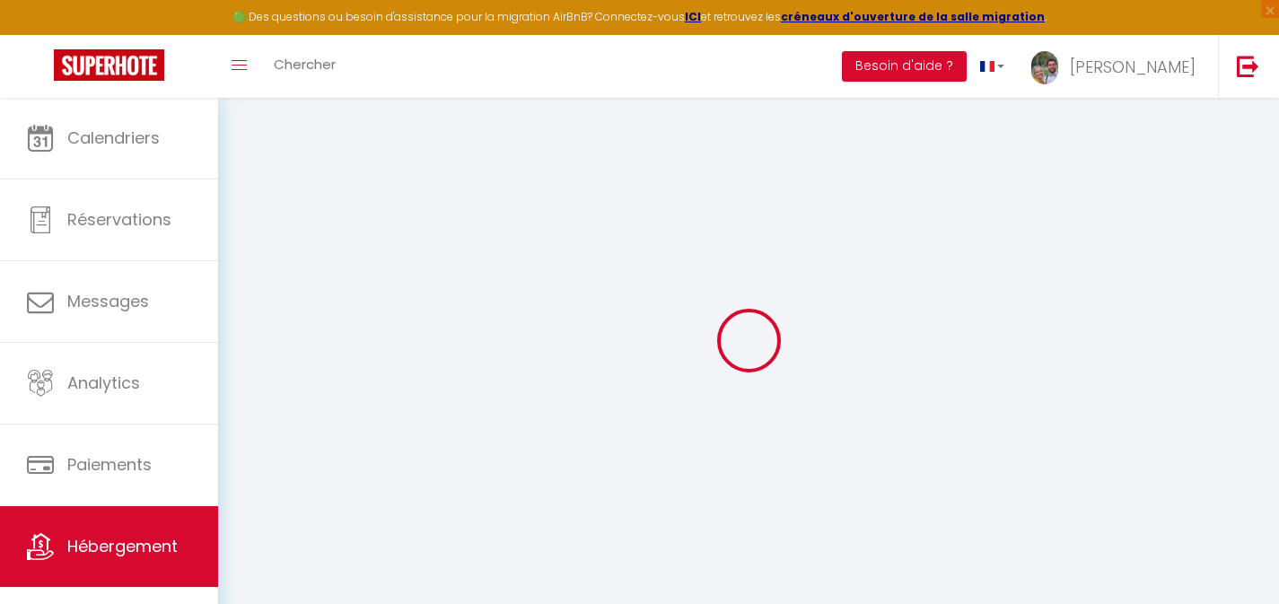
select select
checkbox input "false"
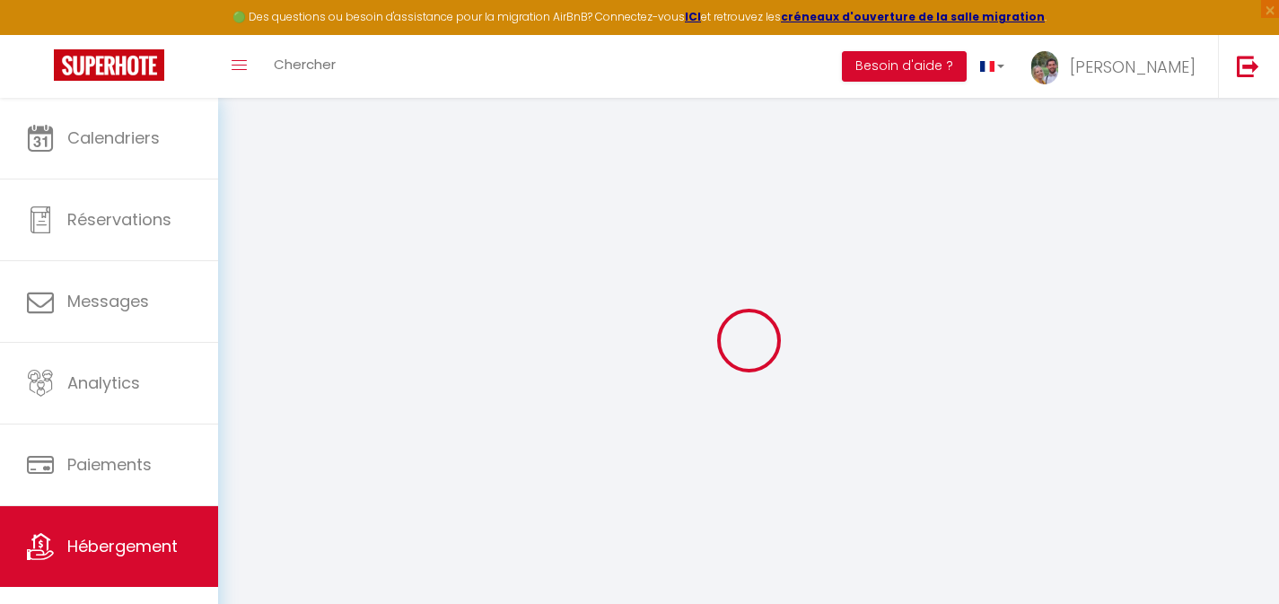
select select
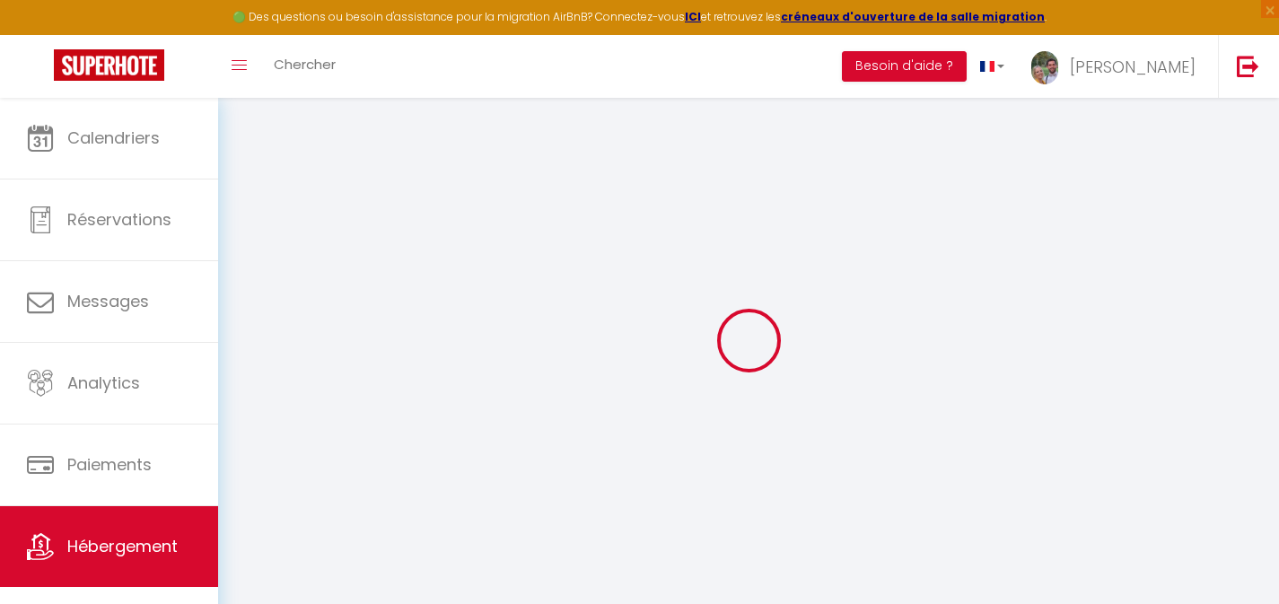
select select
checkbox input "false"
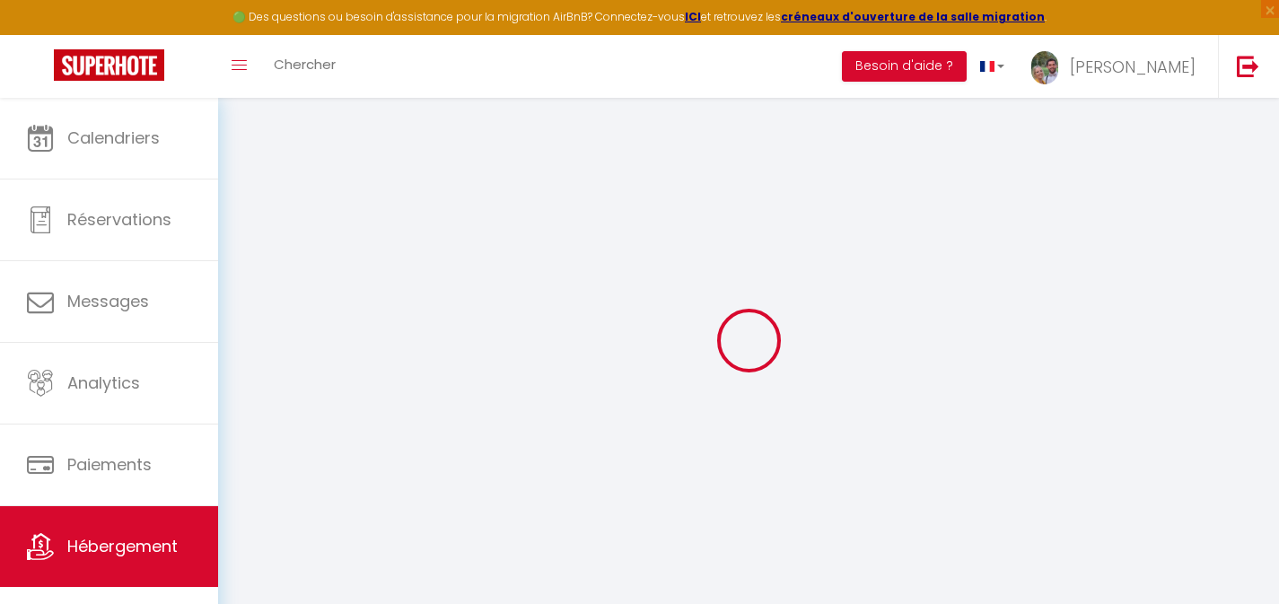
checkbox input "false"
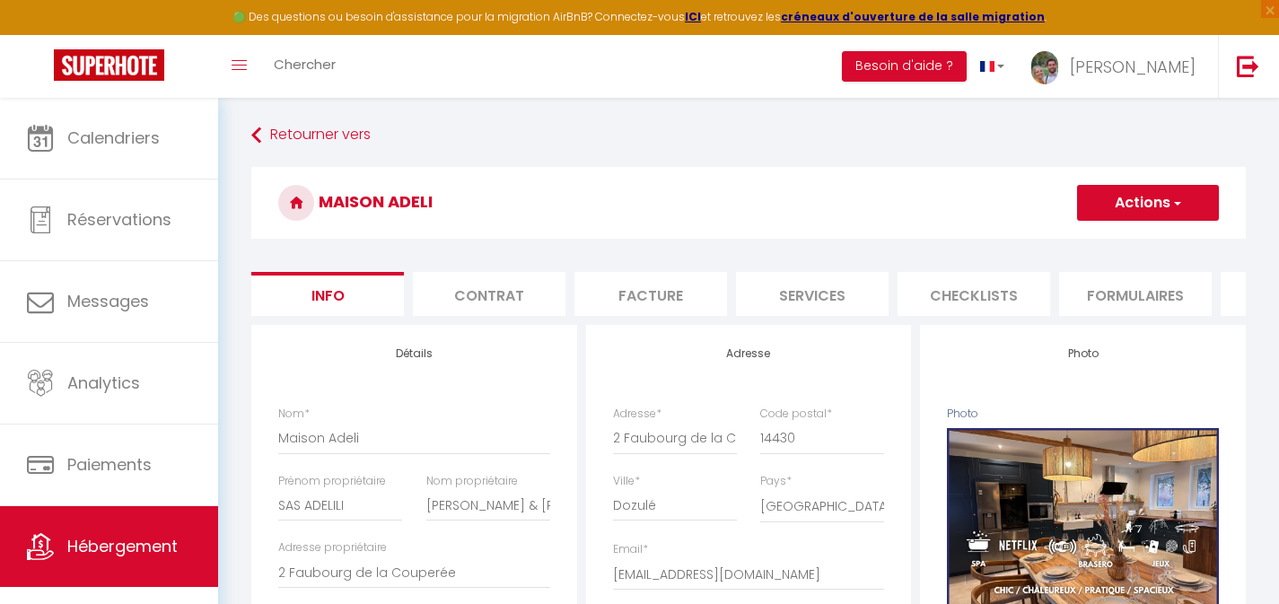
scroll to position [0, 254]
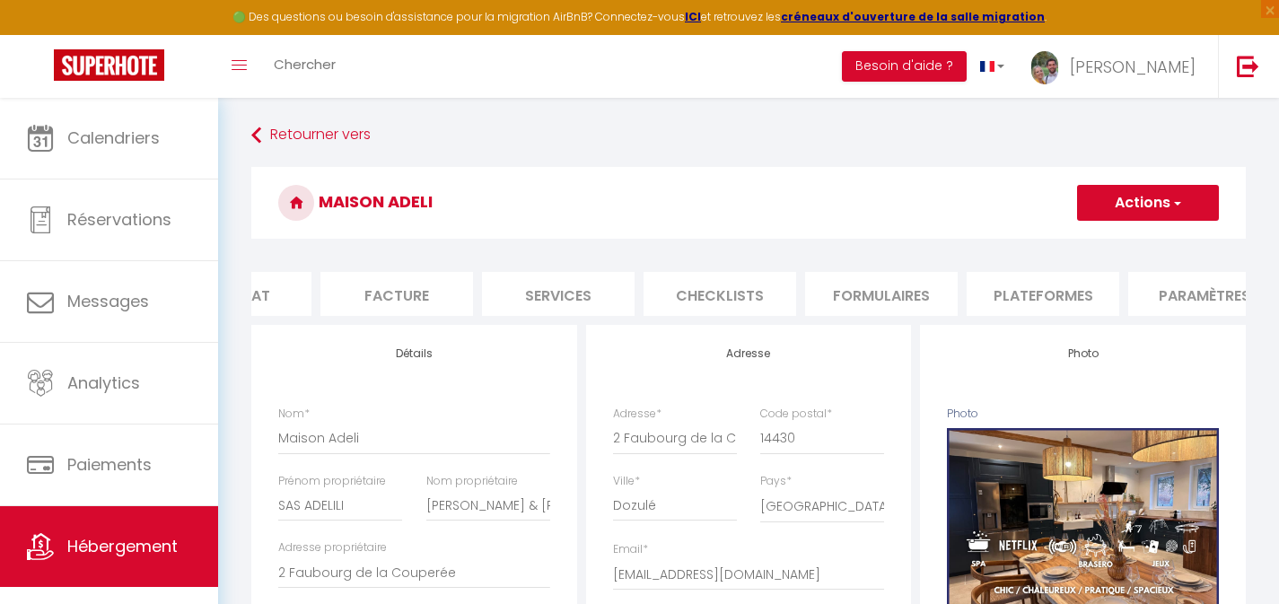
click at [1030, 299] on li "Plateformes" at bounding box center [1043, 294] width 153 height 44
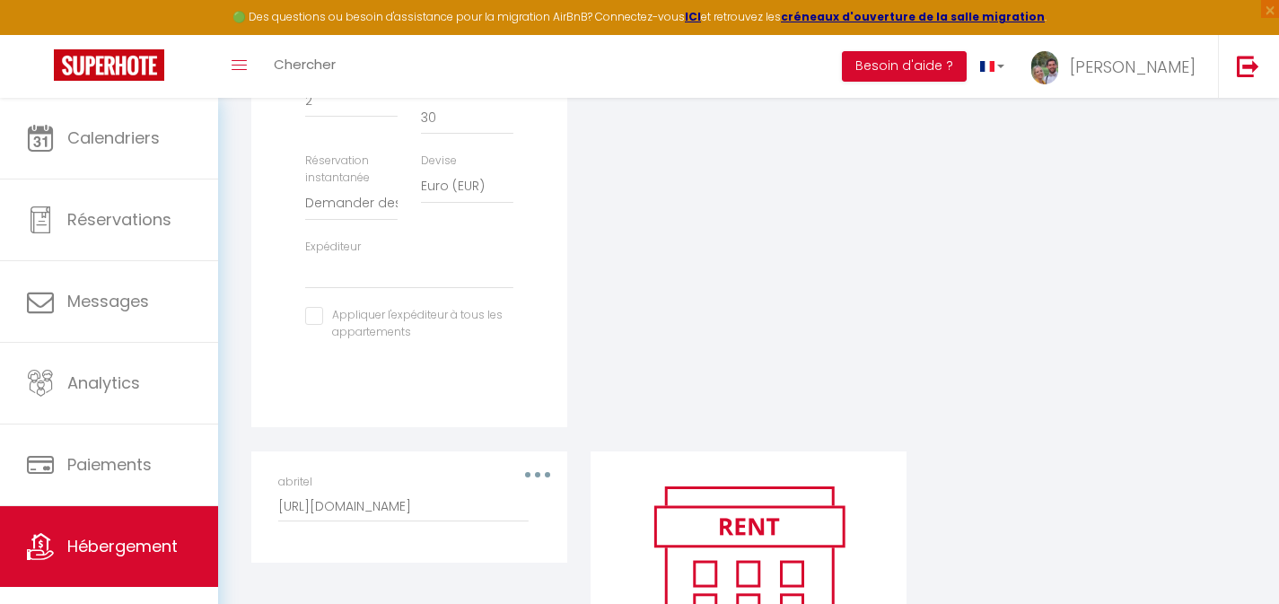
scroll to position [590, 0]
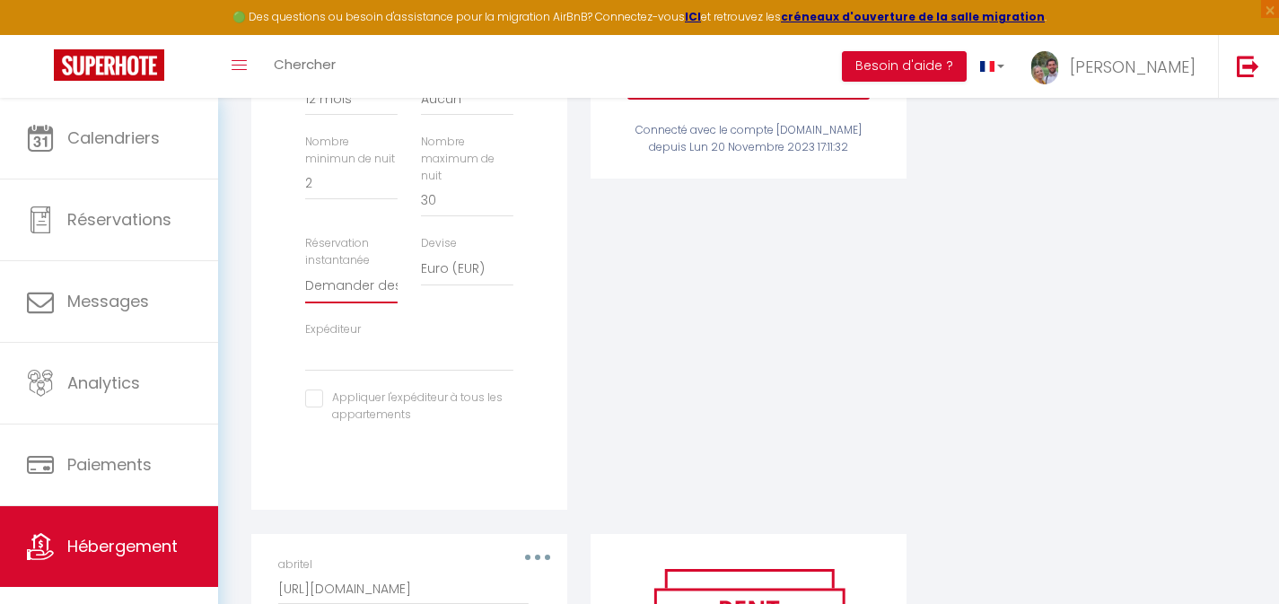
click at [384, 302] on select "Activée Demander des évaluations positives" at bounding box center [351, 286] width 92 height 34
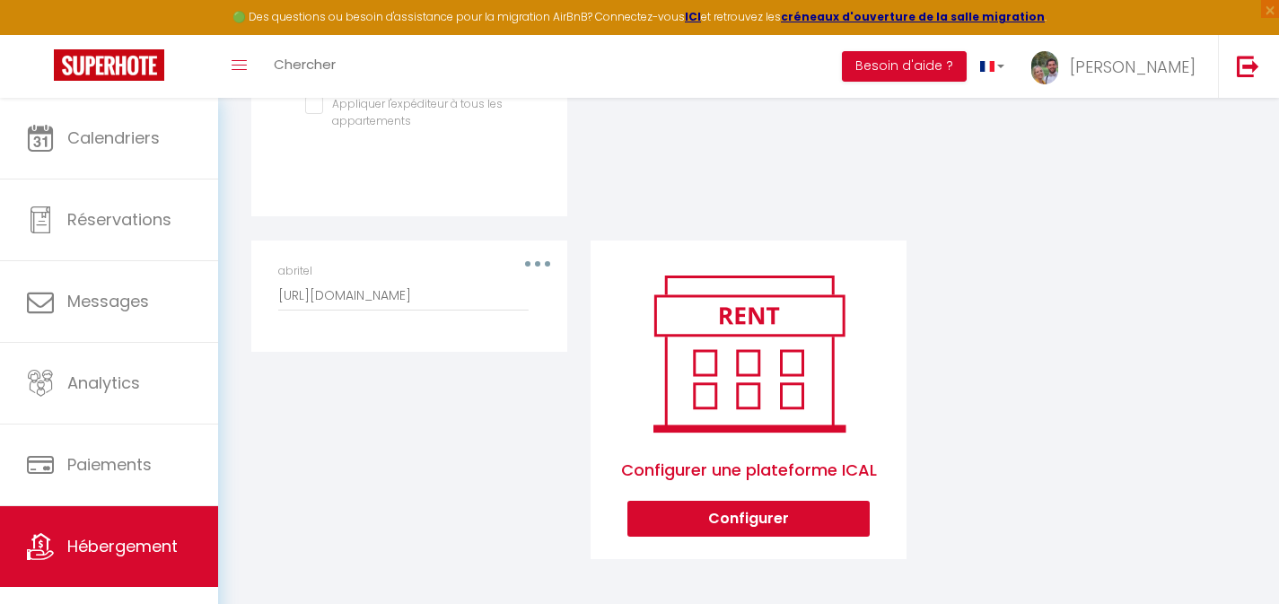
scroll to position [897, 0]
click at [1240, 63] on img at bounding box center [1248, 66] width 22 height 22
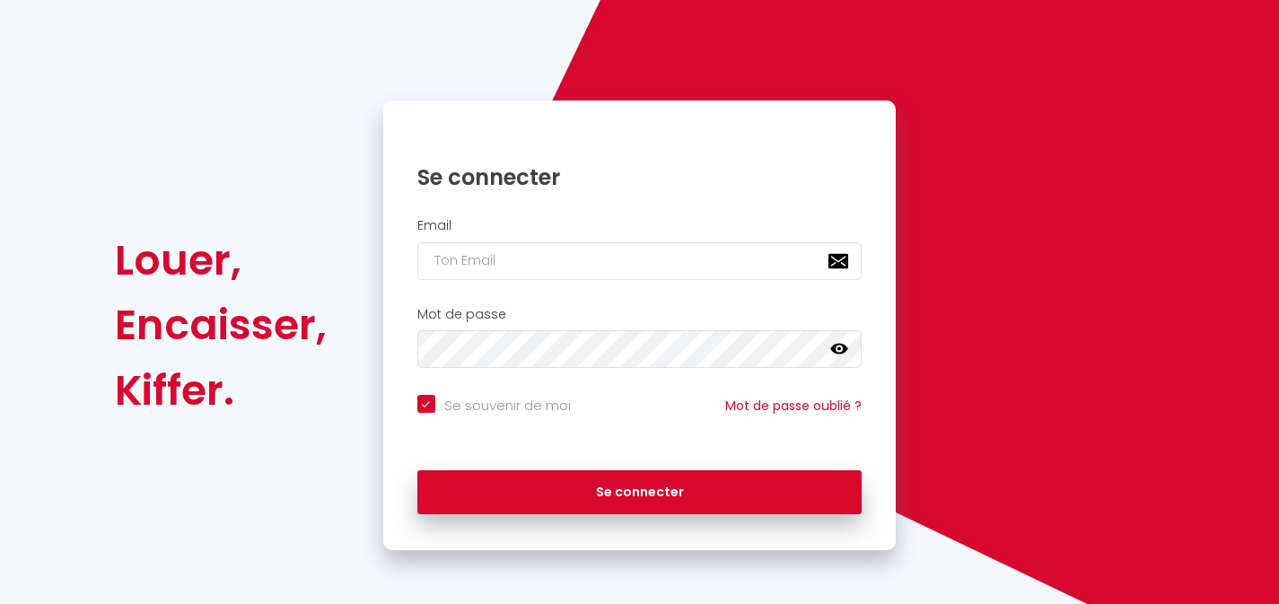
scroll to position [93, 0]
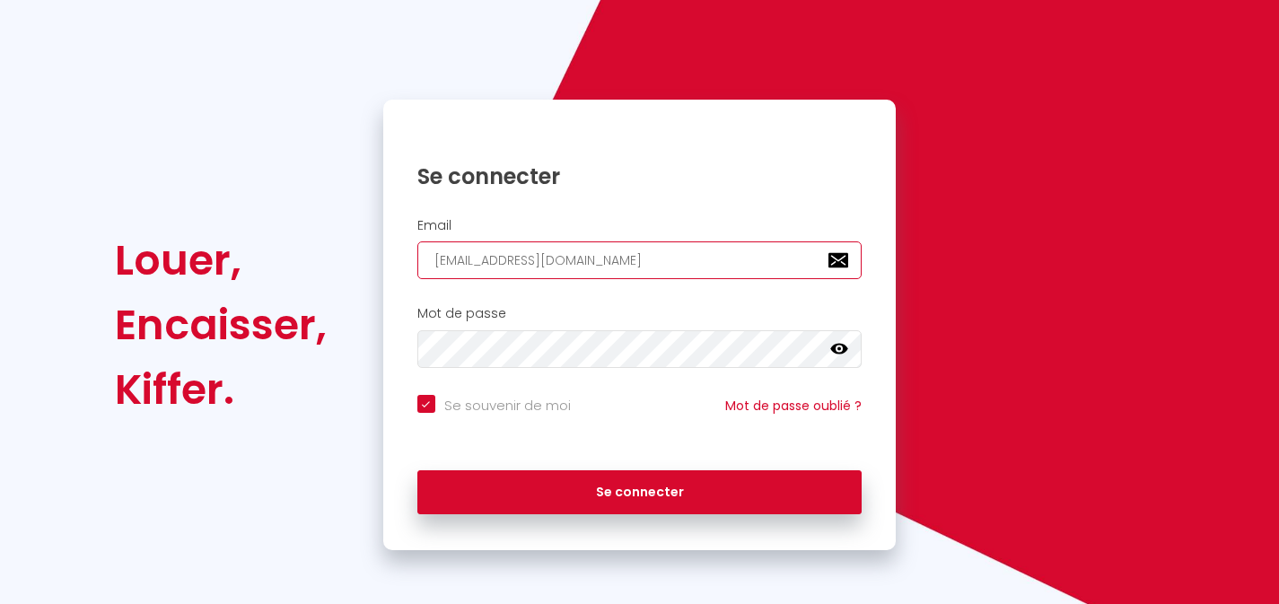
click at [712, 249] on input "[EMAIL_ADDRESS][DOMAIN_NAME]" at bounding box center [639, 260] width 445 height 38
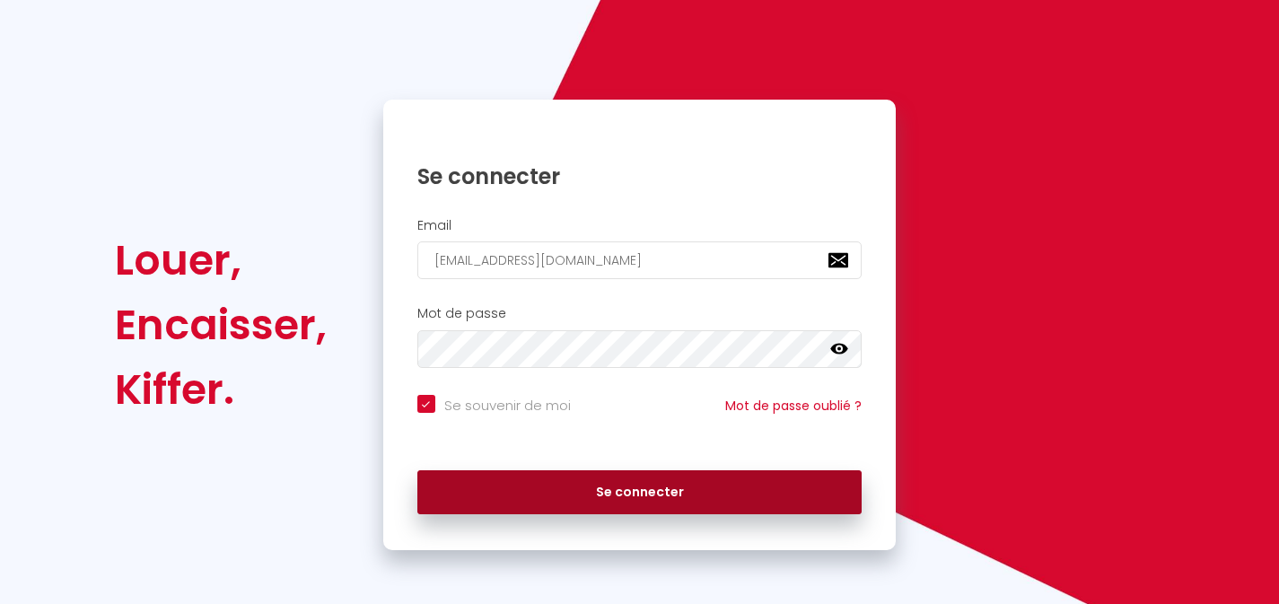
click at [704, 503] on button "Se connecter" at bounding box center [639, 492] width 445 height 45
